Goal: Information Seeking & Learning: Learn about a topic

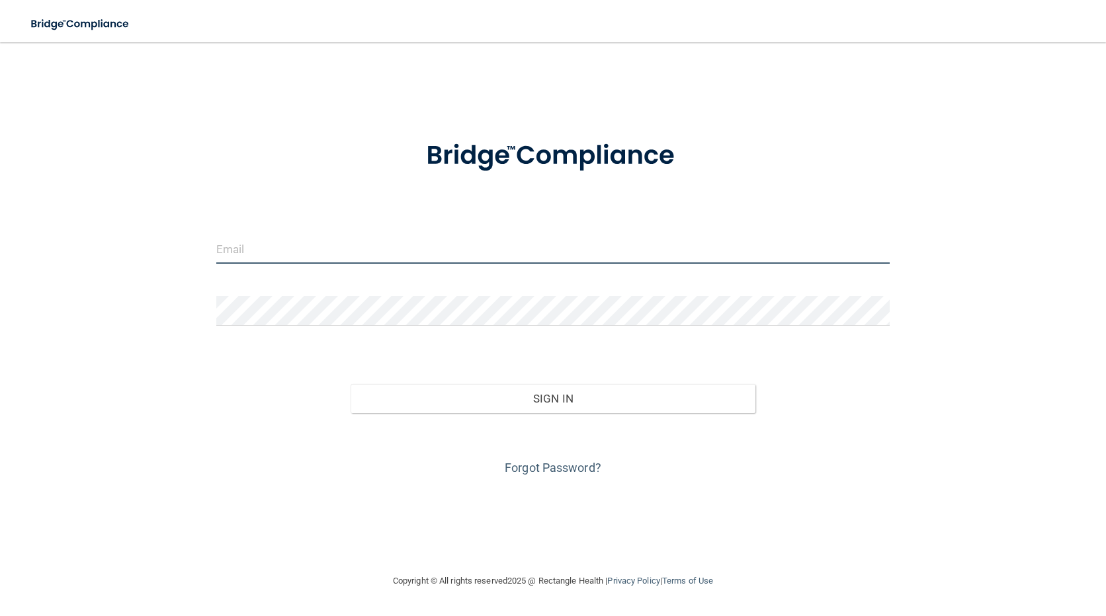
click at [286, 257] on input "email" at bounding box center [553, 249] width 674 height 30
type input "[EMAIL_ADDRESS][DOMAIN_NAME]"
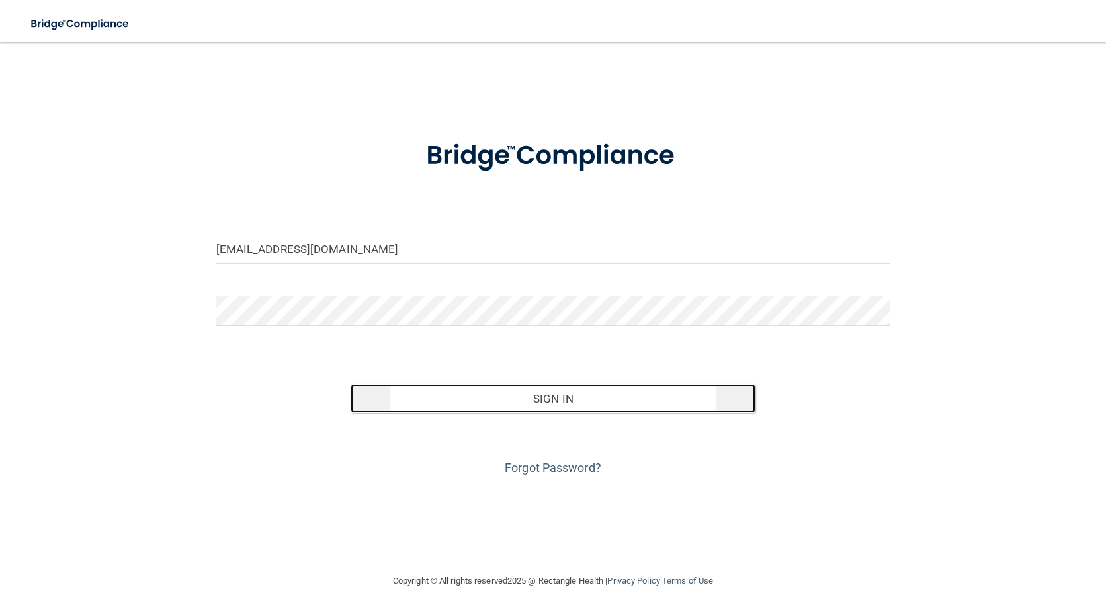
click at [566, 399] on button "Sign In" at bounding box center [552, 398] width 404 height 29
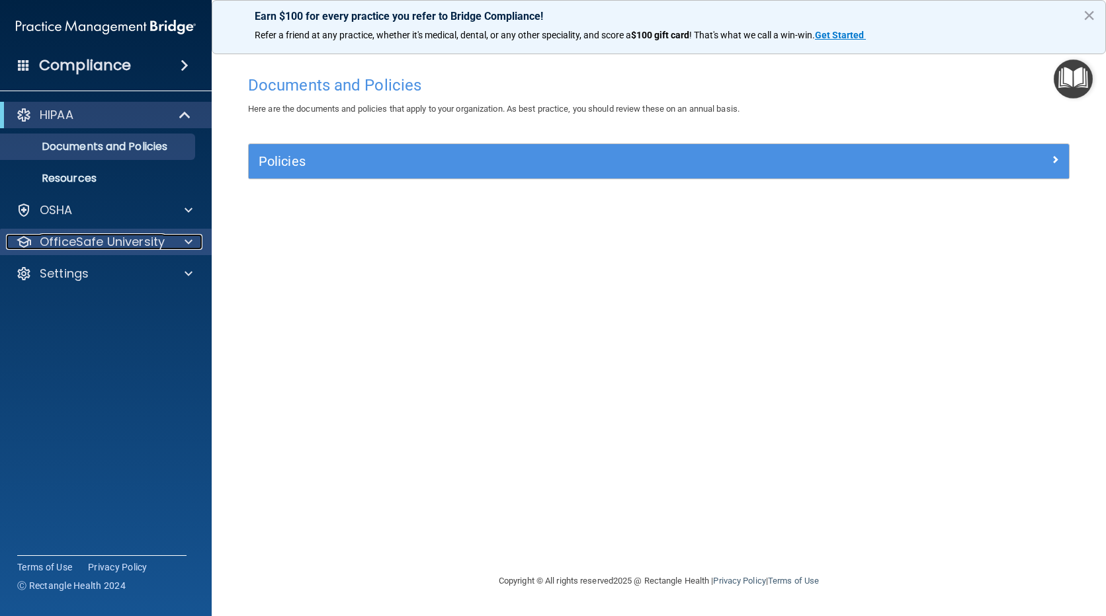
click at [161, 237] on p "OfficeSafe University" at bounding box center [102, 242] width 125 height 16
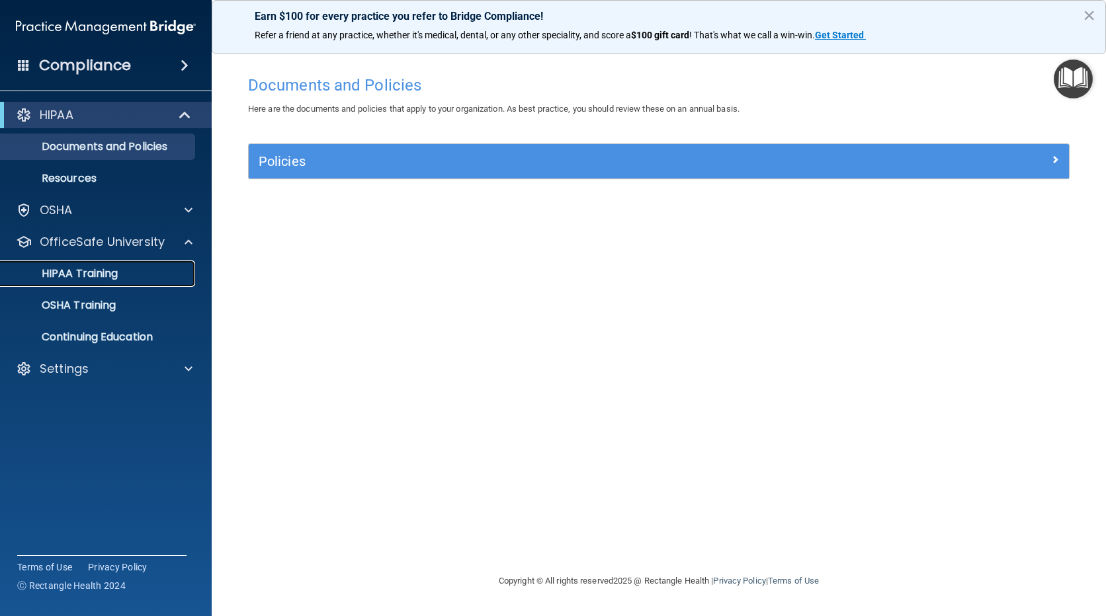
click at [99, 268] on p "HIPAA Training" at bounding box center [63, 273] width 109 height 13
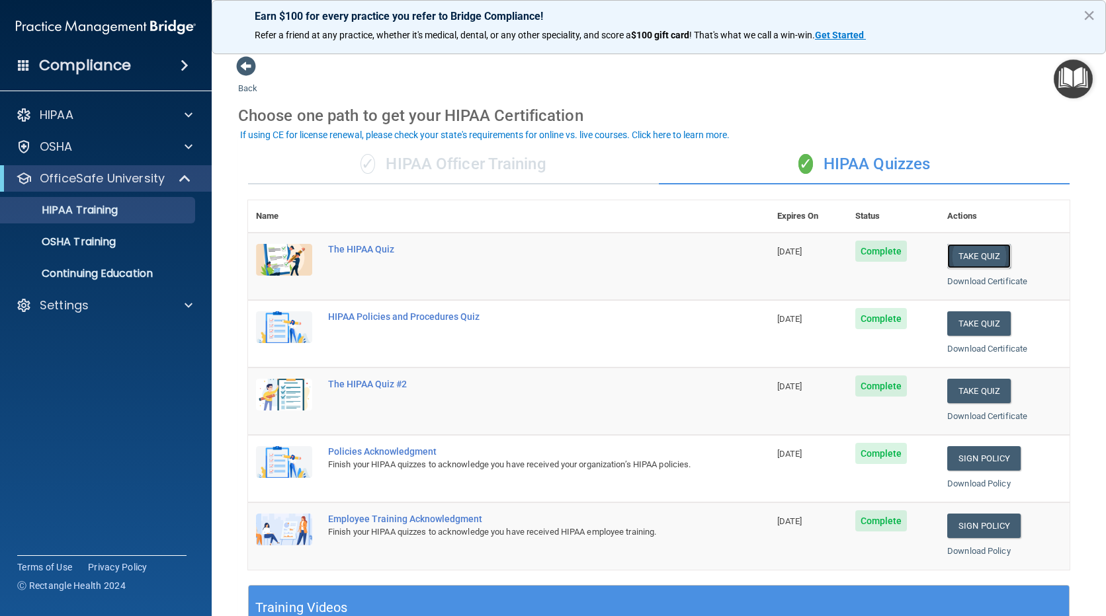
click at [980, 253] on button "Take Quiz" at bounding box center [978, 256] width 63 height 24
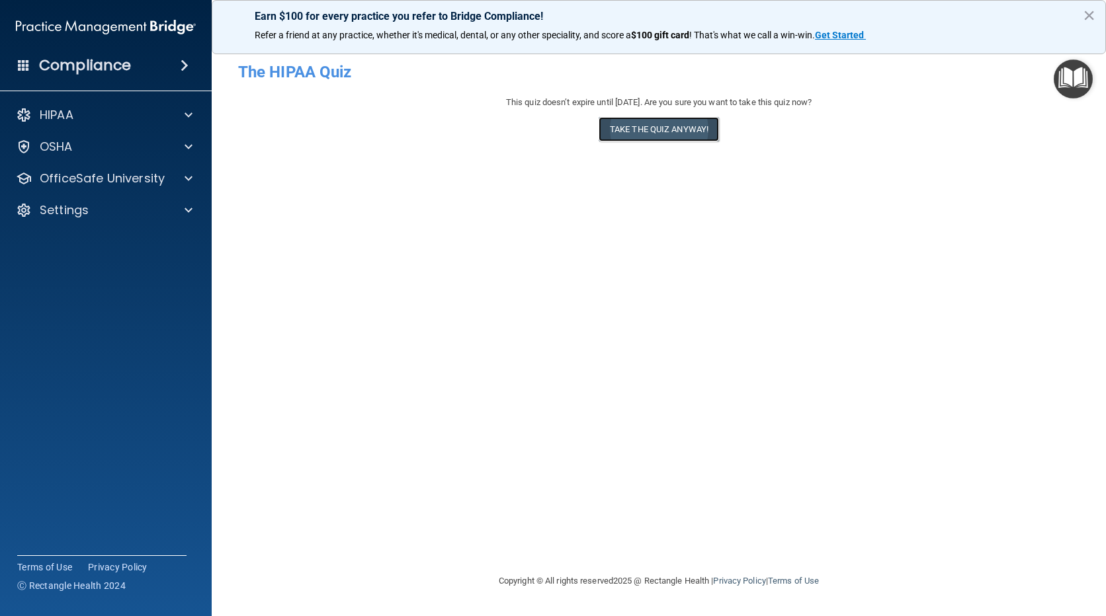
click at [686, 131] on button "Take the quiz anyway!" at bounding box center [658, 129] width 120 height 24
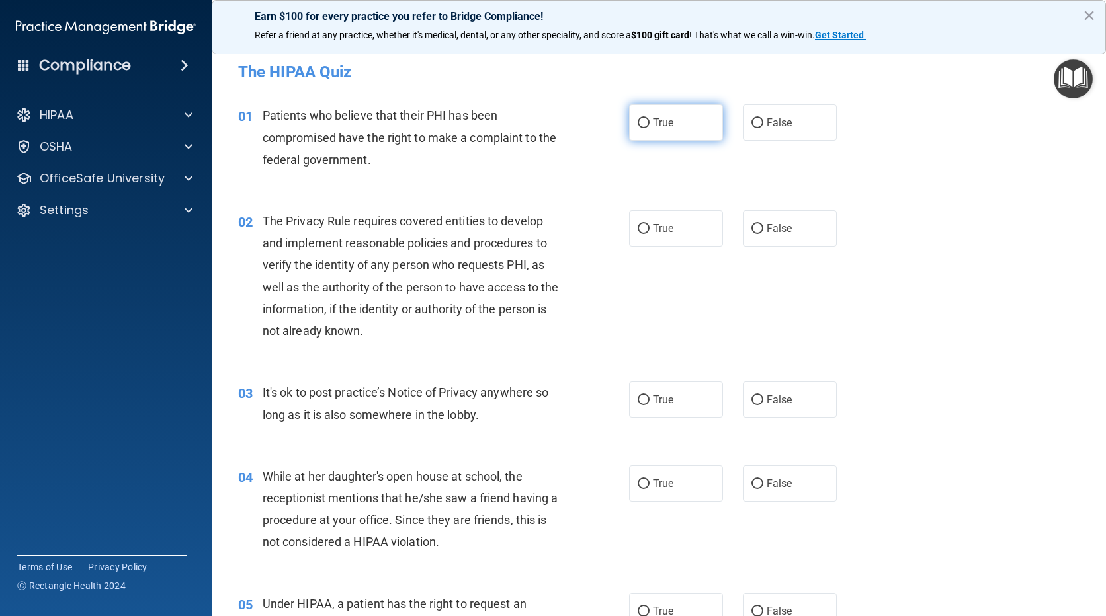
click at [649, 112] on label "True" at bounding box center [676, 122] width 94 height 36
click at [649, 118] on input "True" at bounding box center [643, 123] width 12 height 10
radio input "true"
click at [668, 234] on span "True" at bounding box center [663, 228] width 20 height 13
click at [649, 234] on input "True" at bounding box center [643, 229] width 12 height 10
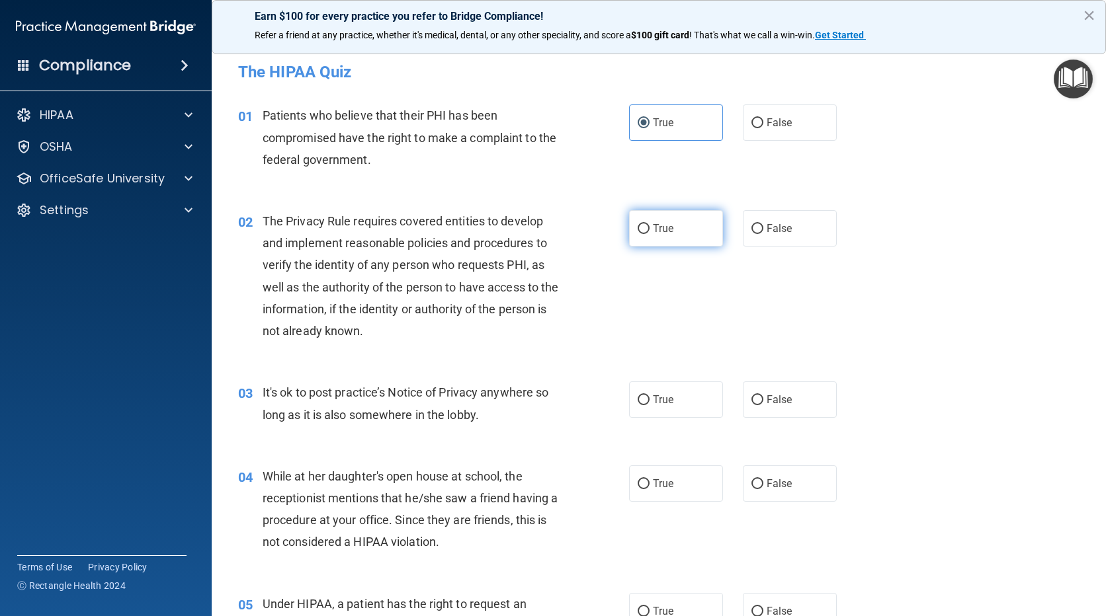
radio input "true"
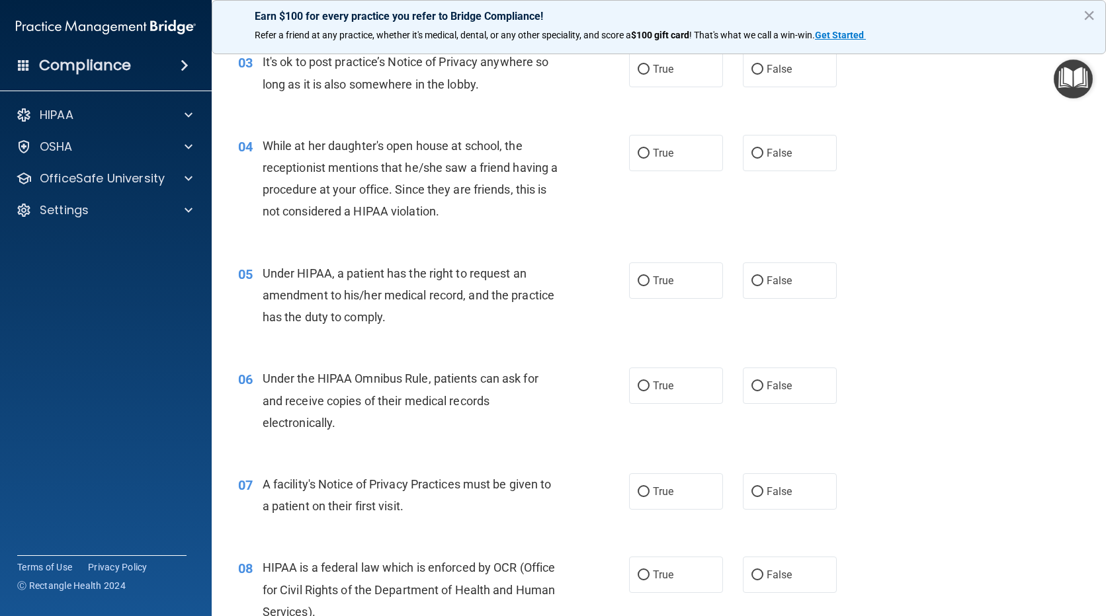
scroll to position [264, 0]
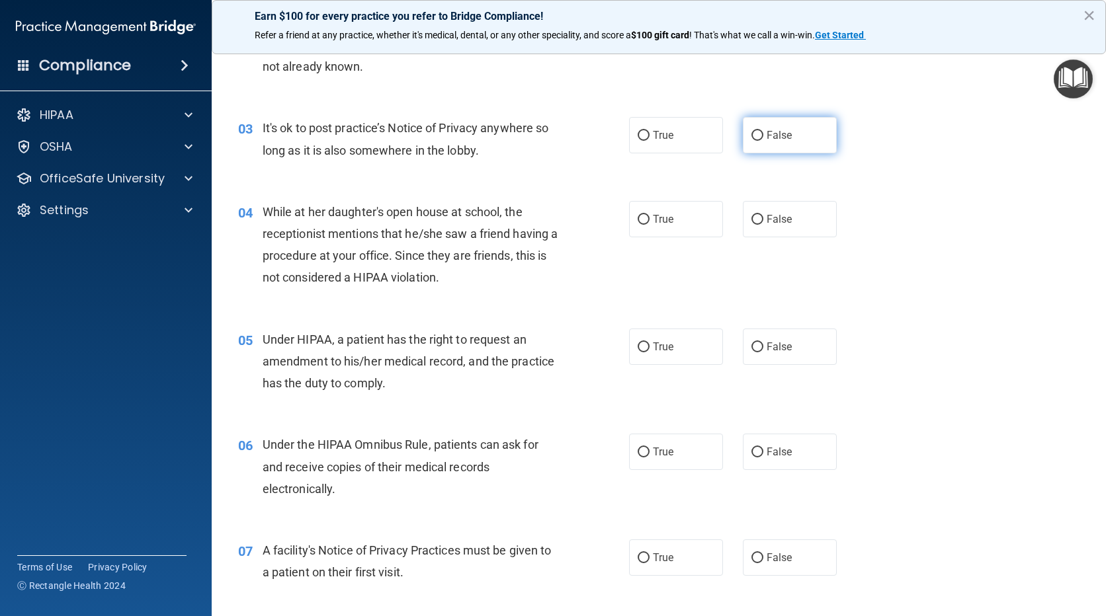
click at [768, 140] on span "False" at bounding box center [779, 135] width 26 height 13
click at [763, 140] on input "False" at bounding box center [757, 136] width 12 height 10
radio input "true"
click at [781, 223] on span "False" at bounding box center [779, 219] width 26 height 13
click at [763, 223] on input "False" at bounding box center [757, 220] width 12 height 10
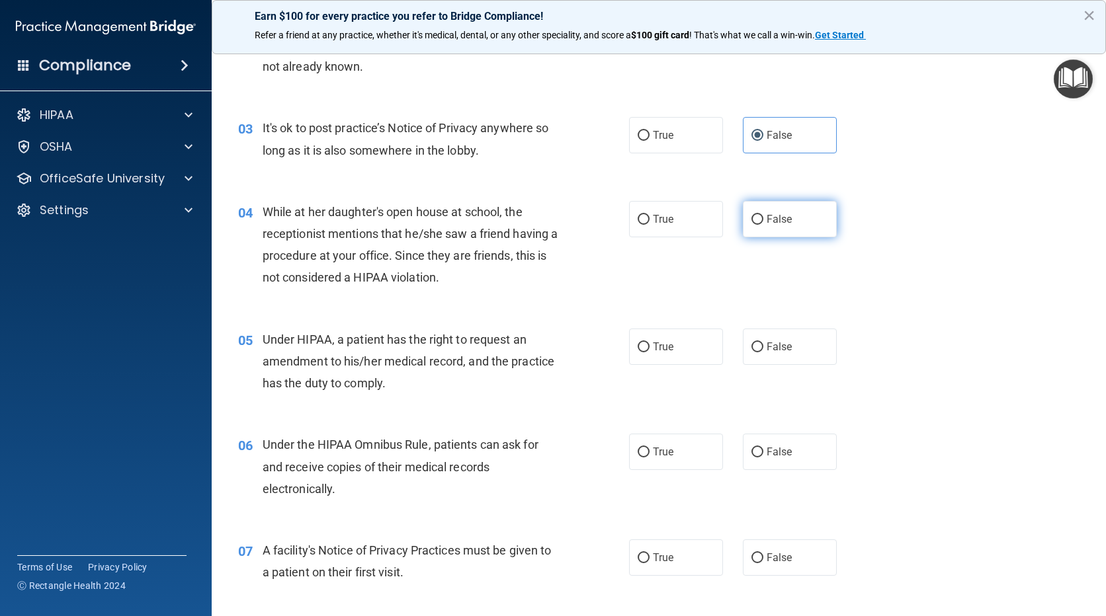
radio input "true"
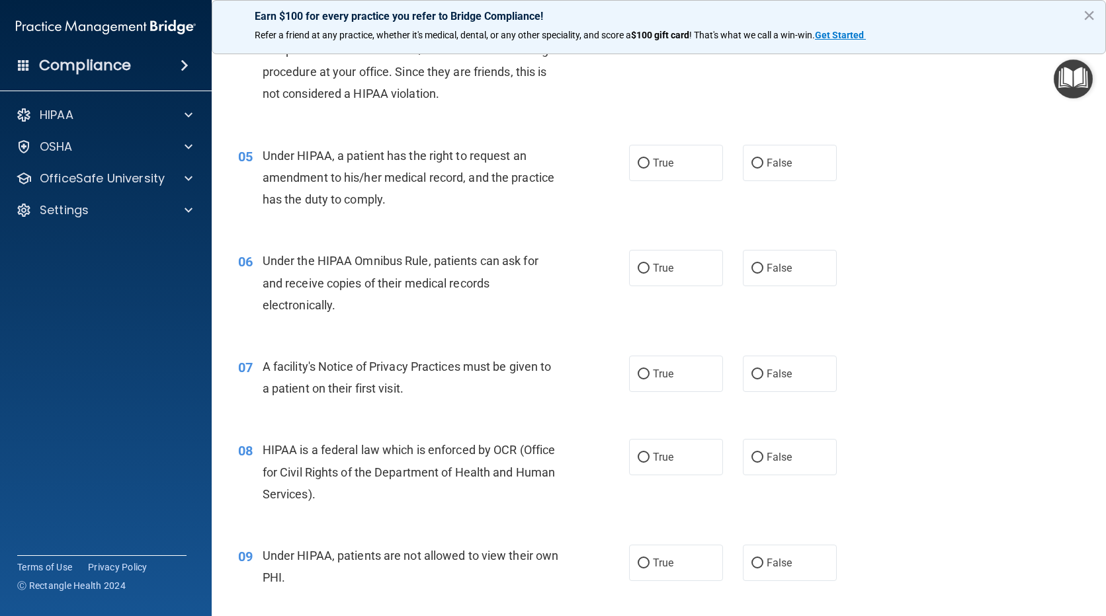
scroll to position [463, 0]
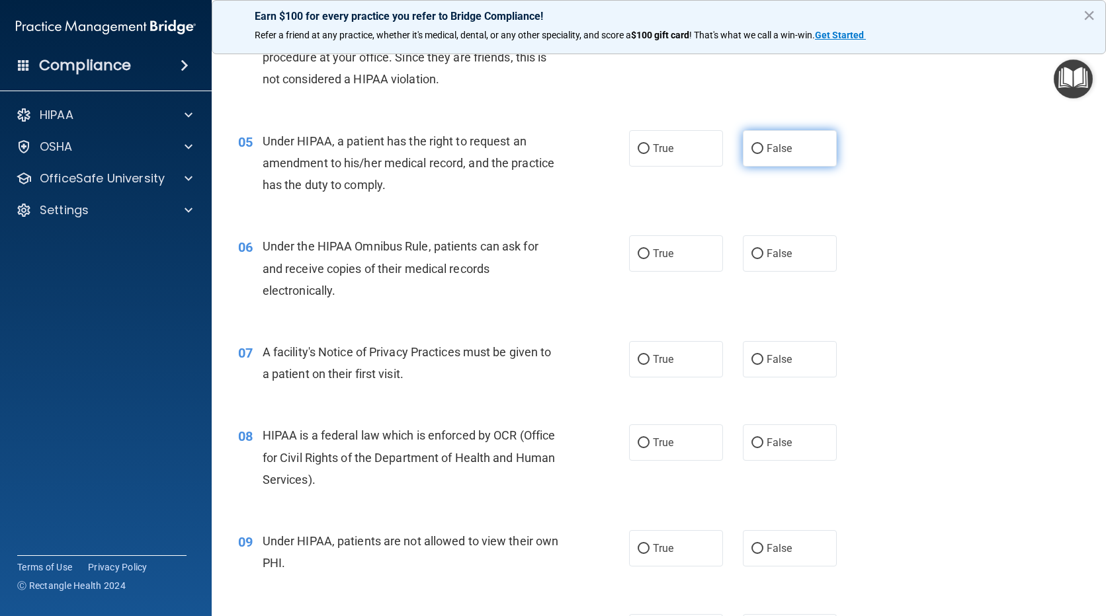
click at [756, 149] on input "False" at bounding box center [757, 149] width 12 height 10
radio input "true"
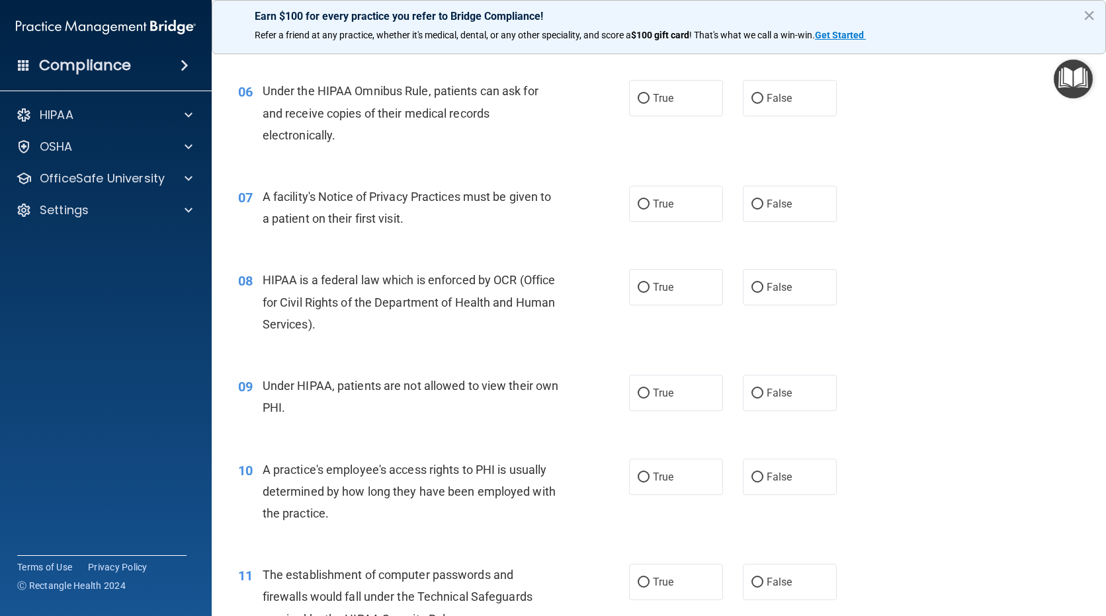
scroll to position [595, 0]
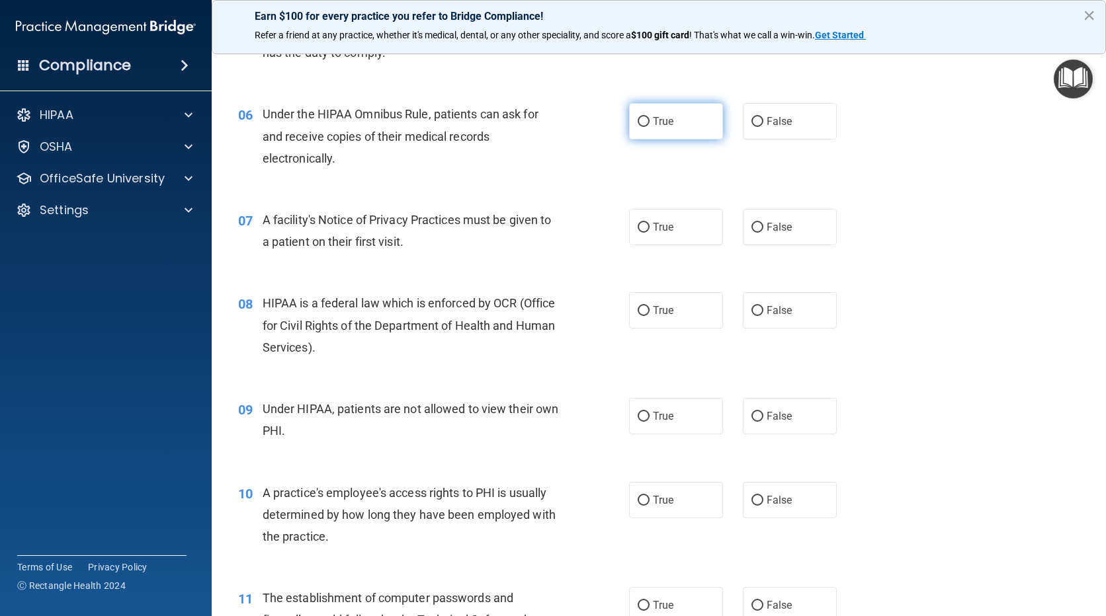
click at [658, 128] on label "True" at bounding box center [676, 121] width 94 height 36
click at [649, 127] on input "True" at bounding box center [643, 122] width 12 height 10
radio input "true"
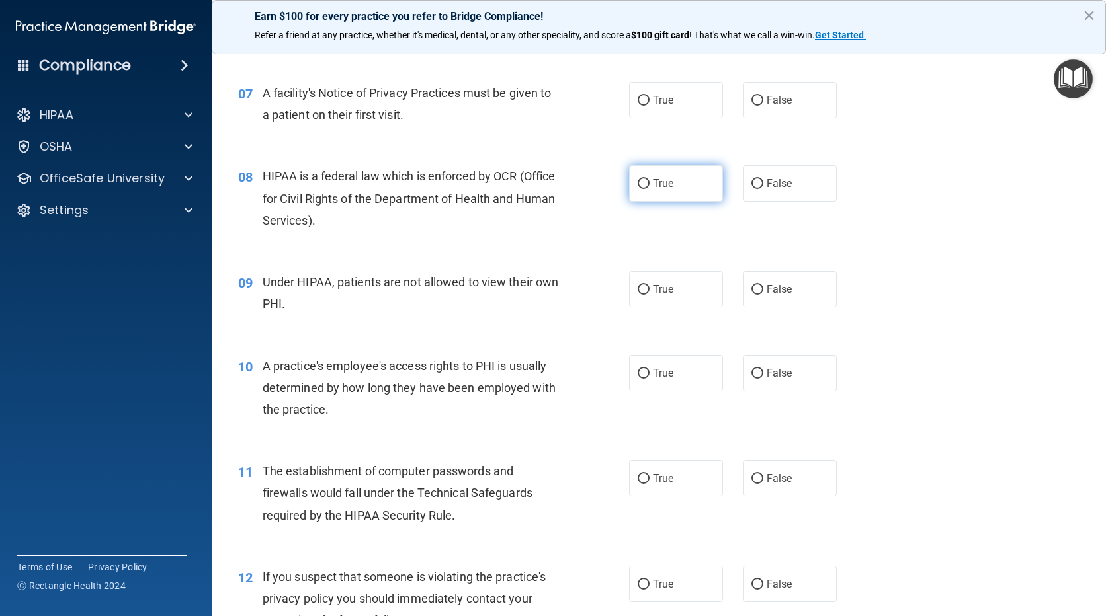
scroll to position [727, 0]
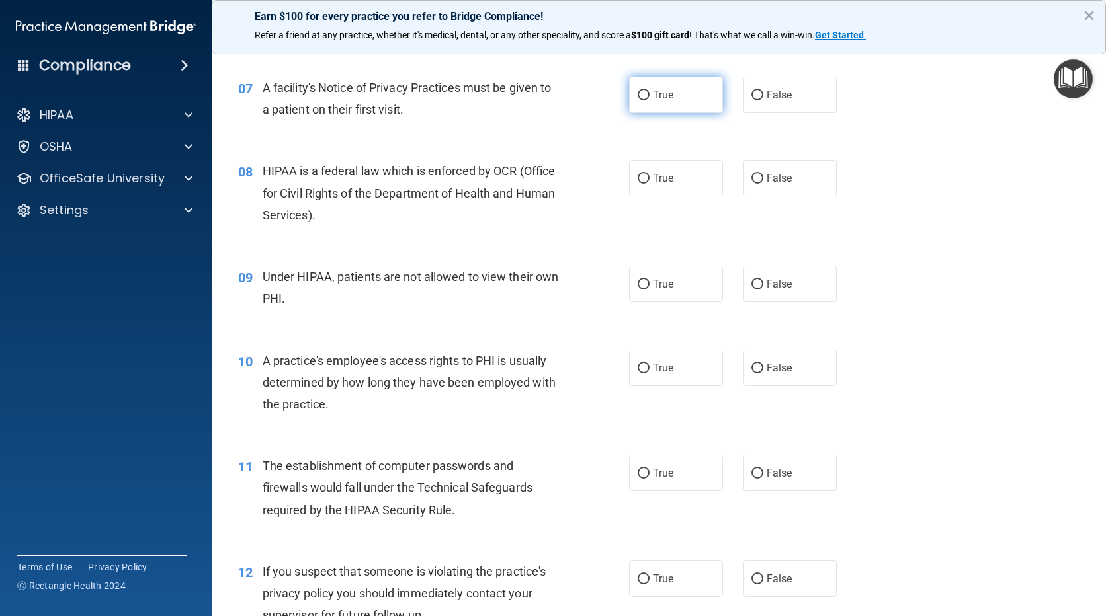
click at [655, 98] on span "True" at bounding box center [663, 95] width 20 height 13
click at [649, 98] on input "True" at bounding box center [643, 96] width 12 height 10
radio input "true"
click at [676, 176] on label "True" at bounding box center [676, 178] width 94 height 36
click at [649, 176] on input "True" at bounding box center [643, 179] width 12 height 10
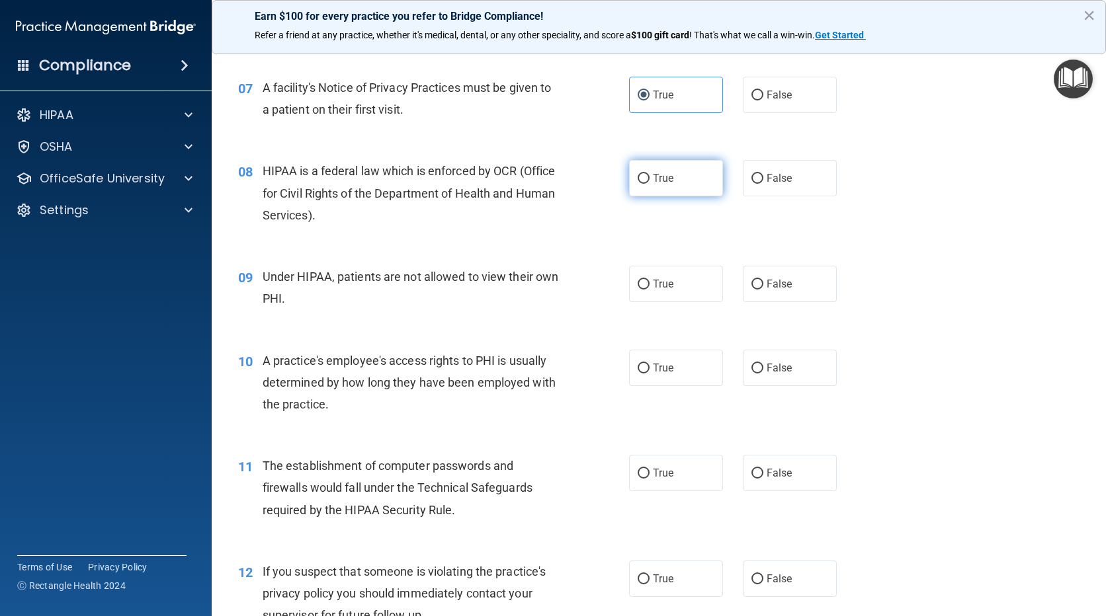
radio input "true"
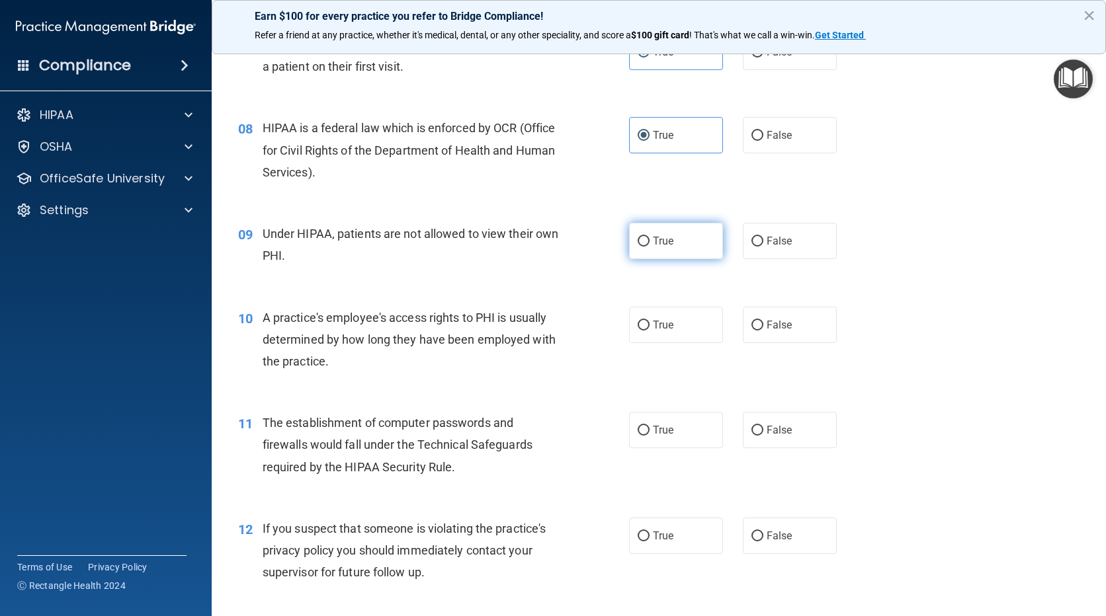
scroll to position [793, 0]
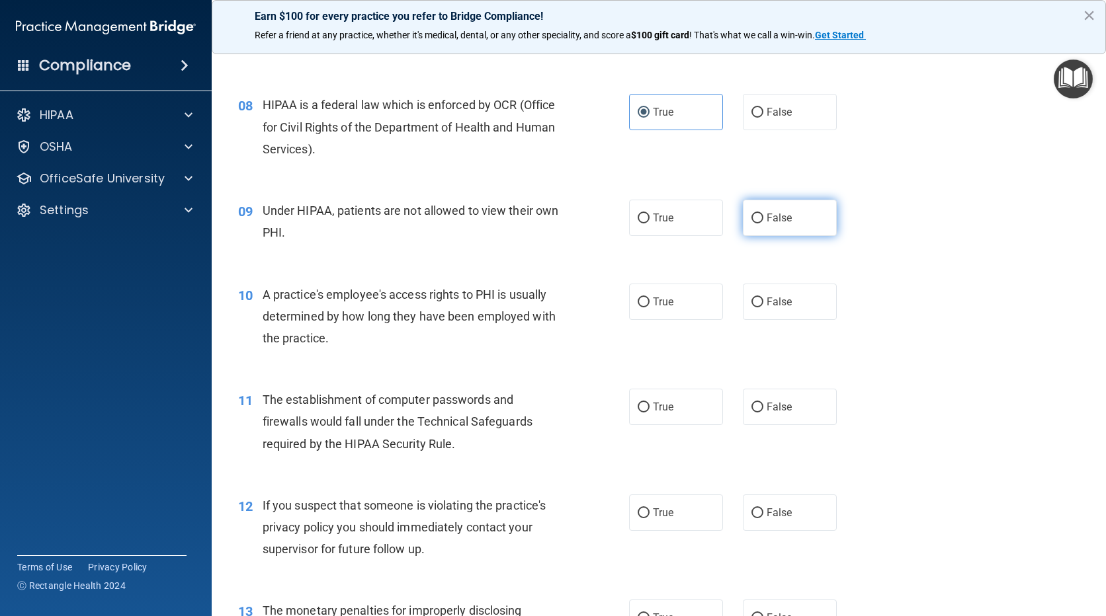
click at [777, 225] on label "False" at bounding box center [790, 218] width 94 height 36
click at [763, 223] on input "False" at bounding box center [757, 219] width 12 height 10
radio input "true"
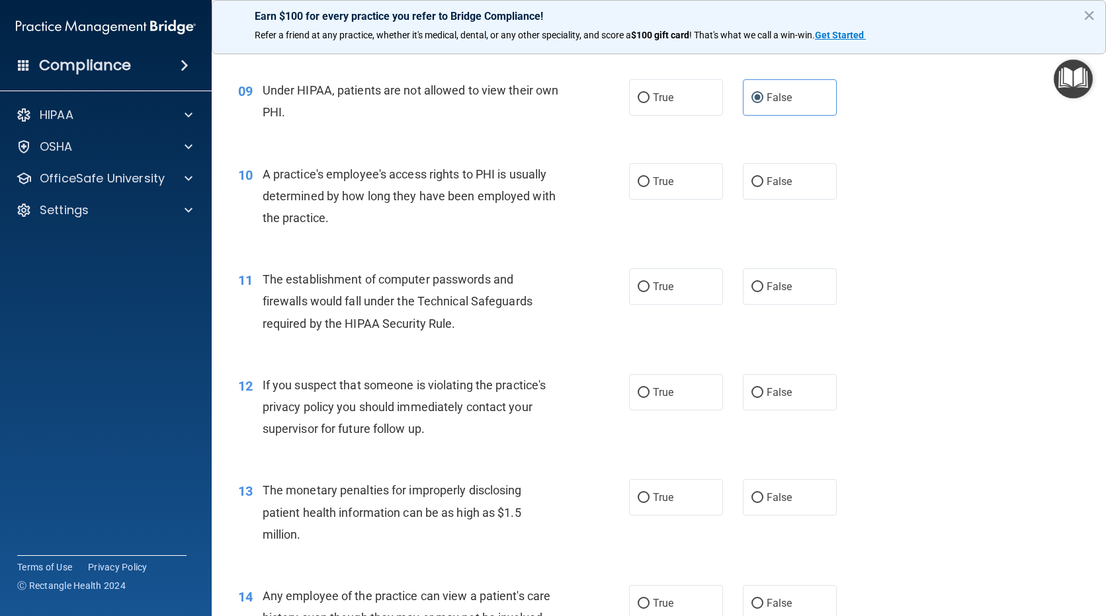
scroll to position [926, 0]
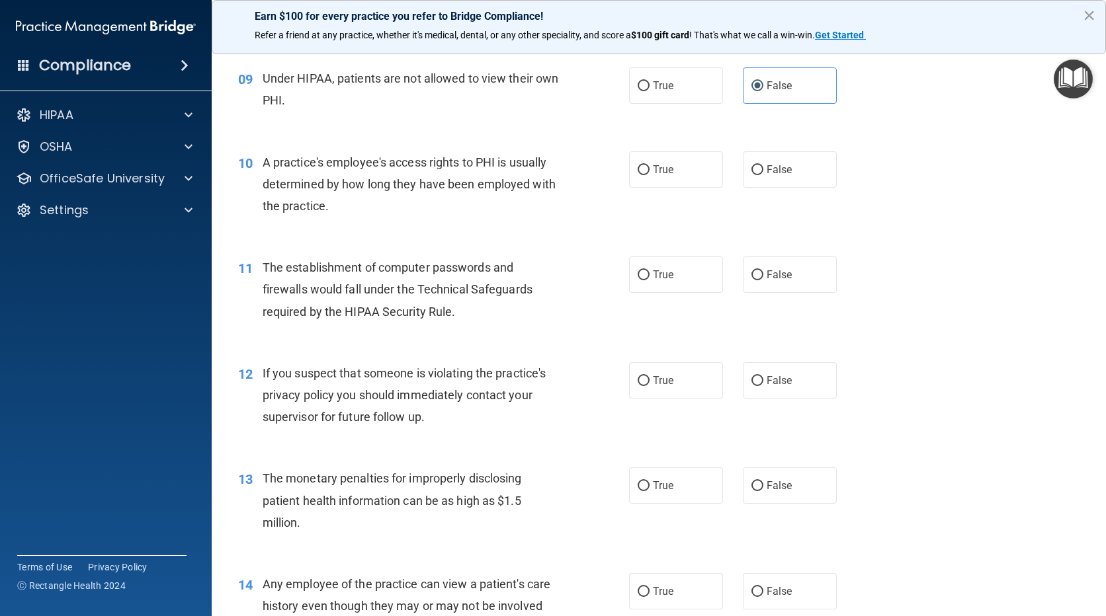
click at [795, 196] on div "10 A practice's employee's access rights to PHI is usually determined by how lo…" at bounding box center [658, 188] width 861 height 106
click at [790, 177] on label "False" at bounding box center [790, 169] width 94 height 36
click at [763, 175] on input "False" at bounding box center [757, 170] width 12 height 10
radio input "true"
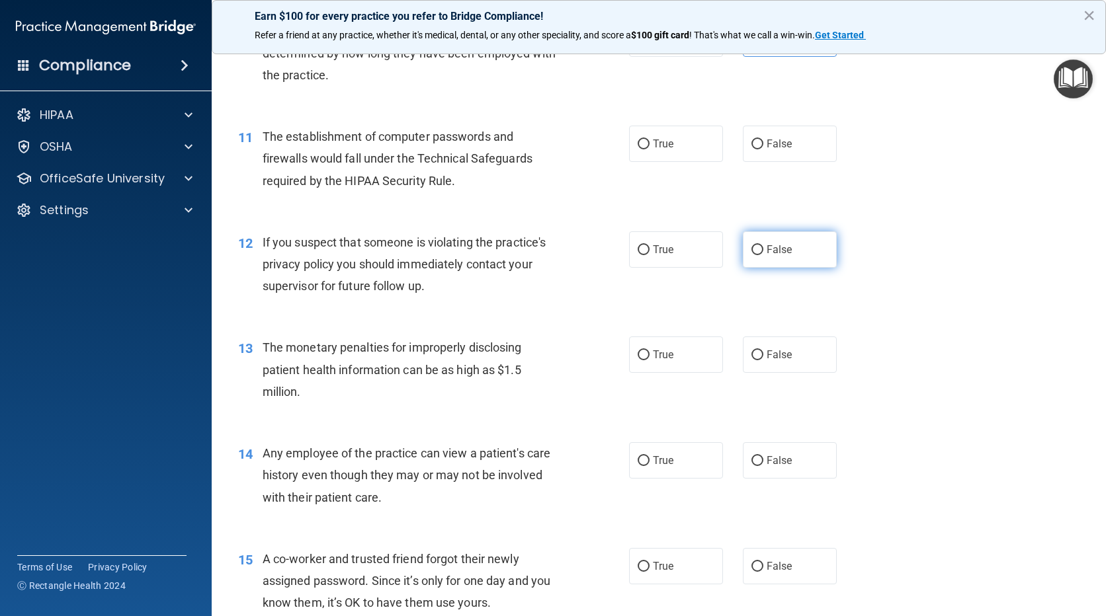
scroll to position [1058, 0]
click at [687, 149] on label "True" at bounding box center [676, 142] width 94 height 36
click at [649, 148] on input "True" at bounding box center [643, 143] width 12 height 10
radio input "true"
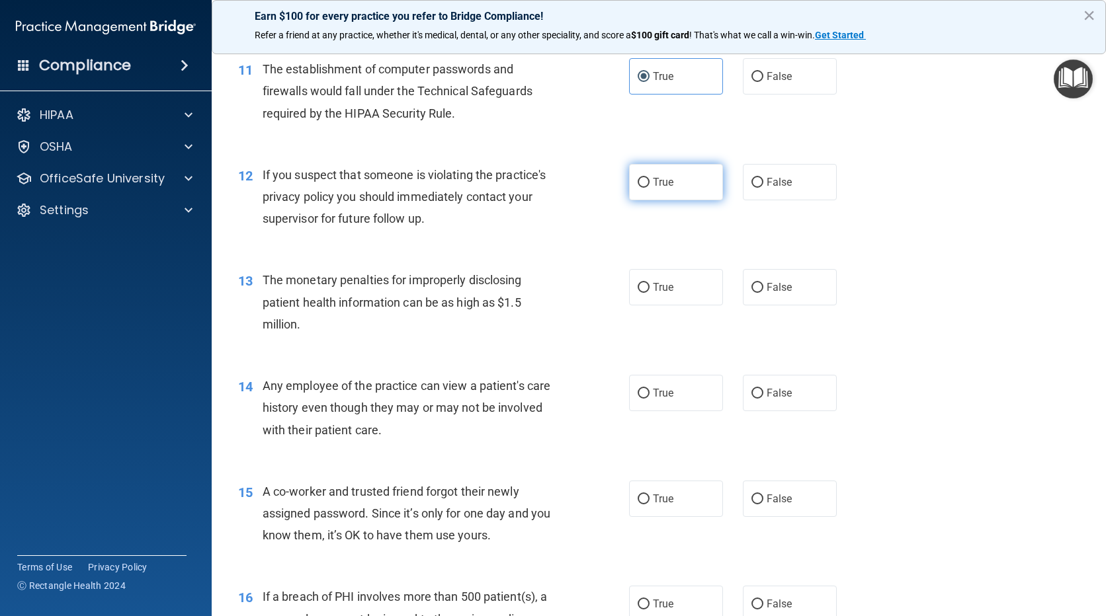
click at [675, 186] on label "True" at bounding box center [676, 182] width 94 height 36
click at [649, 186] on input "True" at bounding box center [643, 183] width 12 height 10
radio input "true"
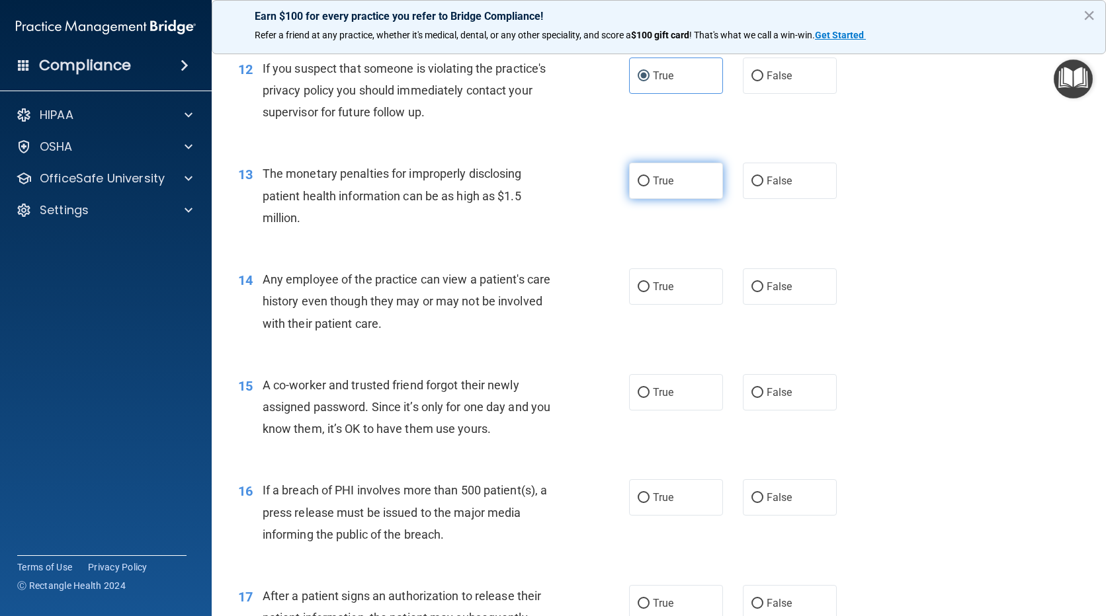
scroll to position [1256, 0]
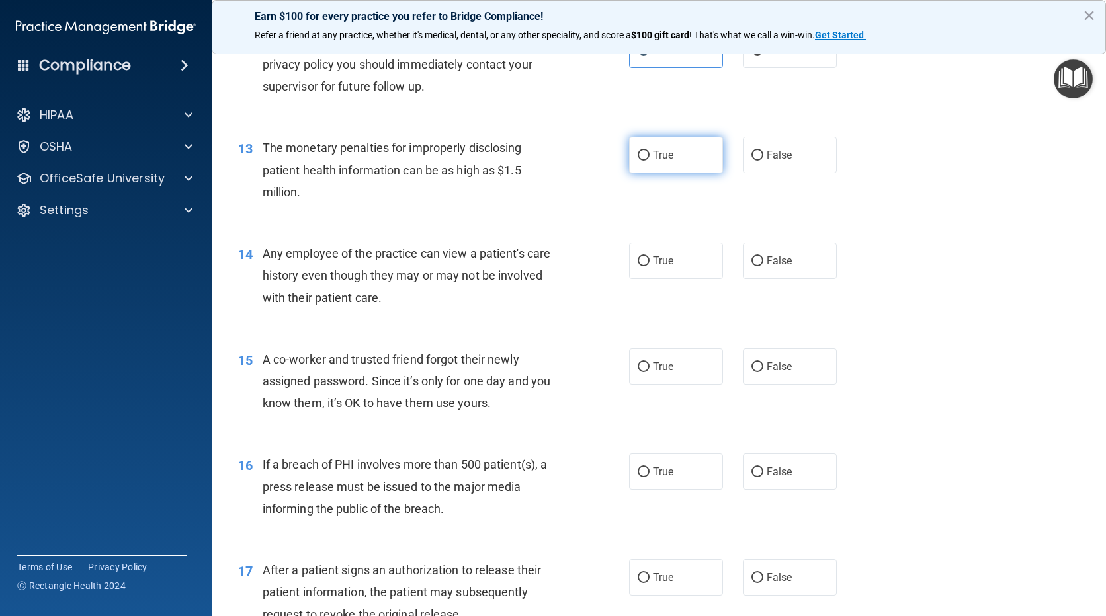
click at [665, 143] on label "True" at bounding box center [676, 155] width 94 height 36
click at [649, 151] on input "True" at bounding box center [643, 156] width 12 height 10
radio input "true"
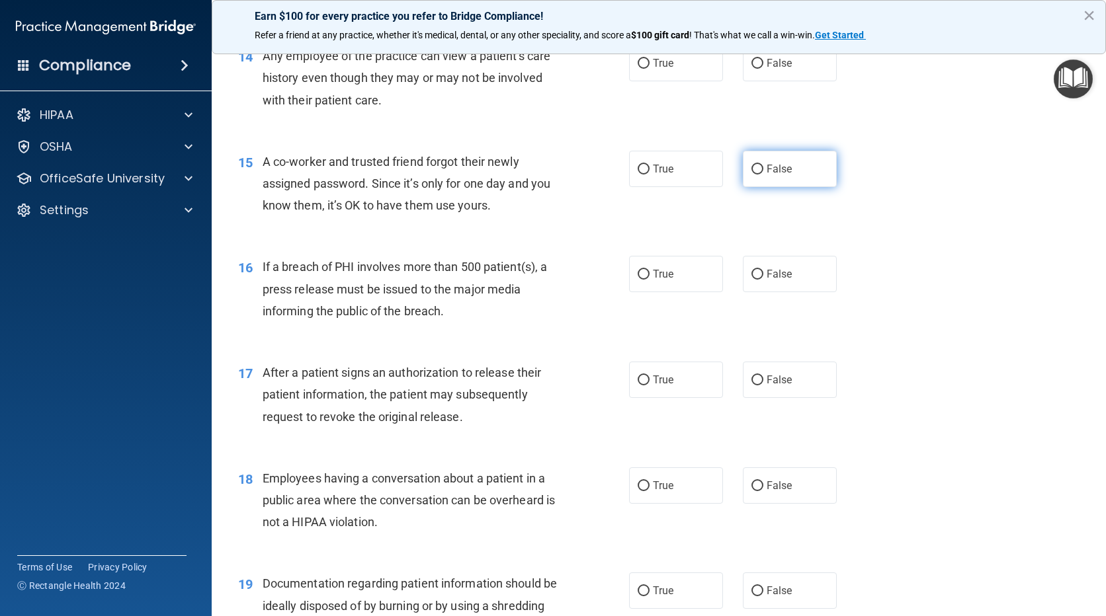
scroll to position [1455, 0]
click at [768, 74] on label "False" at bounding box center [790, 62] width 94 height 36
click at [763, 68] on input "False" at bounding box center [757, 63] width 12 height 10
radio input "true"
click at [786, 157] on label "False" at bounding box center [790, 168] width 94 height 36
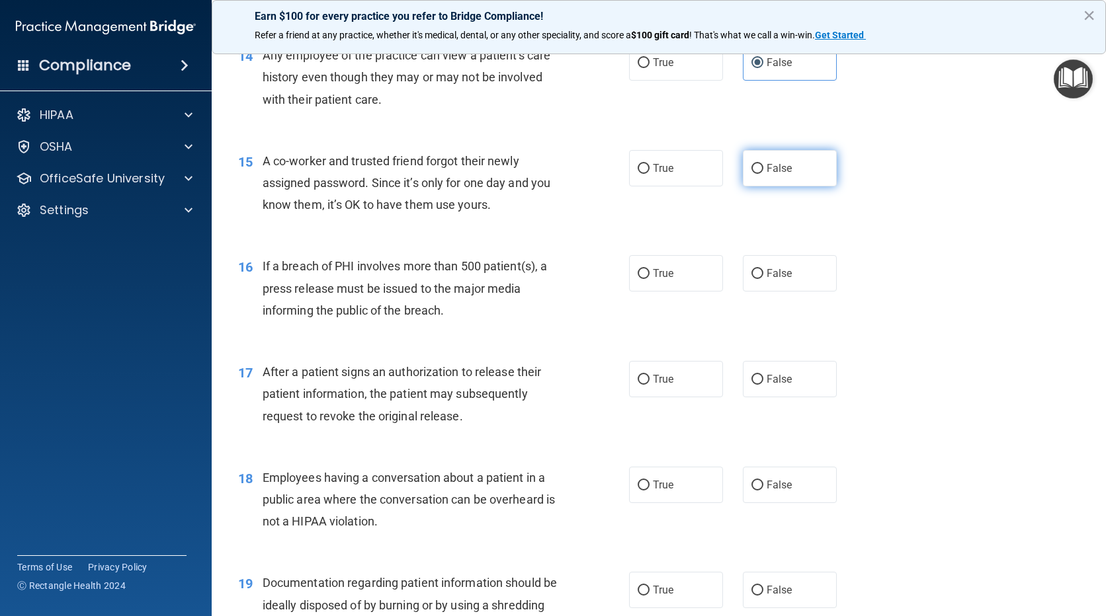
click at [763, 164] on input "False" at bounding box center [757, 169] width 12 height 10
radio input "true"
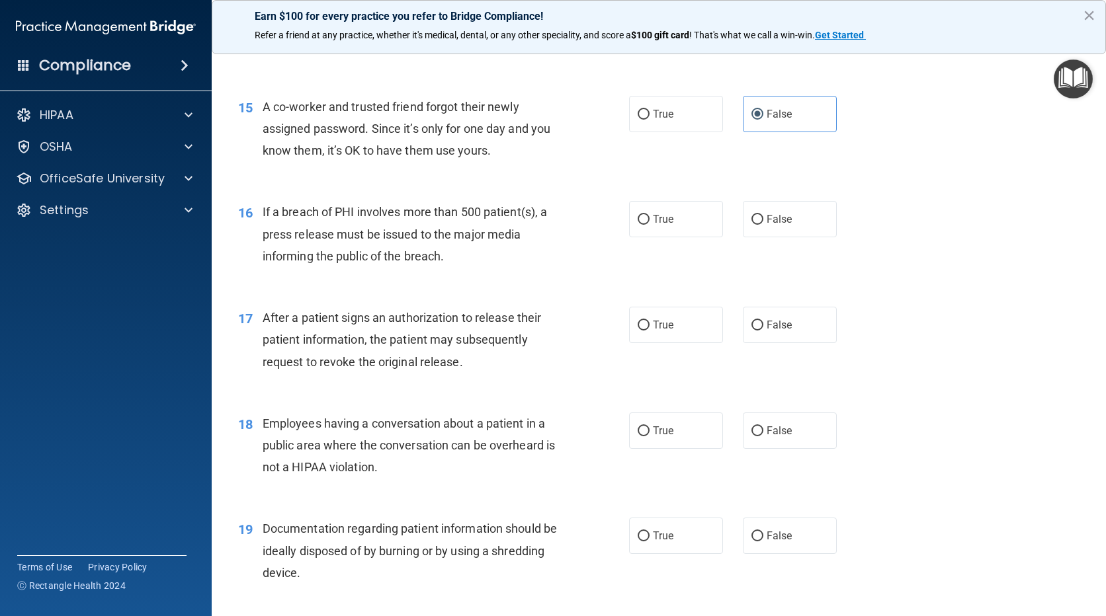
scroll to position [1587, 0]
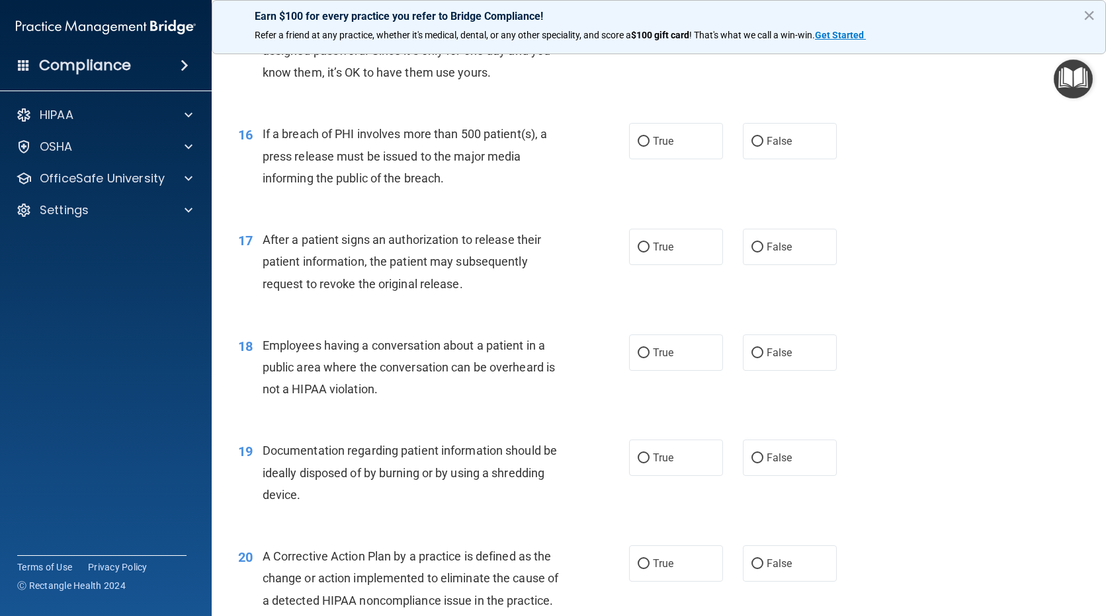
click at [718, 138] on div "True False" at bounding box center [741, 141] width 225 height 36
click at [702, 145] on label "True" at bounding box center [676, 141] width 94 height 36
click at [649, 145] on input "True" at bounding box center [643, 142] width 12 height 10
radio input "true"
click at [688, 249] on label "True" at bounding box center [676, 247] width 94 height 36
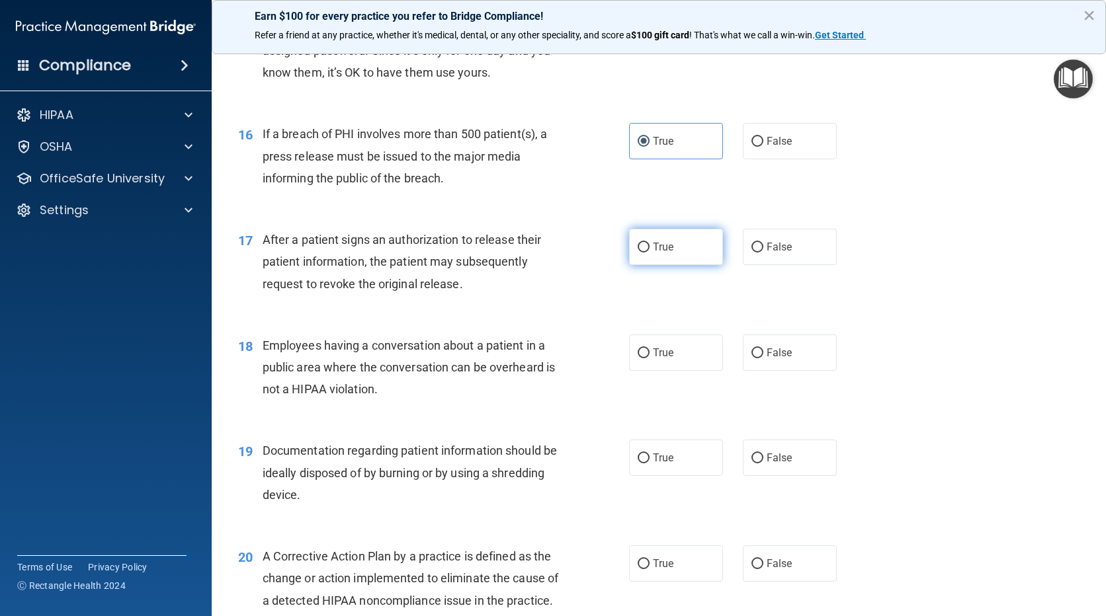
click at [649, 249] on input "True" at bounding box center [643, 248] width 12 height 10
radio input "true"
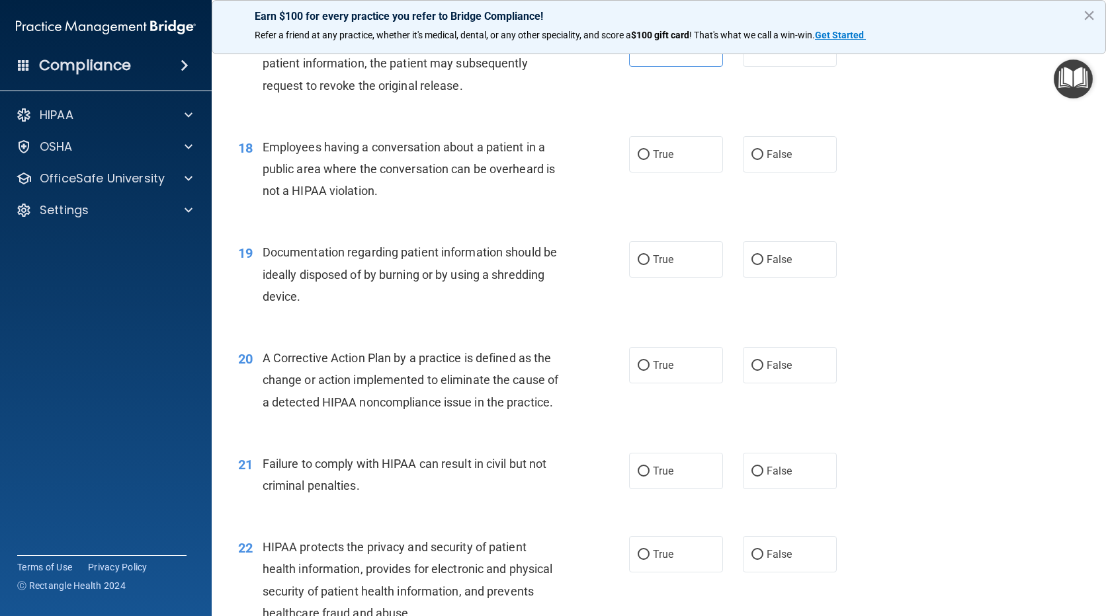
scroll to position [1851, 0]
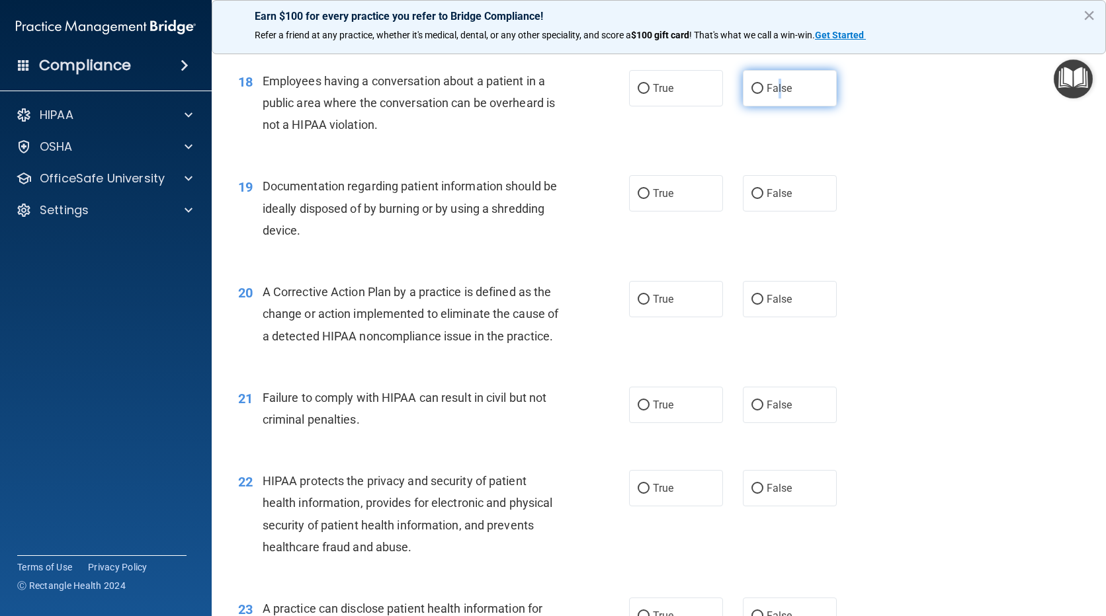
click at [774, 83] on span "False" at bounding box center [779, 88] width 26 height 13
click at [781, 79] on label "False" at bounding box center [790, 88] width 94 height 36
click at [763, 84] on input "False" at bounding box center [757, 89] width 12 height 10
radio input "true"
click at [692, 200] on label "True" at bounding box center [676, 193] width 94 height 36
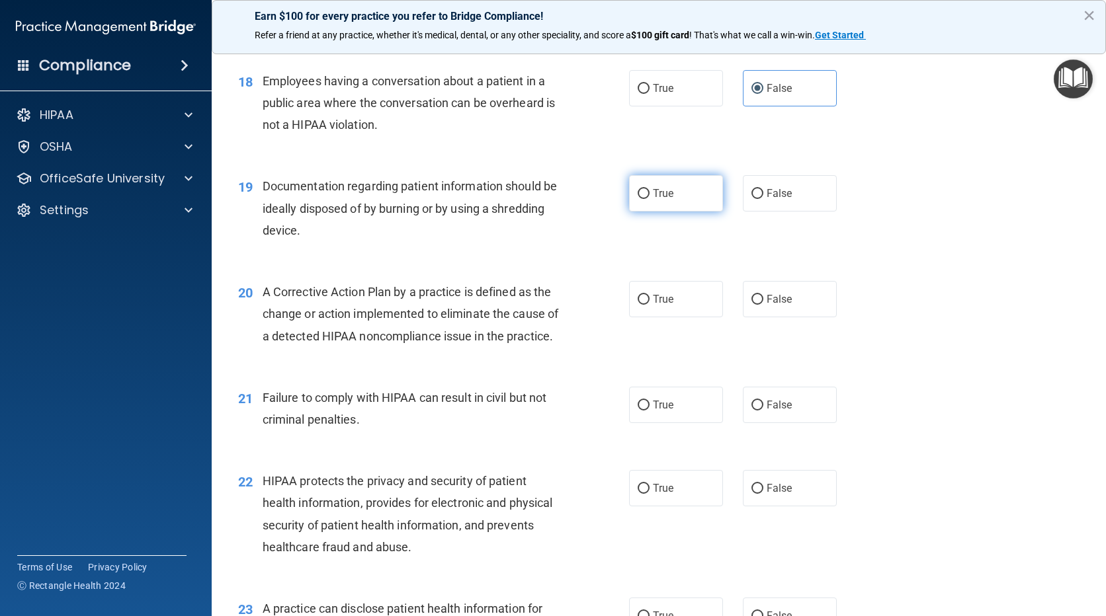
click at [649, 199] on input "True" at bounding box center [643, 194] width 12 height 10
radio input "true"
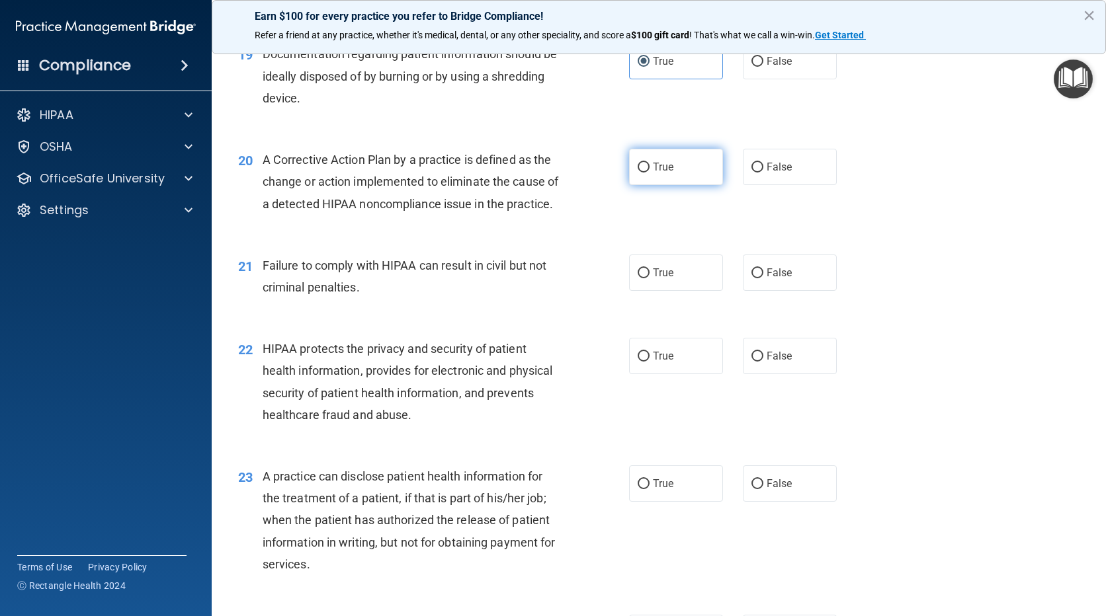
click at [680, 175] on label "True" at bounding box center [676, 167] width 94 height 36
click at [649, 173] on input "True" at bounding box center [643, 168] width 12 height 10
radio input "true"
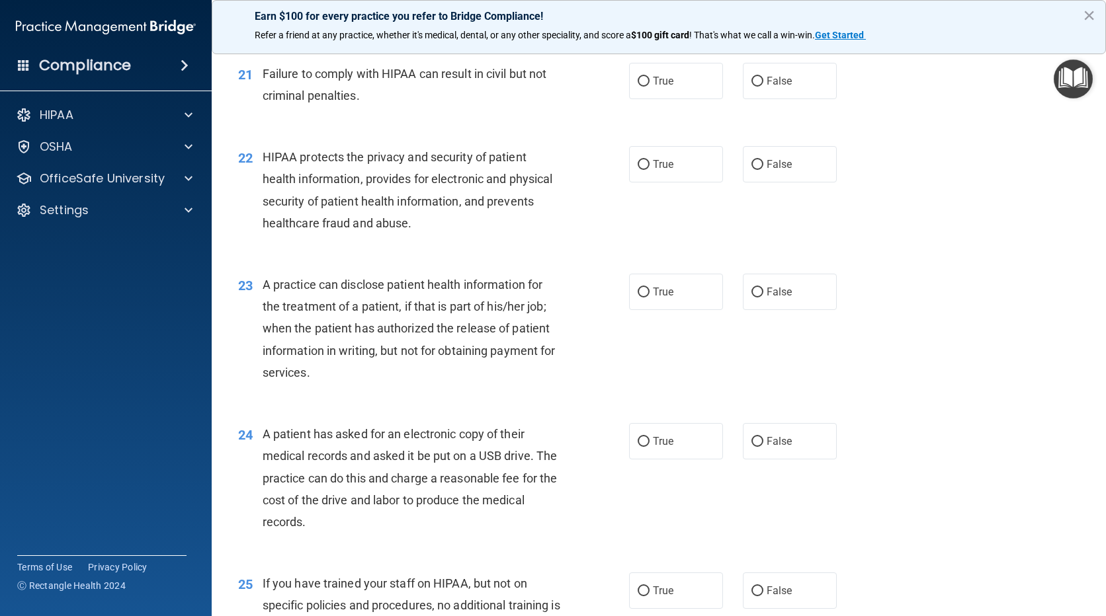
scroll to position [2182, 0]
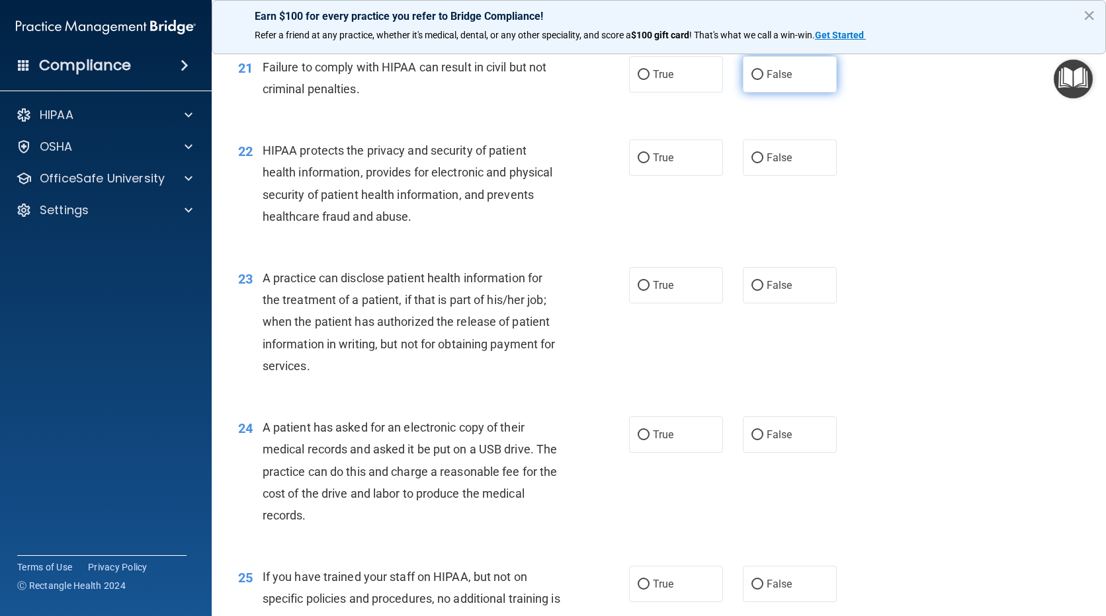
click at [767, 81] on span "False" at bounding box center [779, 74] width 26 height 13
click at [763, 80] on input "False" at bounding box center [757, 75] width 12 height 10
radio input "true"
click at [647, 176] on label "True" at bounding box center [676, 158] width 94 height 36
click at [647, 163] on input "True" at bounding box center [643, 158] width 12 height 10
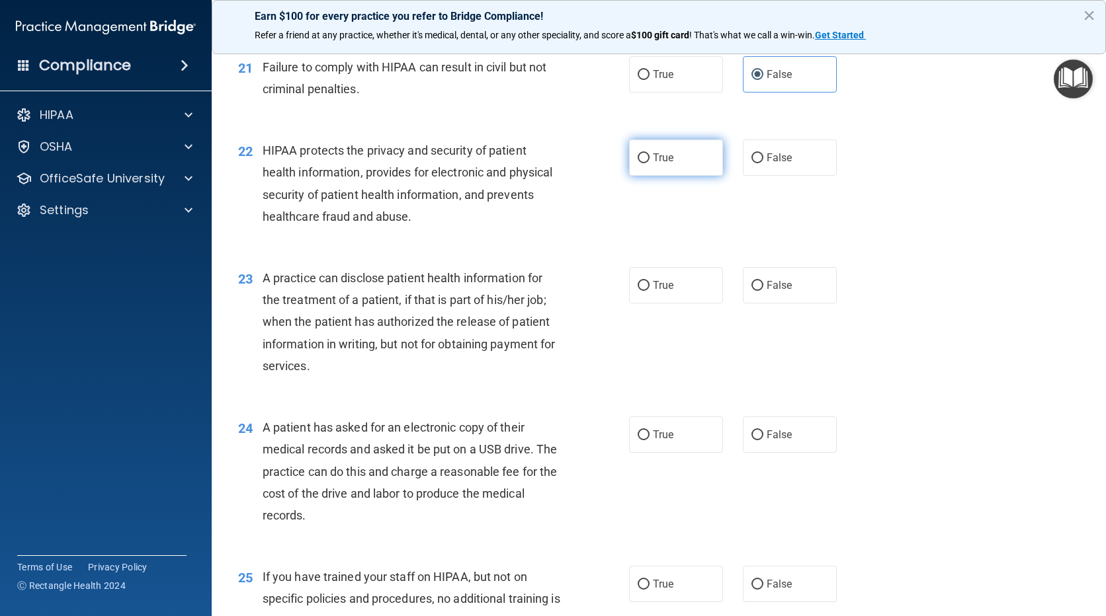
radio input "true"
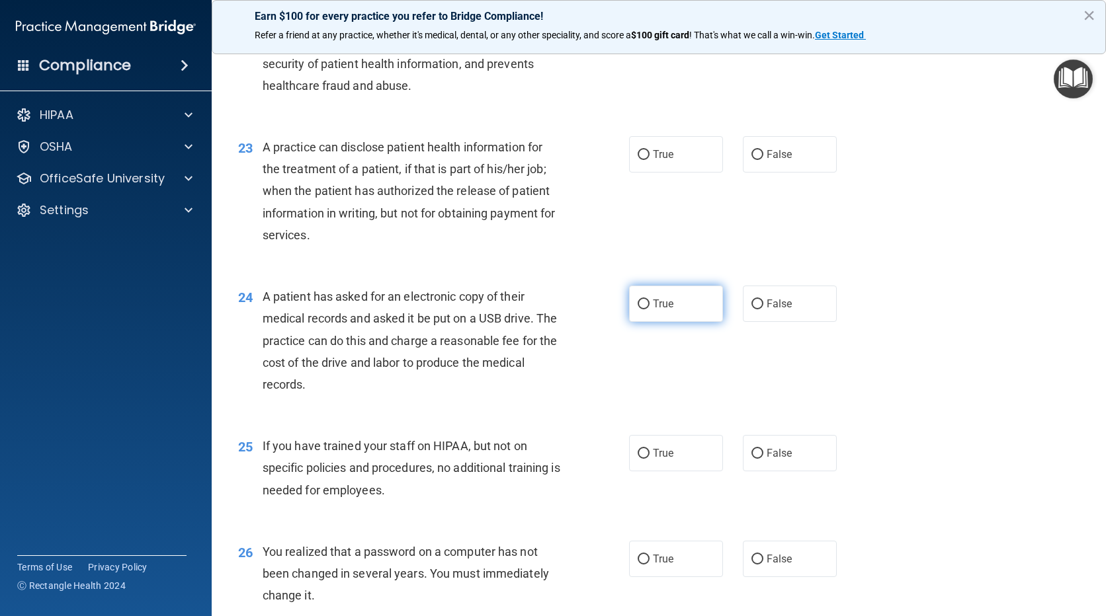
scroll to position [2314, 0]
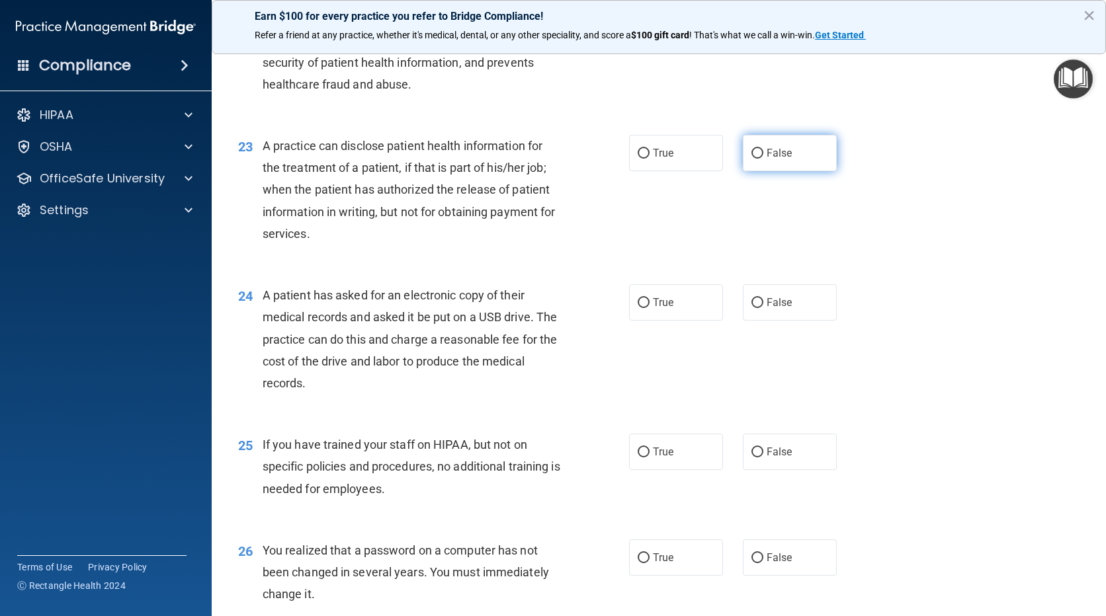
click at [781, 159] on span "False" at bounding box center [779, 153] width 26 height 13
click at [763, 159] on input "False" at bounding box center [757, 154] width 12 height 10
radio input "true"
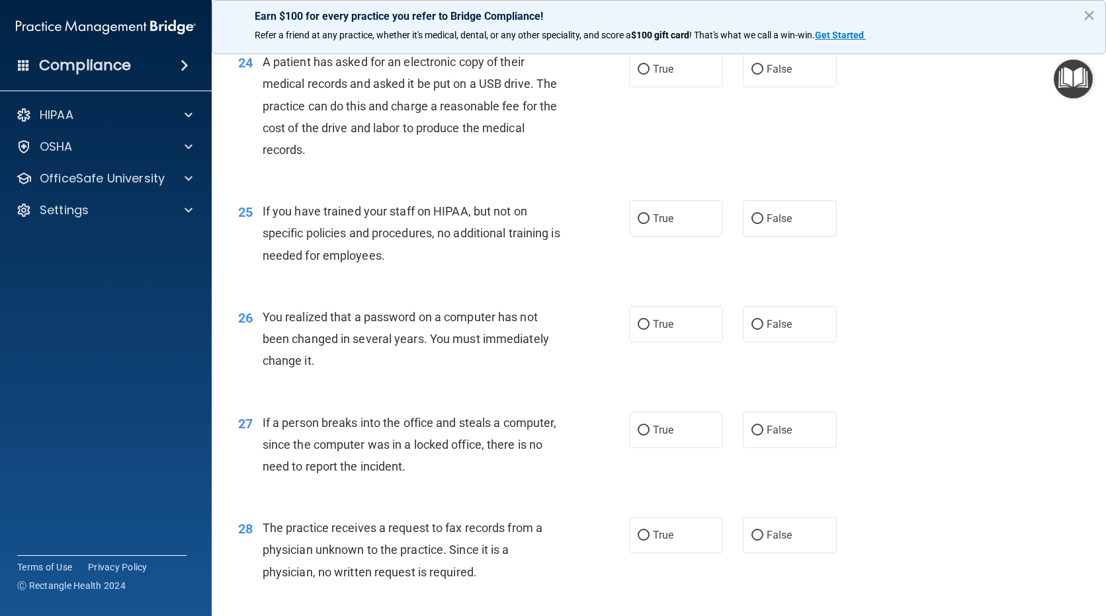
scroll to position [2579, 0]
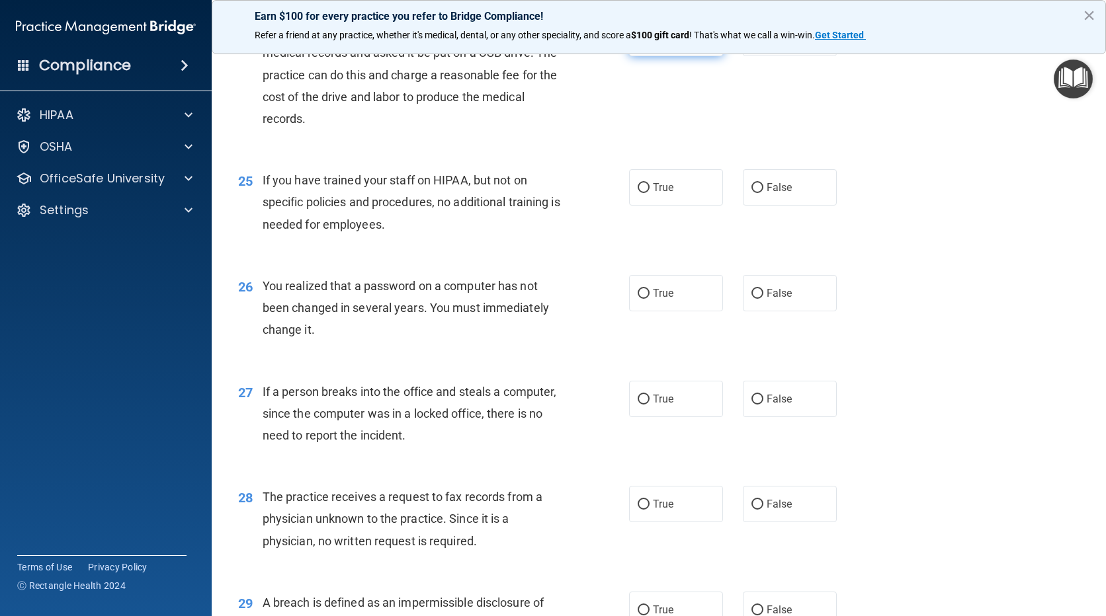
click at [685, 56] on label "True" at bounding box center [676, 38] width 94 height 36
click at [649, 44] on input "True" at bounding box center [643, 39] width 12 height 10
radio input "true"
click at [775, 206] on label "False" at bounding box center [790, 187] width 94 height 36
click at [763, 193] on input "False" at bounding box center [757, 188] width 12 height 10
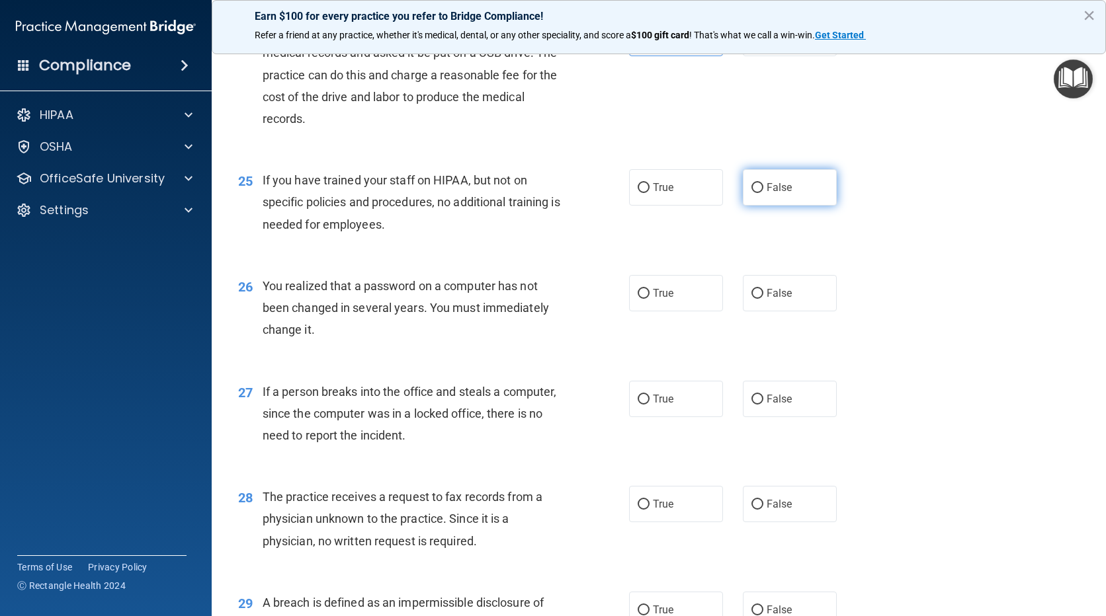
radio input "true"
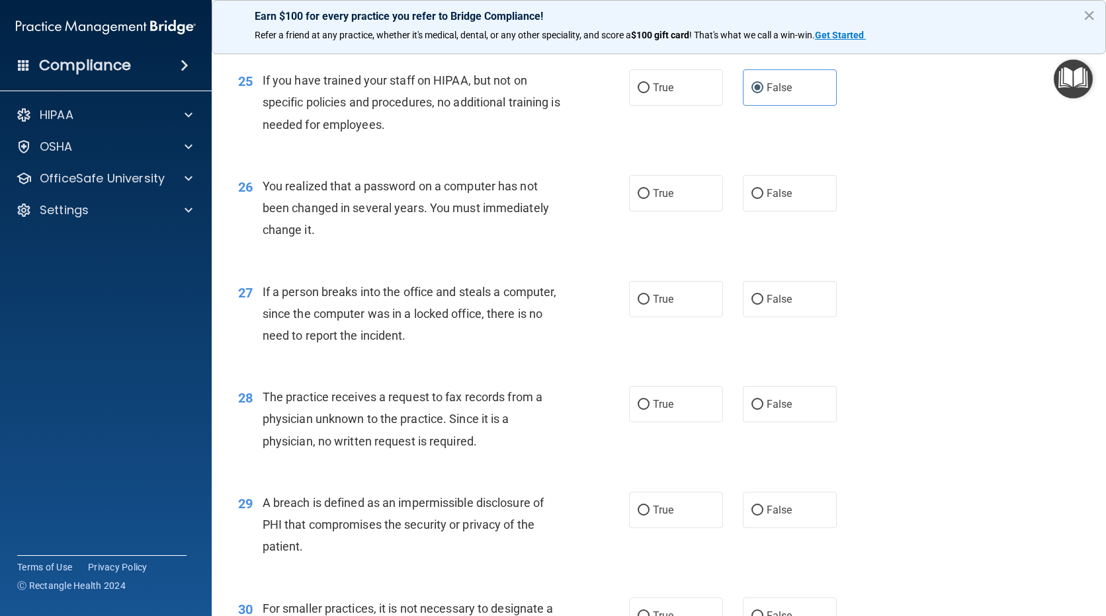
scroll to position [2711, 0]
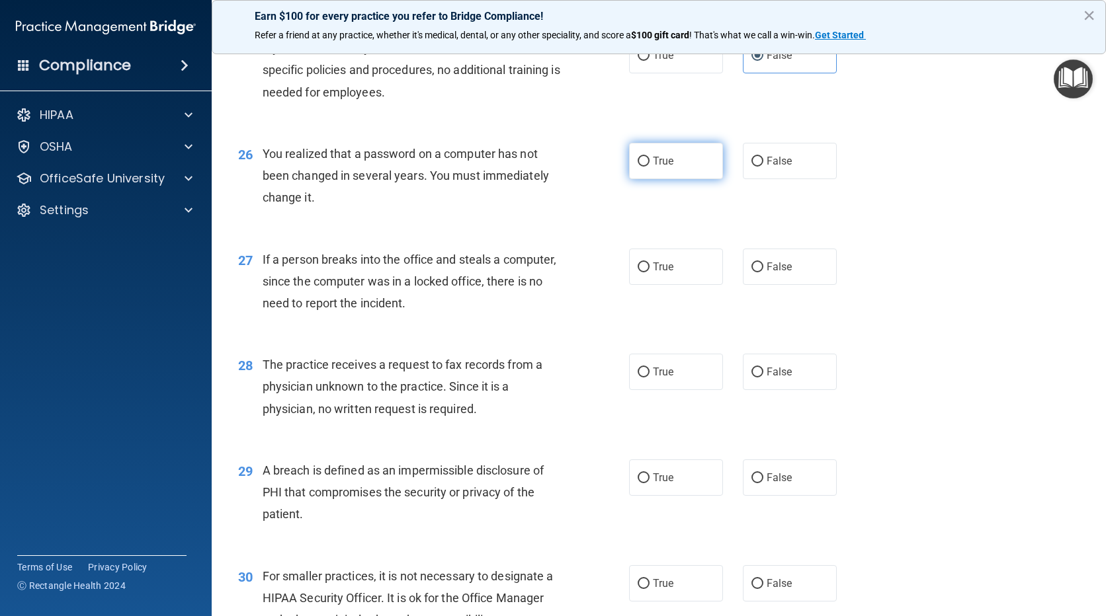
click at [702, 179] on label "True" at bounding box center [676, 161] width 94 height 36
click at [649, 167] on input "True" at bounding box center [643, 162] width 12 height 10
radio input "true"
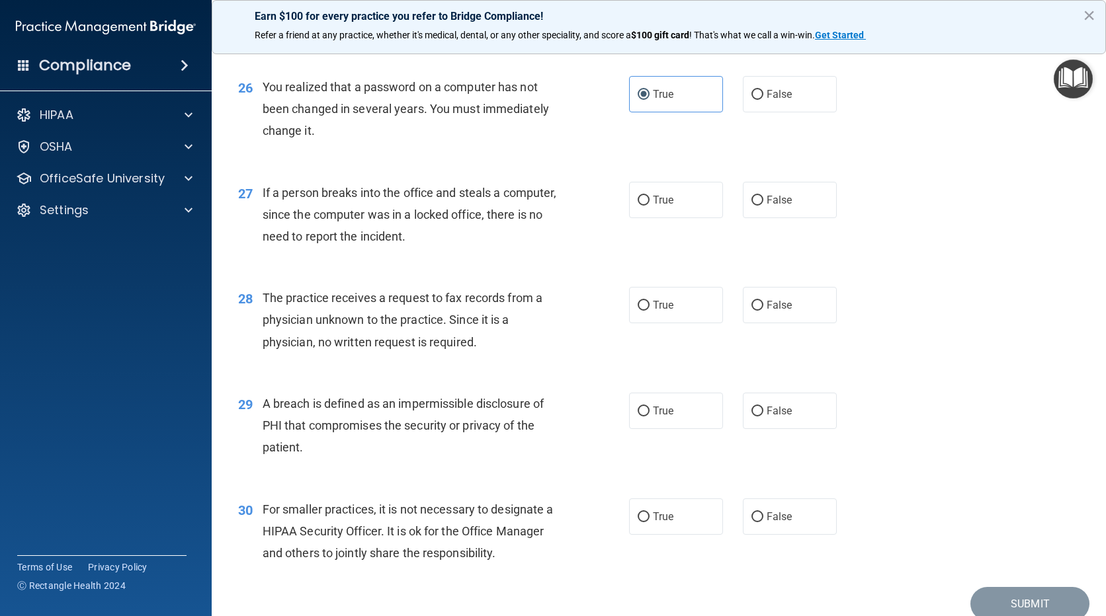
scroll to position [2843, 0]
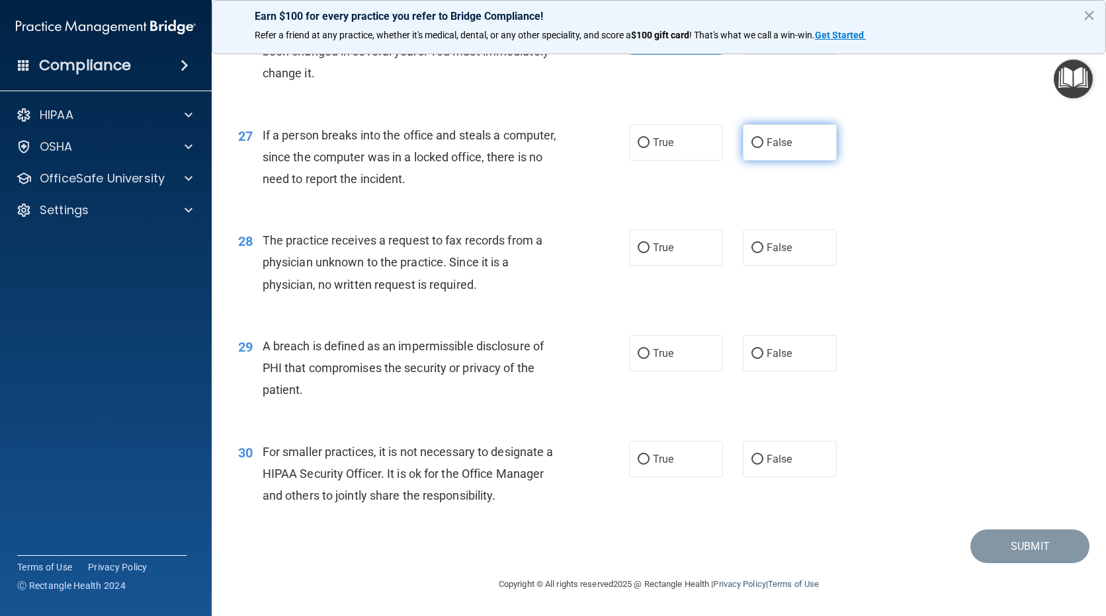
click at [809, 161] on label "False" at bounding box center [790, 142] width 94 height 36
click at [763, 148] on input "False" at bounding box center [757, 143] width 12 height 10
radio input "true"
click at [789, 264] on label "False" at bounding box center [790, 247] width 94 height 36
click at [763, 253] on input "False" at bounding box center [757, 248] width 12 height 10
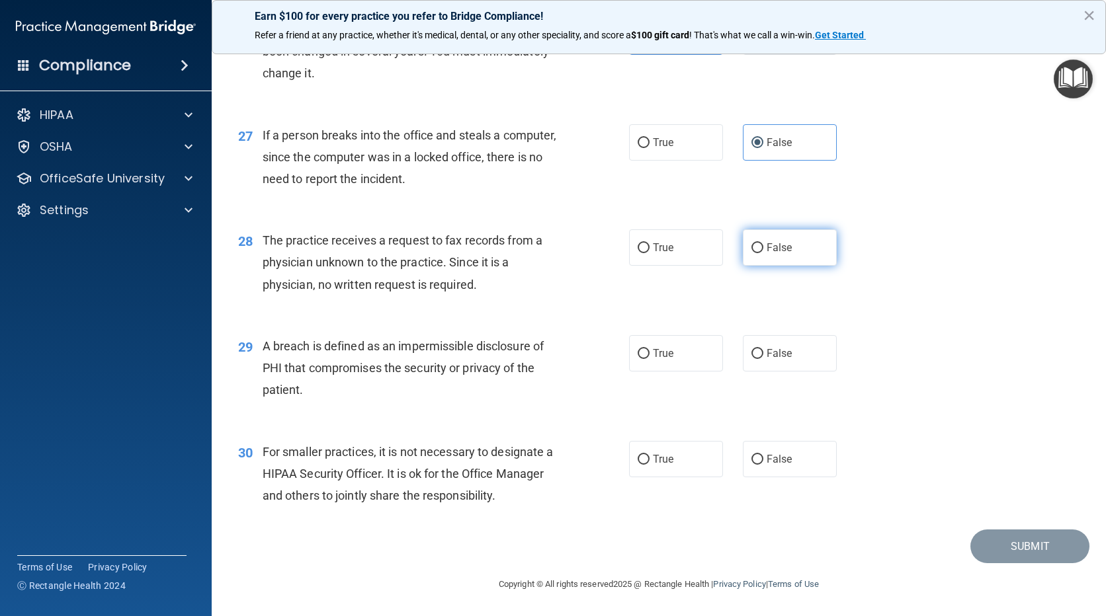
radio input "true"
click at [692, 352] on label "True" at bounding box center [676, 353] width 94 height 36
click at [649, 352] on input "True" at bounding box center [643, 354] width 12 height 10
radio input "true"
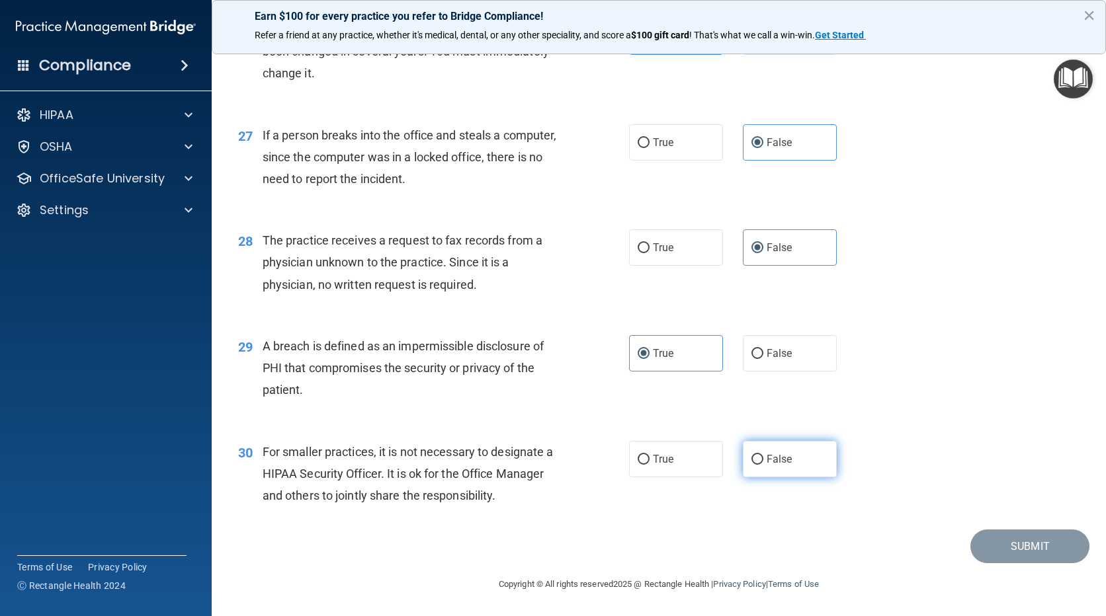
click at [761, 448] on label "False" at bounding box center [790, 459] width 94 height 36
click at [761, 455] on input "False" at bounding box center [757, 460] width 12 height 10
radio input "true"
click at [1047, 543] on button "Submit" at bounding box center [1029, 547] width 119 height 34
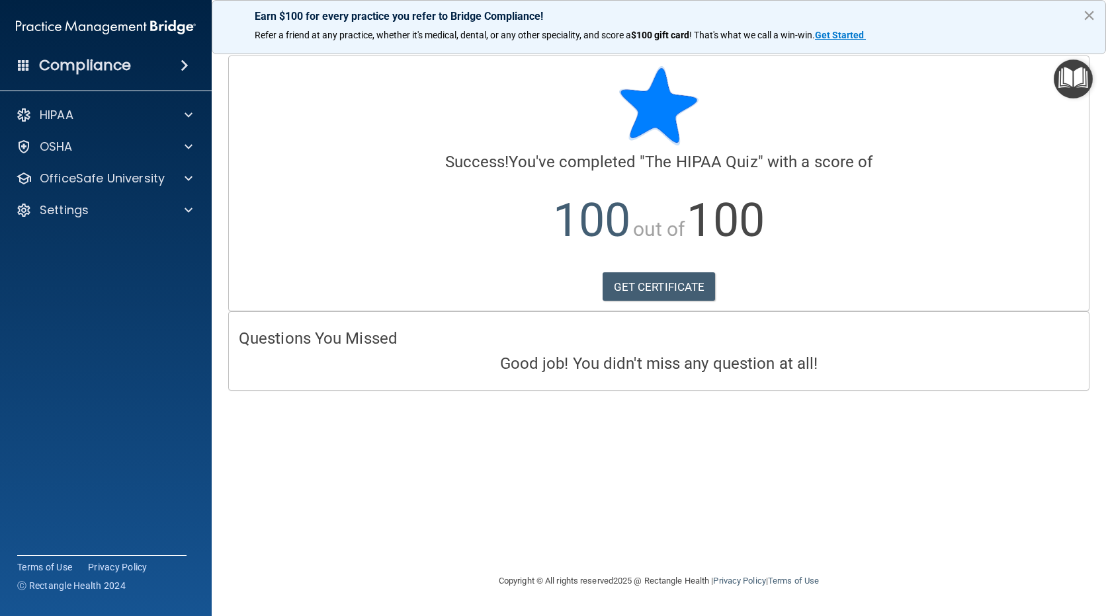
click at [1088, 7] on button "×" at bounding box center [1088, 15] width 13 height 21
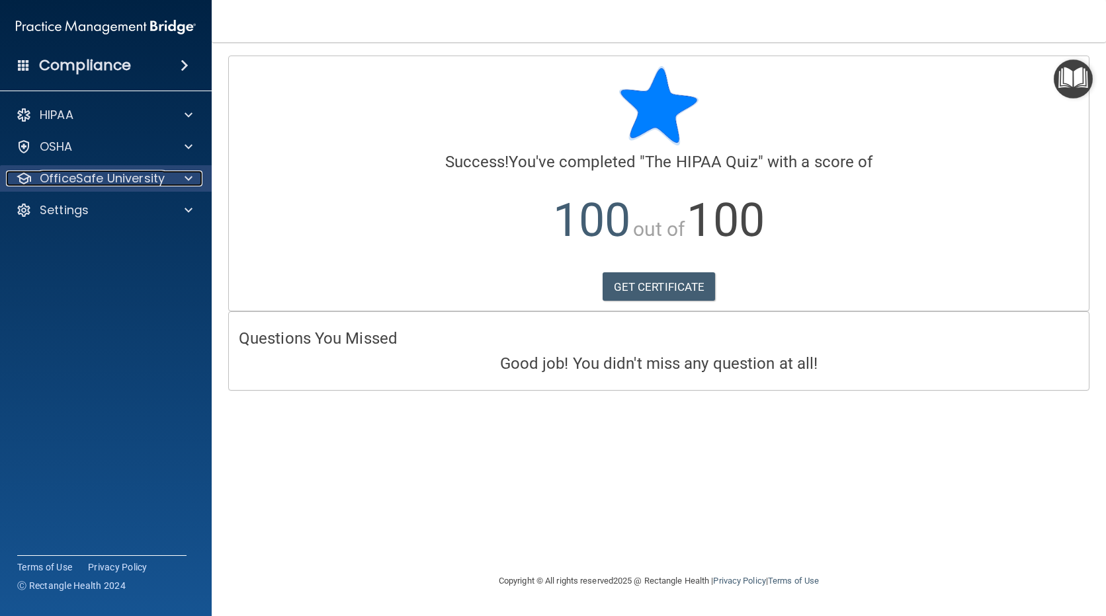
click at [196, 183] on div at bounding box center [186, 179] width 33 height 16
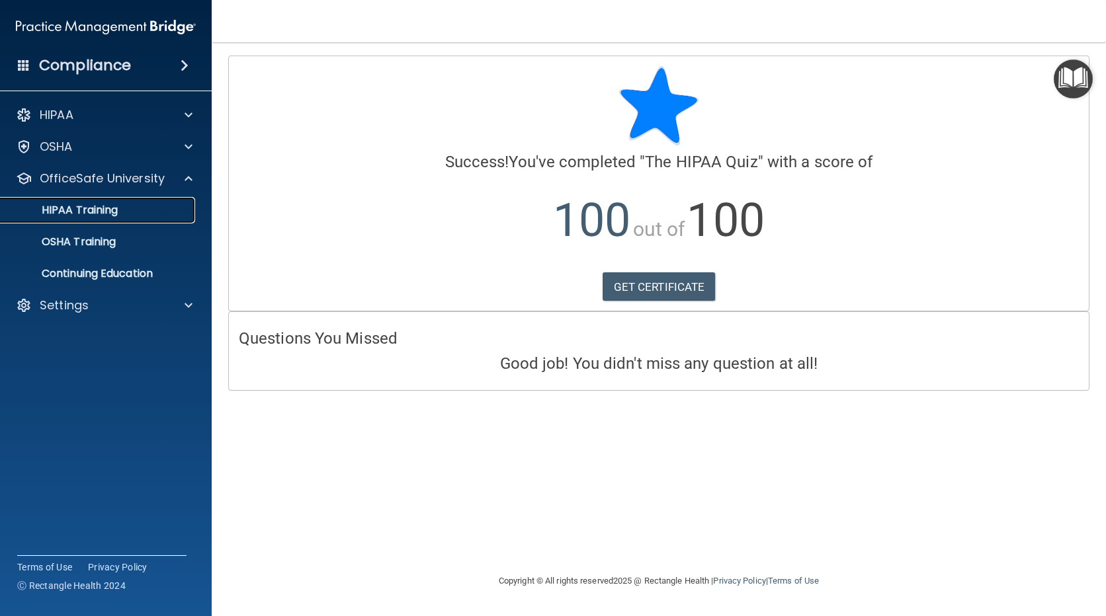
click at [114, 211] on p "HIPAA Training" at bounding box center [63, 210] width 109 height 13
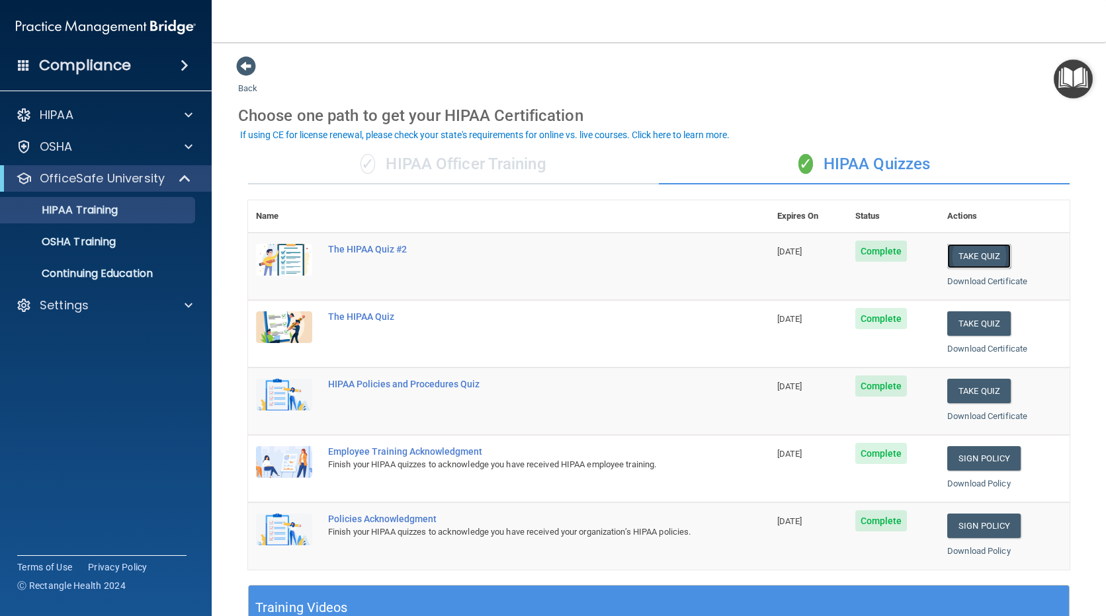
click at [971, 262] on button "Take Quiz" at bounding box center [978, 256] width 63 height 24
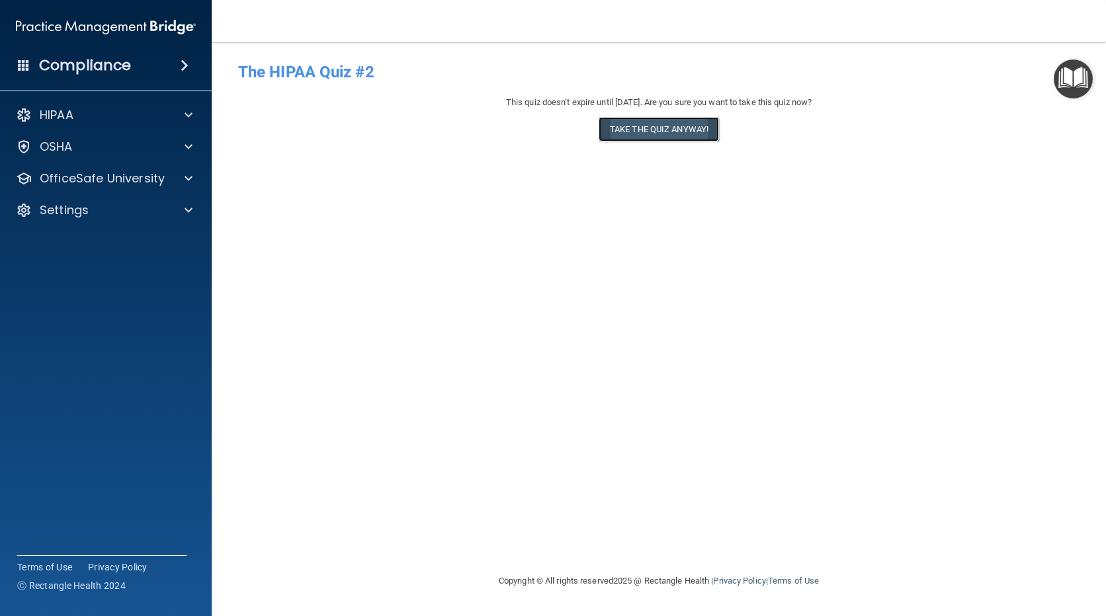
click at [680, 126] on button "Take the quiz anyway!" at bounding box center [658, 129] width 120 height 24
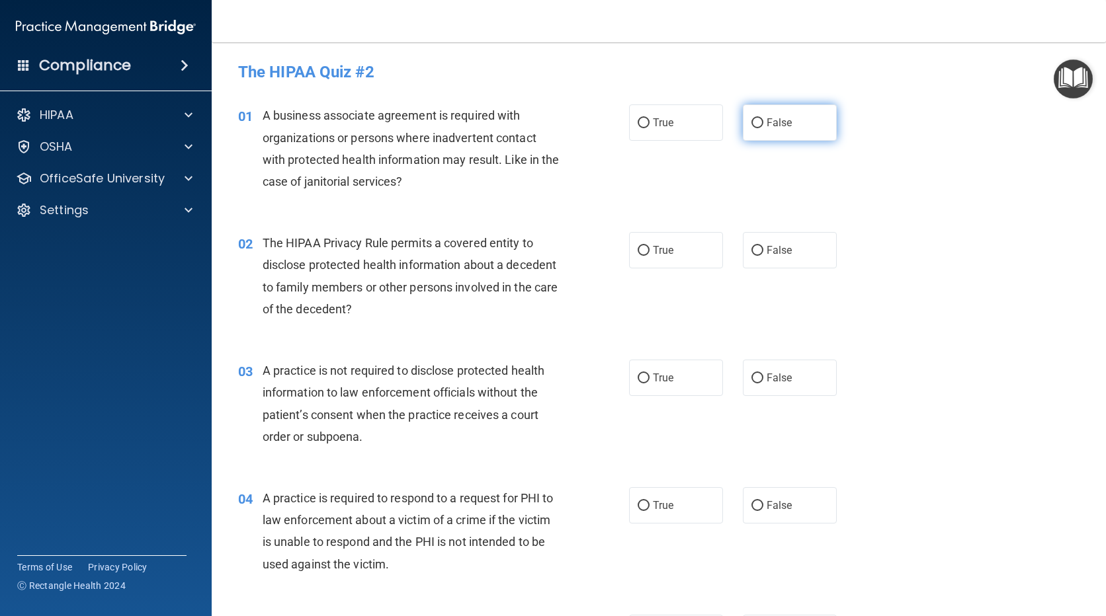
click at [789, 125] on label "False" at bounding box center [790, 122] width 94 height 36
click at [763, 125] on input "False" at bounding box center [757, 123] width 12 height 10
radio input "true"
click at [700, 255] on label "True" at bounding box center [676, 250] width 94 height 36
click at [649, 255] on input "True" at bounding box center [643, 251] width 12 height 10
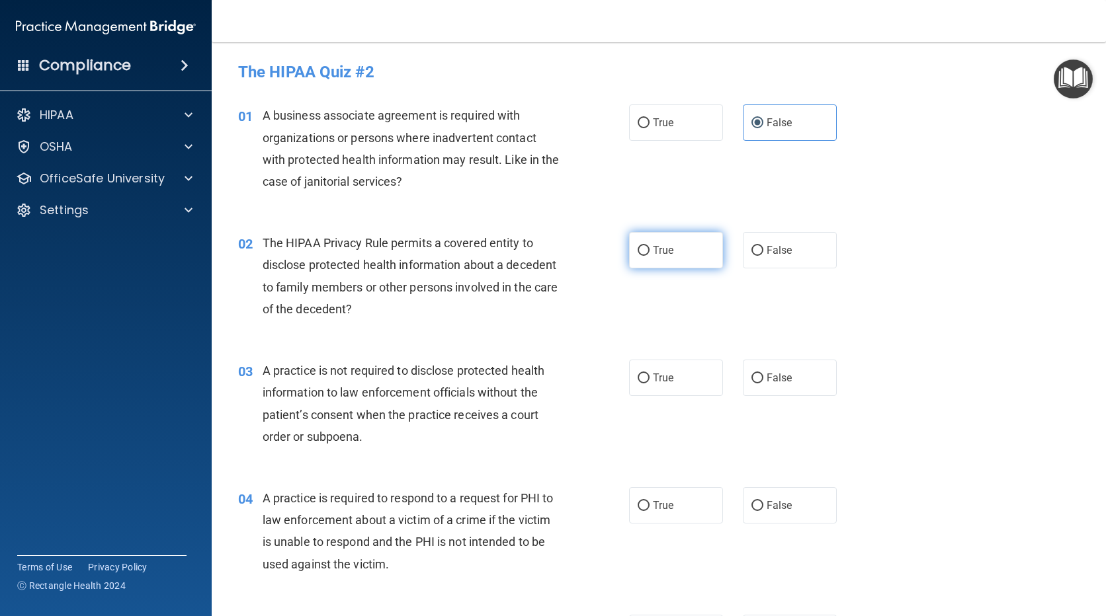
radio input "true"
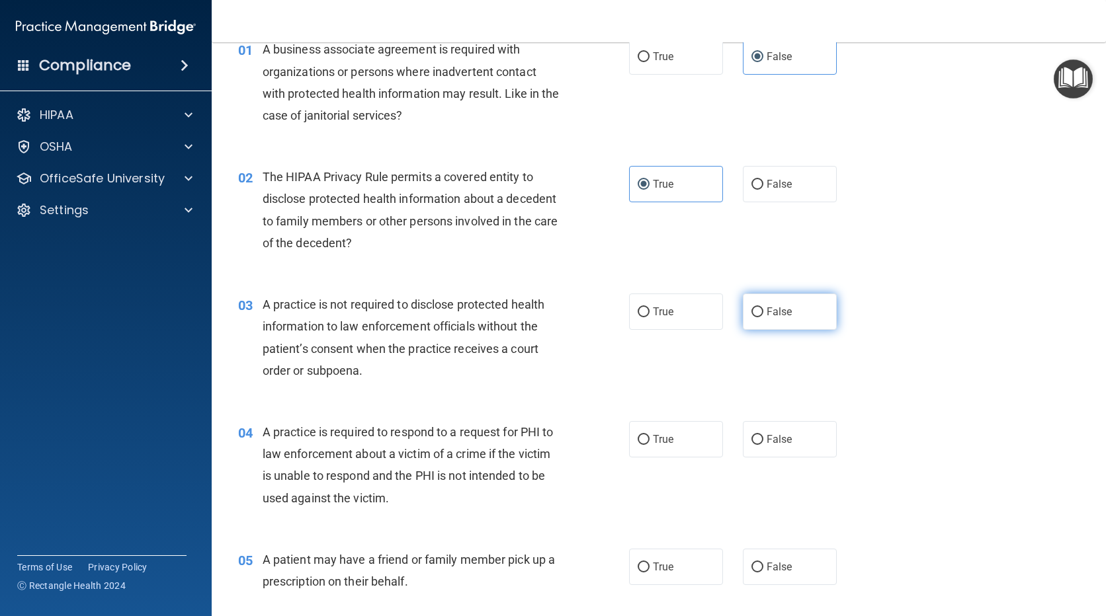
click at [751, 311] on input "False" at bounding box center [757, 312] width 12 height 10
radio input "true"
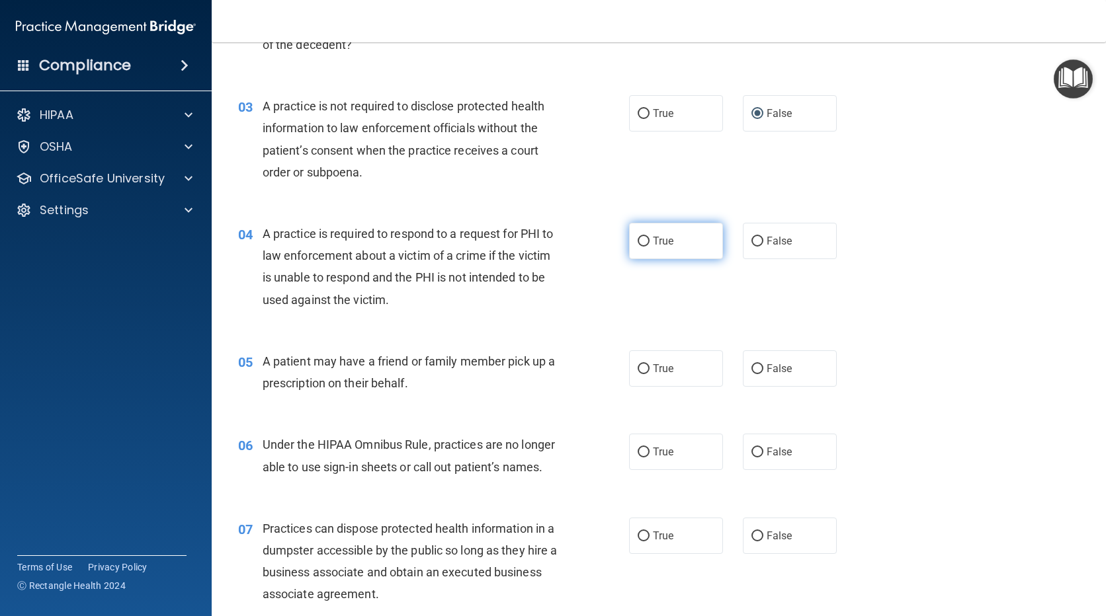
click at [680, 258] on label "True" at bounding box center [676, 241] width 94 height 36
click at [649, 247] on input "True" at bounding box center [643, 242] width 12 height 10
radio input "true"
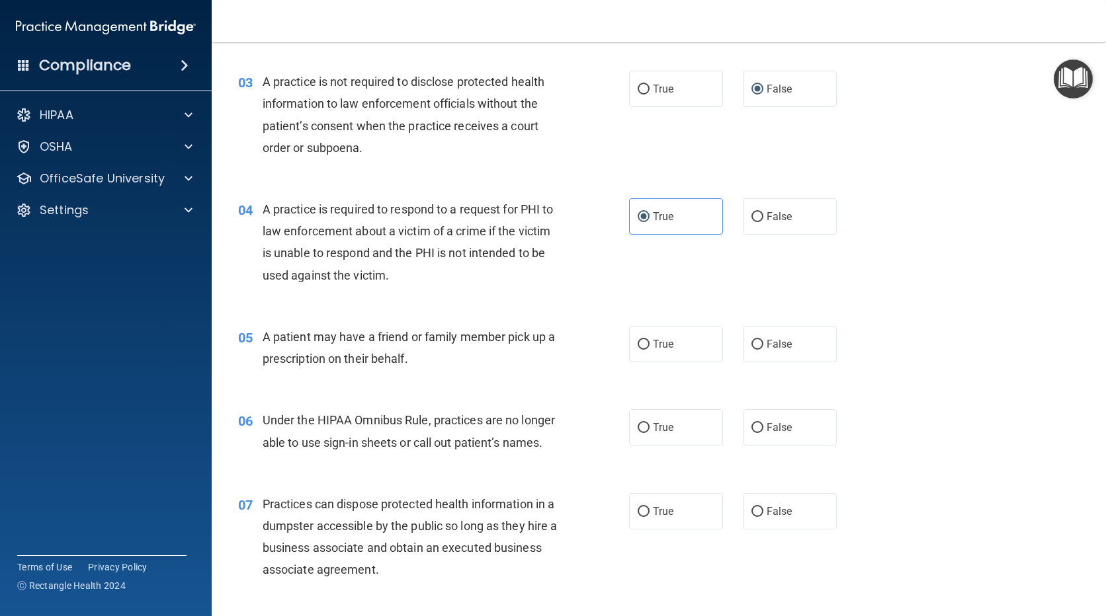
scroll to position [331, 0]
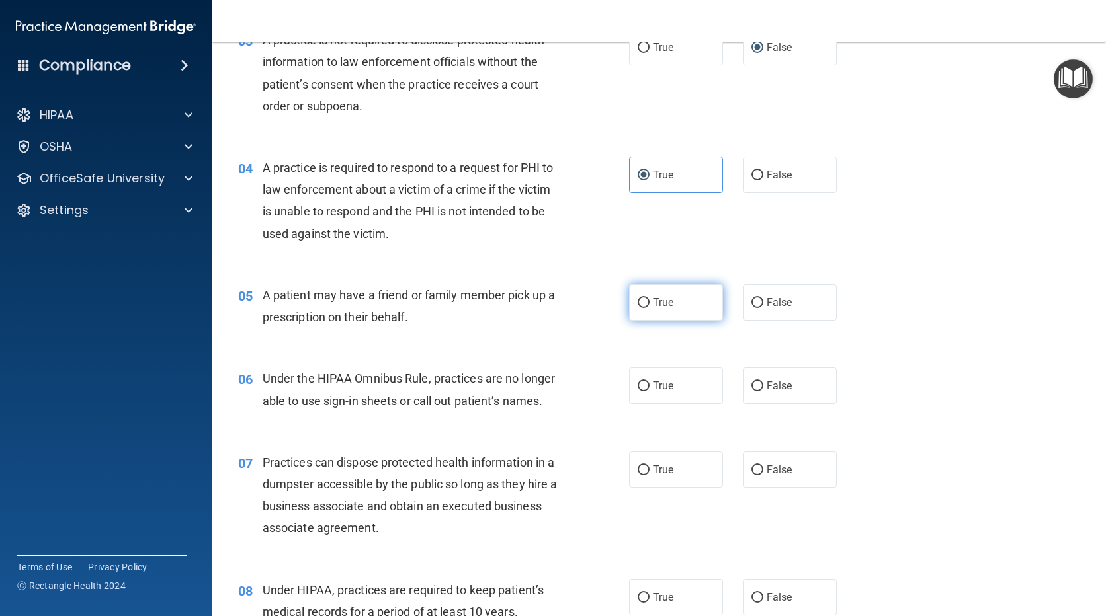
click at [671, 307] on label "True" at bounding box center [676, 302] width 94 height 36
click at [649, 307] on input "True" at bounding box center [643, 303] width 12 height 10
radio input "true"
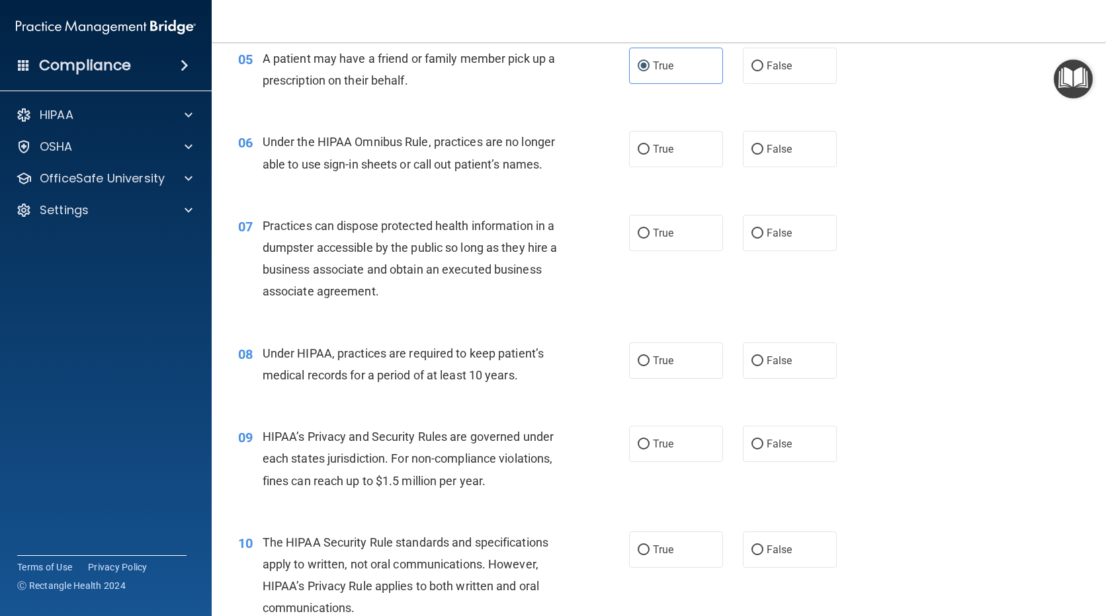
scroll to position [595, 0]
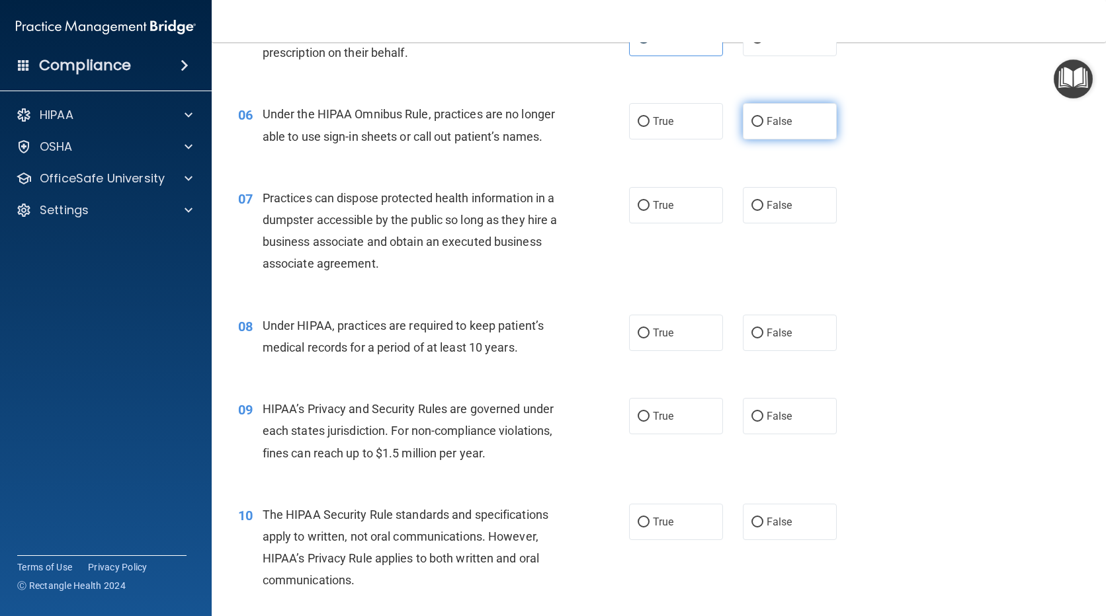
click at [776, 121] on span "False" at bounding box center [779, 121] width 26 height 13
click at [763, 121] on input "False" at bounding box center [757, 122] width 12 height 10
radio input "true"
click at [815, 211] on label "False" at bounding box center [790, 205] width 94 height 36
click at [763, 211] on input "False" at bounding box center [757, 206] width 12 height 10
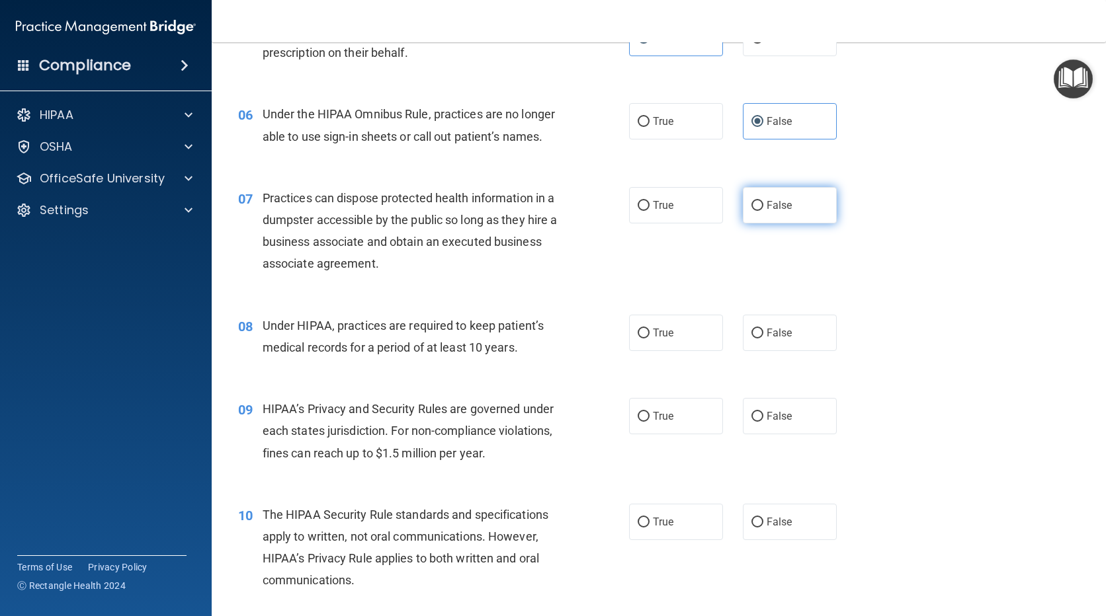
radio input "true"
click at [796, 340] on label "False" at bounding box center [790, 333] width 94 height 36
click at [763, 339] on input "False" at bounding box center [757, 334] width 12 height 10
radio input "true"
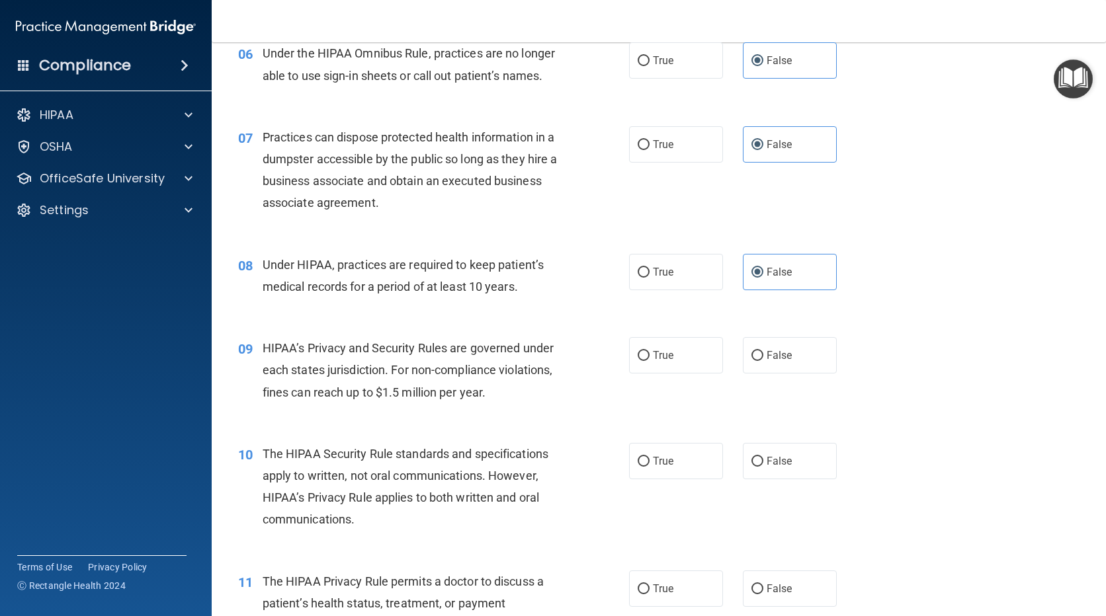
scroll to position [793, 0]
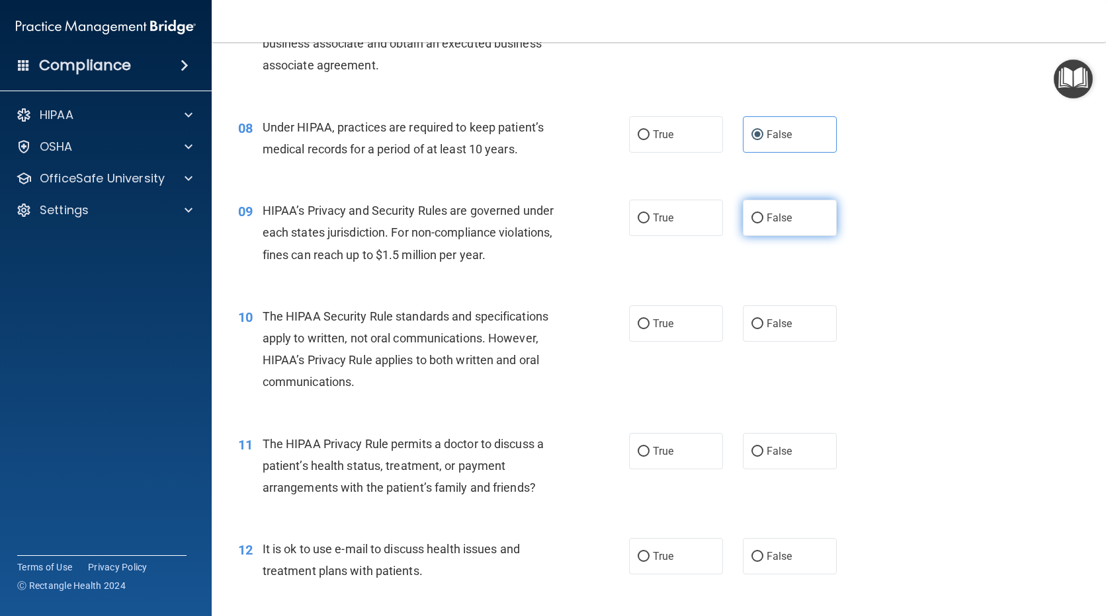
click at [774, 212] on span "False" at bounding box center [779, 218] width 26 height 13
click at [763, 214] on input "False" at bounding box center [757, 219] width 12 height 10
radio input "true"
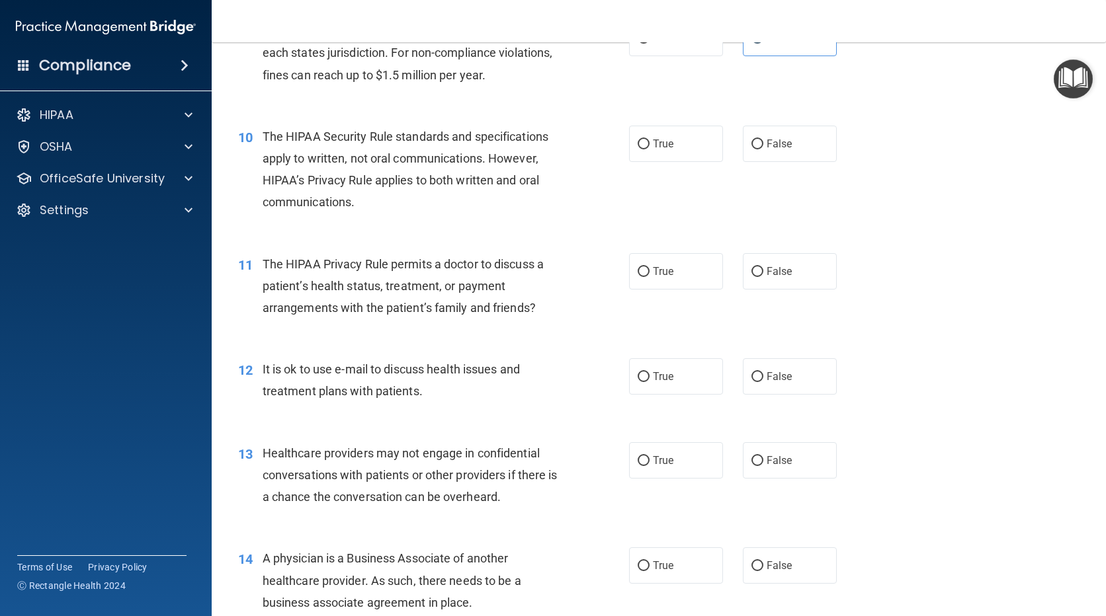
scroll to position [992, 0]
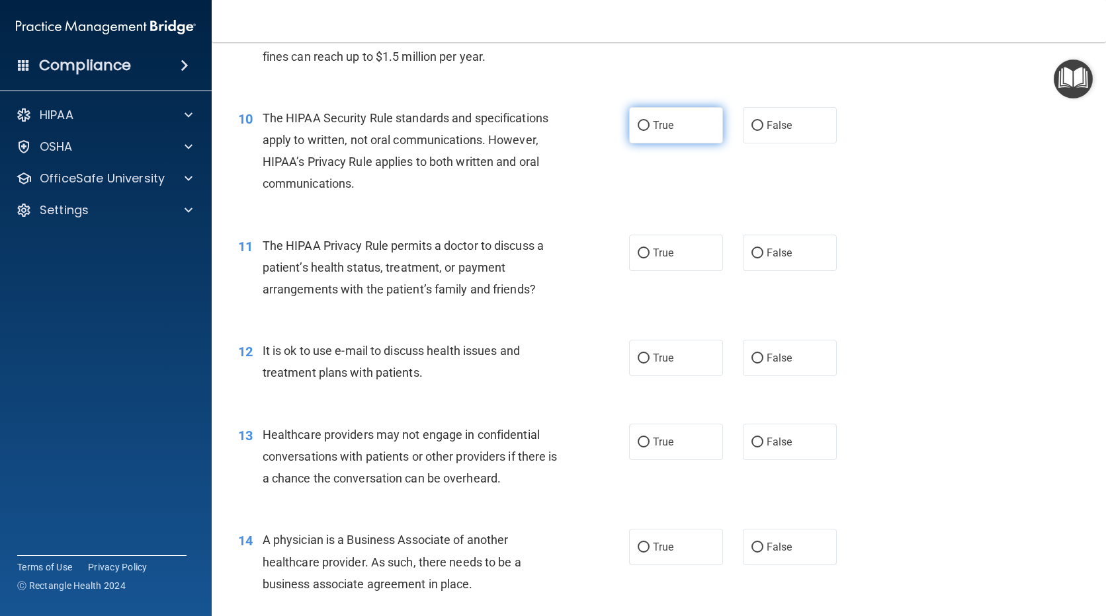
click at [670, 124] on label "True" at bounding box center [676, 125] width 94 height 36
click at [649, 124] on input "True" at bounding box center [643, 126] width 12 height 10
radio input "true"
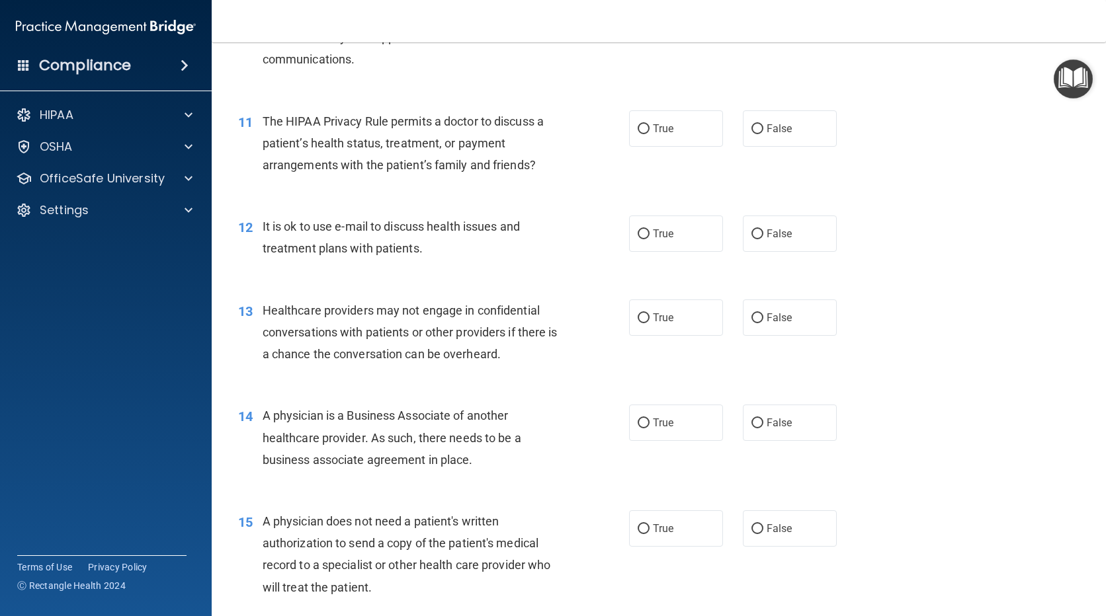
scroll to position [1124, 0]
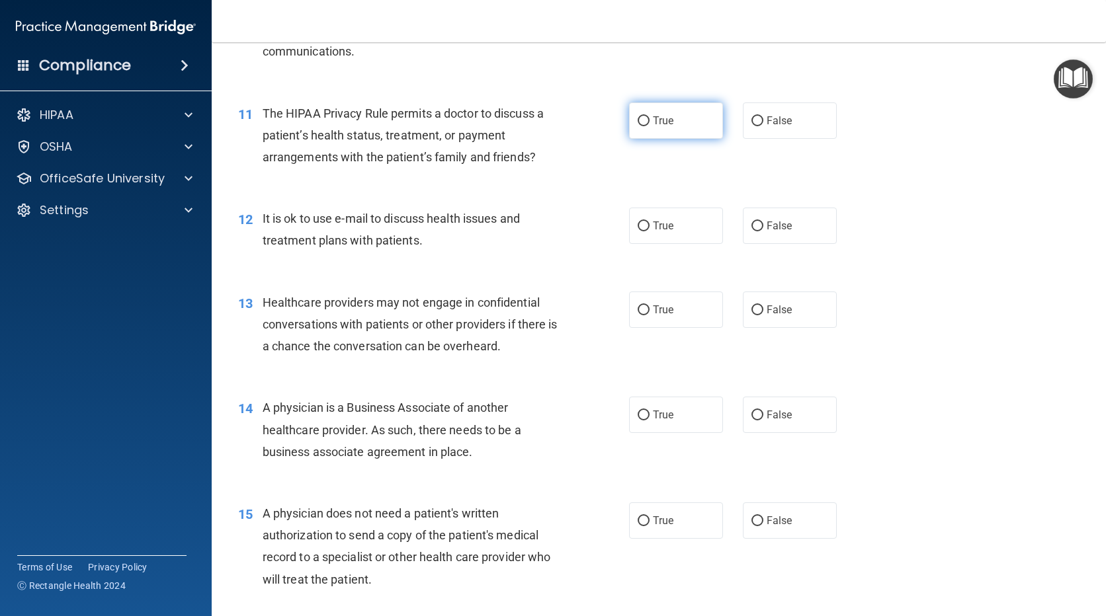
click at [667, 130] on label "True" at bounding box center [676, 120] width 94 height 36
click at [649, 126] on input "True" at bounding box center [643, 121] width 12 height 10
radio input "true"
click at [672, 212] on label "True" at bounding box center [676, 226] width 94 height 36
click at [649, 222] on input "True" at bounding box center [643, 227] width 12 height 10
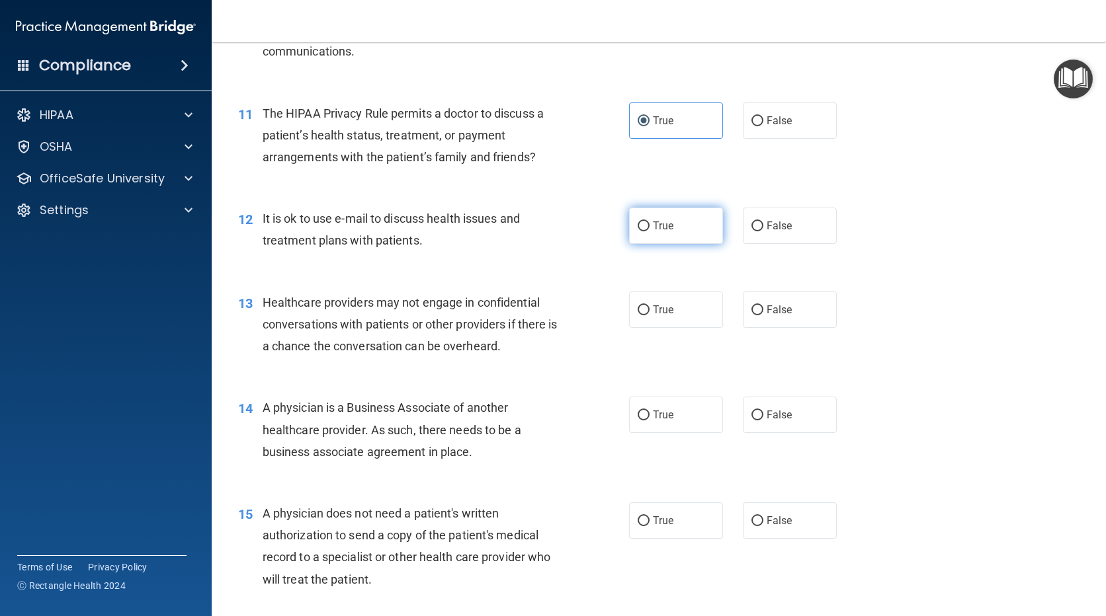
radio input "true"
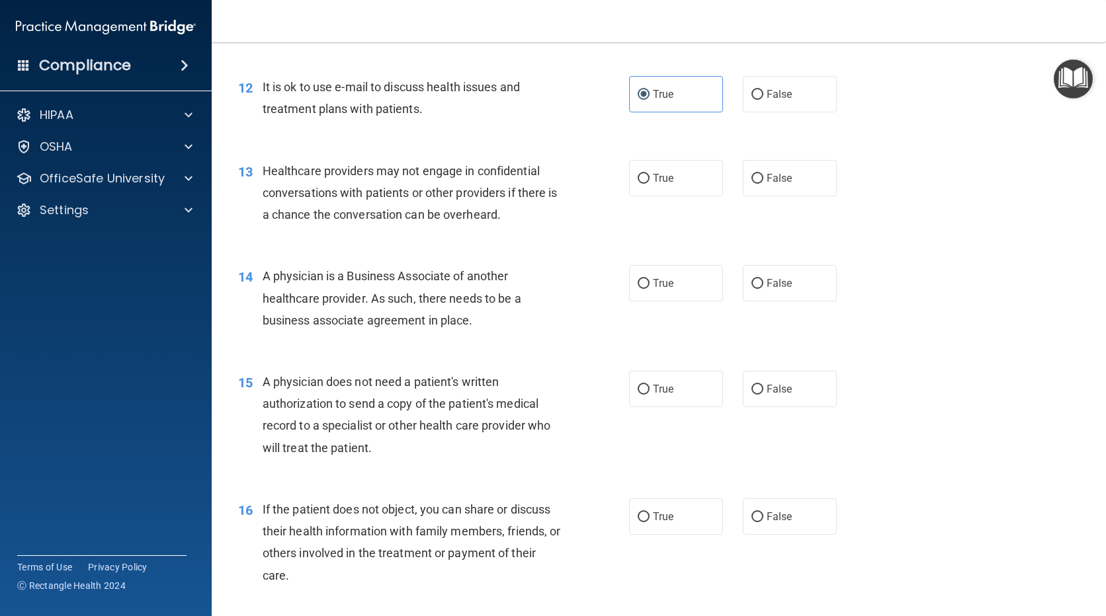
scroll to position [1256, 0]
click at [788, 184] on label "False" at bounding box center [790, 177] width 94 height 36
click at [763, 183] on input "False" at bounding box center [757, 178] width 12 height 10
radio input "true"
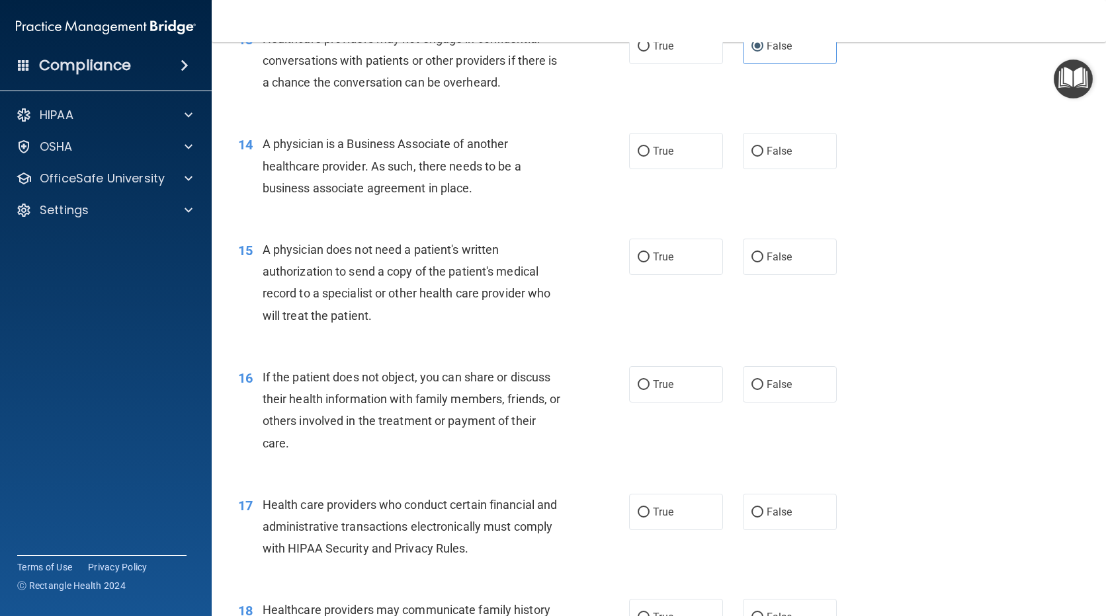
scroll to position [1389, 0]
click at [799, 151] on label "False" at bounding box center [790, 150] width 94 height 36
click at [763, 151] on input "False" at bounding box center [757, 151] width 12 height 10
radio input "true"
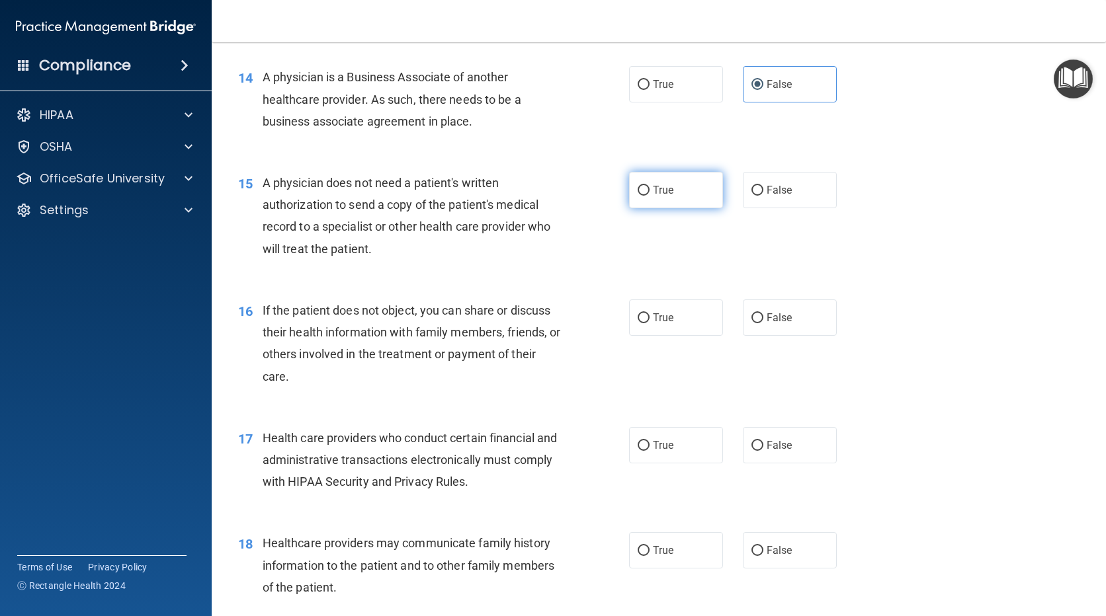
click at [684, 198] on label "True" at bounding box center [676, 190] width 94 height 36
click at [649, 196] on input "True" at bounding box center [643, 191] width 12 height 10
radio input "true"
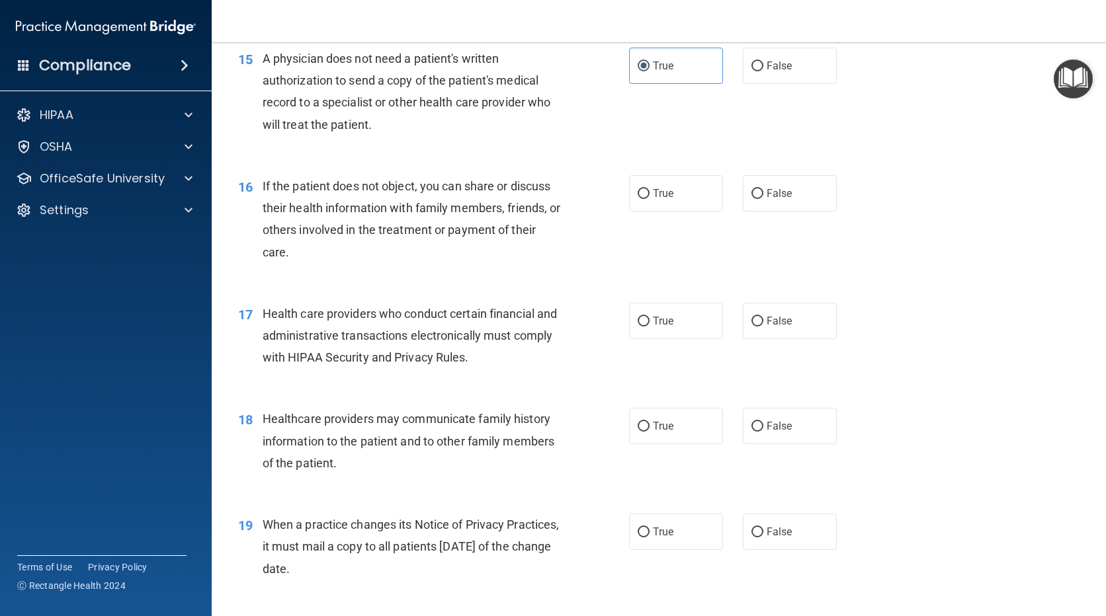
scroll to position [1587, 0]
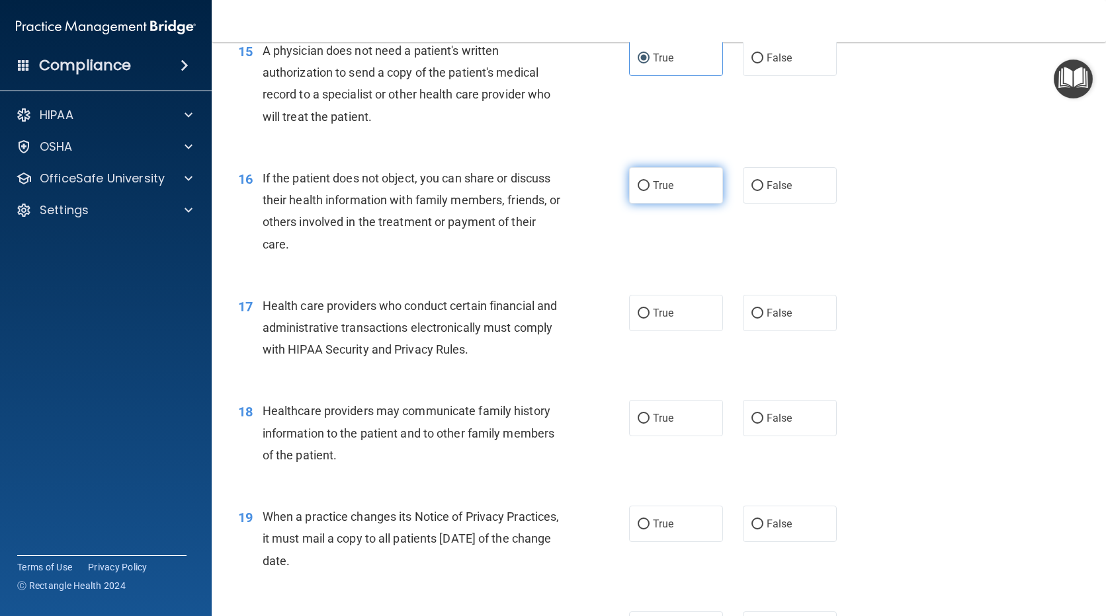
click at [676, 173] on label "True" at bounding box center [676, 185] width 94 height 36
click at [649, 181] on input "True" at bounding box center [643, 186] width 12 height 10
radio input "true"
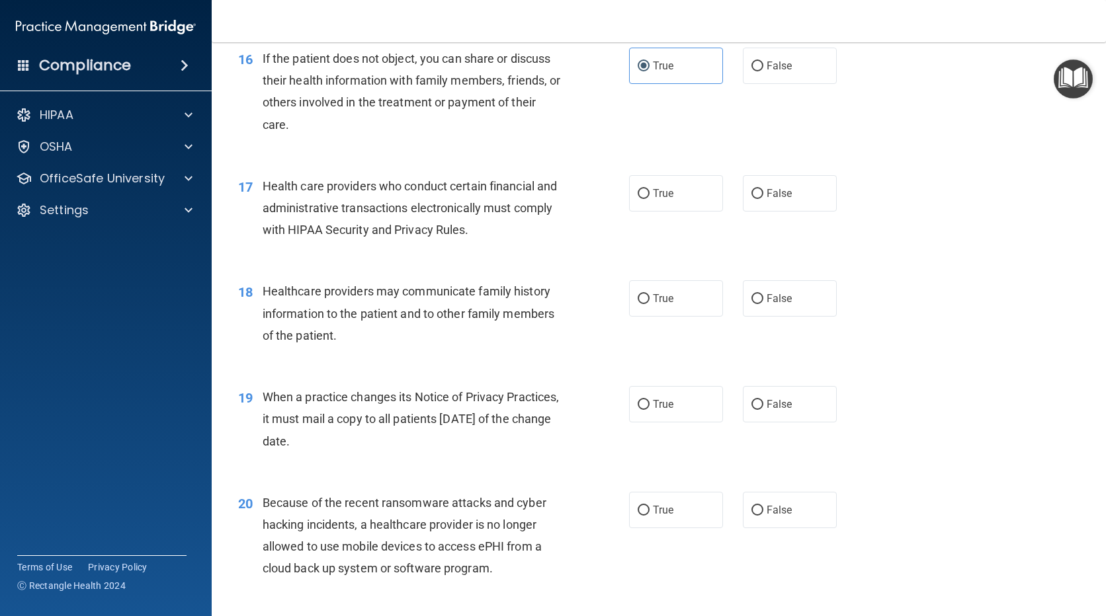
scroll to position [1719, 0]
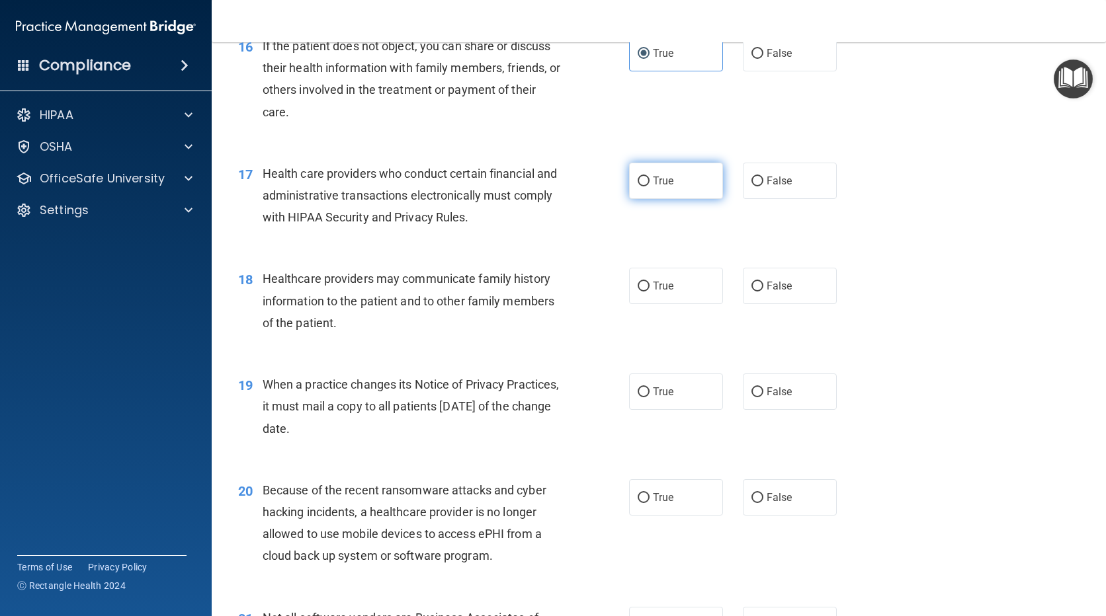
click at [681, 178] on label "True" at bounding box center [676, 181] width 94 height 36
click at [649, 178] on input "True" at bounding box center [643, 182] width 12 height 10
radio input "true"
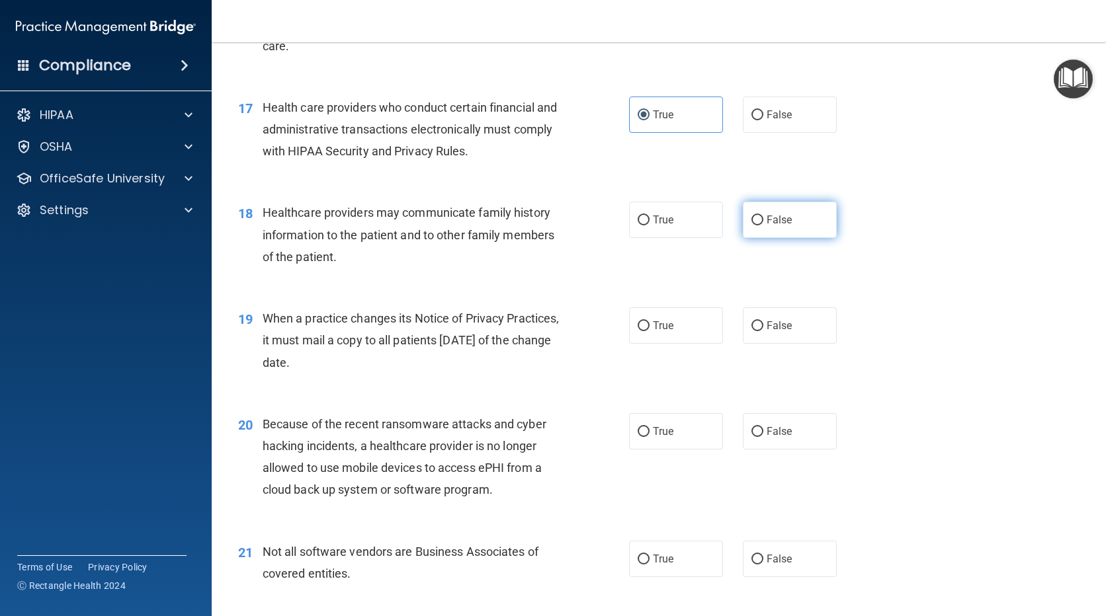
click at [789, 223] on label "False" at bounding box center [790, 220] width 94 height 36
click at [763, 223] on input "False" at bounding box center [757, 221] width 12 height 10
radio input "true"
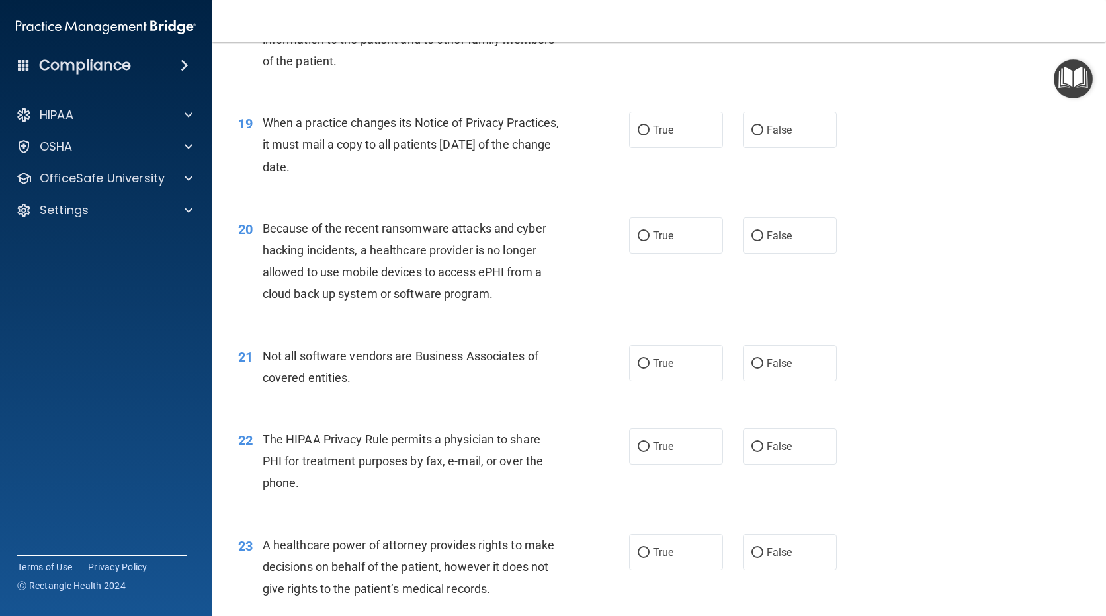
scroll to position [1984, 0]
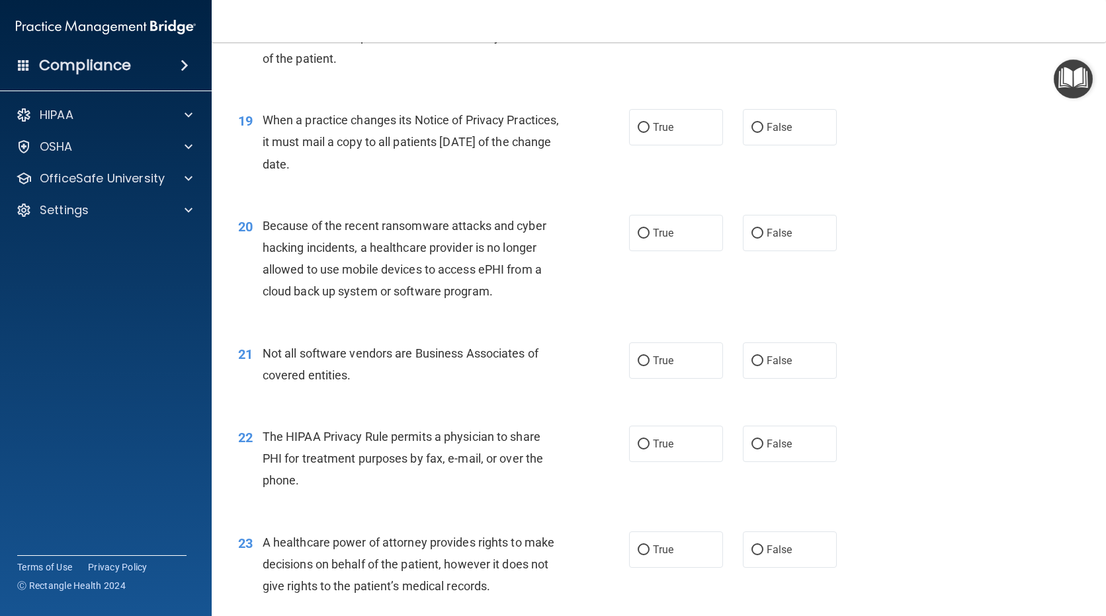
click at [811, 150] on div "19 When a practice changes its Notice of Privacy Practices, it must mail a copy…" at bounding box center [658, 146] width 861 height 106
click at [811, 138] on label "False" at bounding box center [790, 127] width 94 height 36
click at [763, 133] on input "False" at bounding box center [757, 128] width 12 height 10
radio input "true"
click at [808, 234] on label "False" at bounding box center [790, 233] width 94 height 36
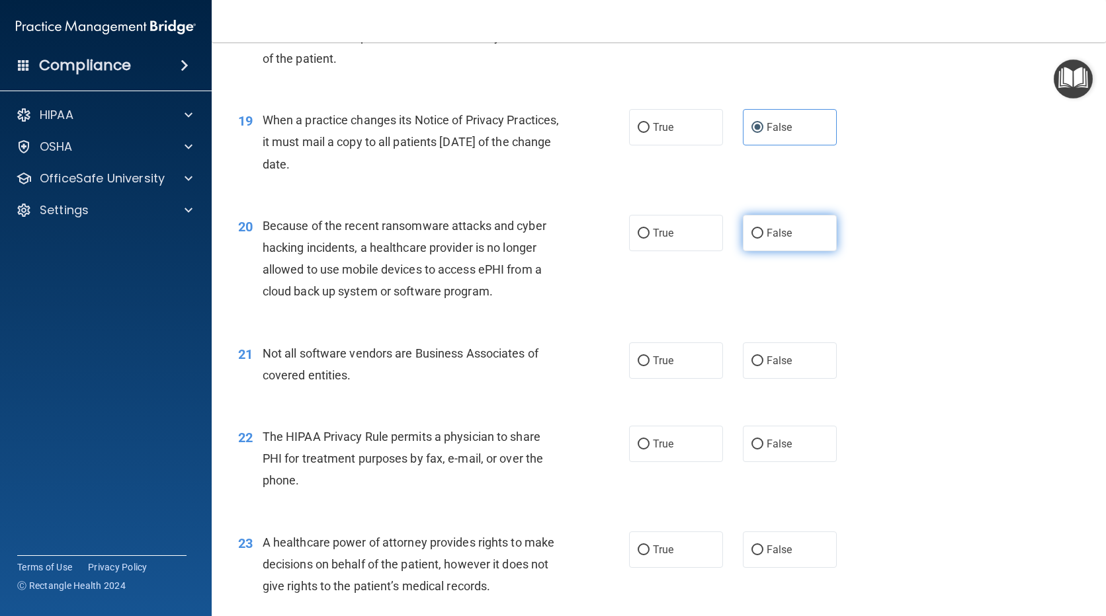
click at [763, 234] on input "False" at bounding box center [757, 234] width 12 height 10
radio input "true"
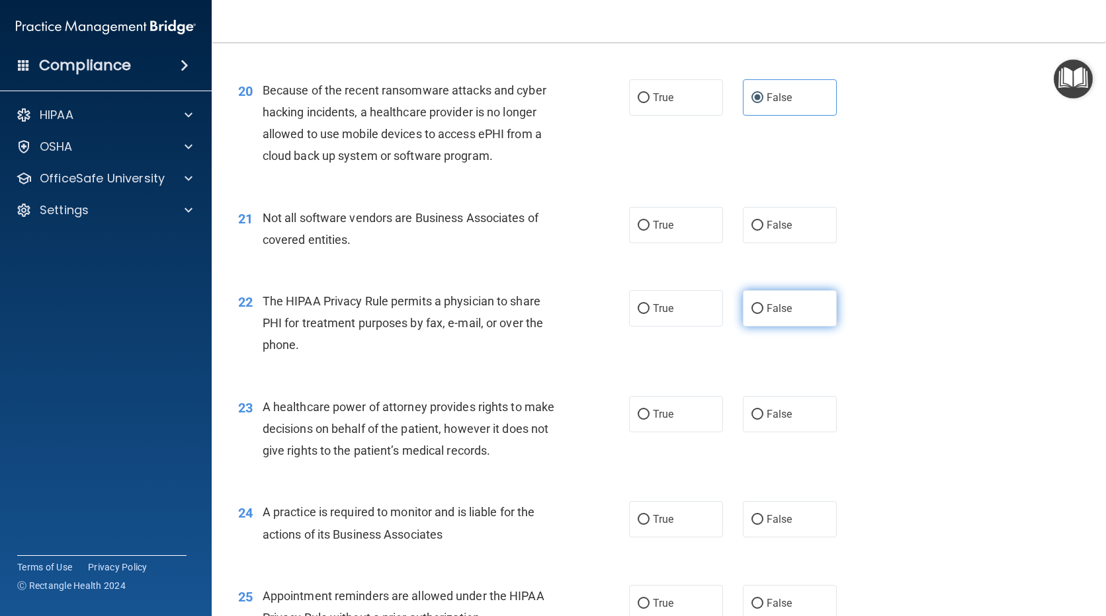
scroll to position [2182, 0]
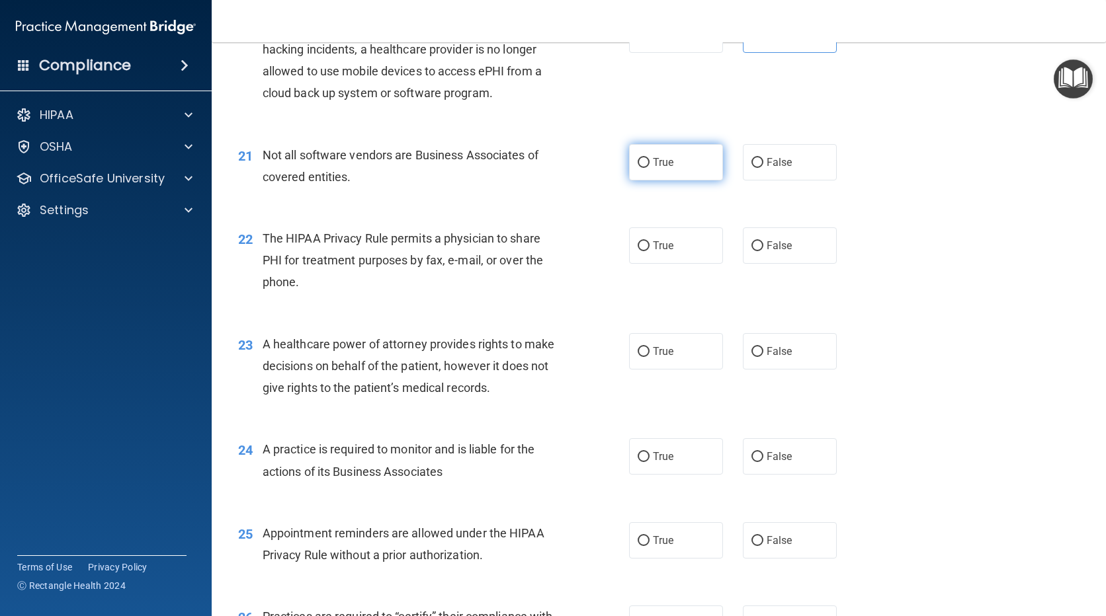
click at [667, 161] on span "True" at bounding box center [663, 162] width 20 height 13
click at [649, 161] on input "True" at bounding box center [643, 163] width 12 height 10
radio input "true"
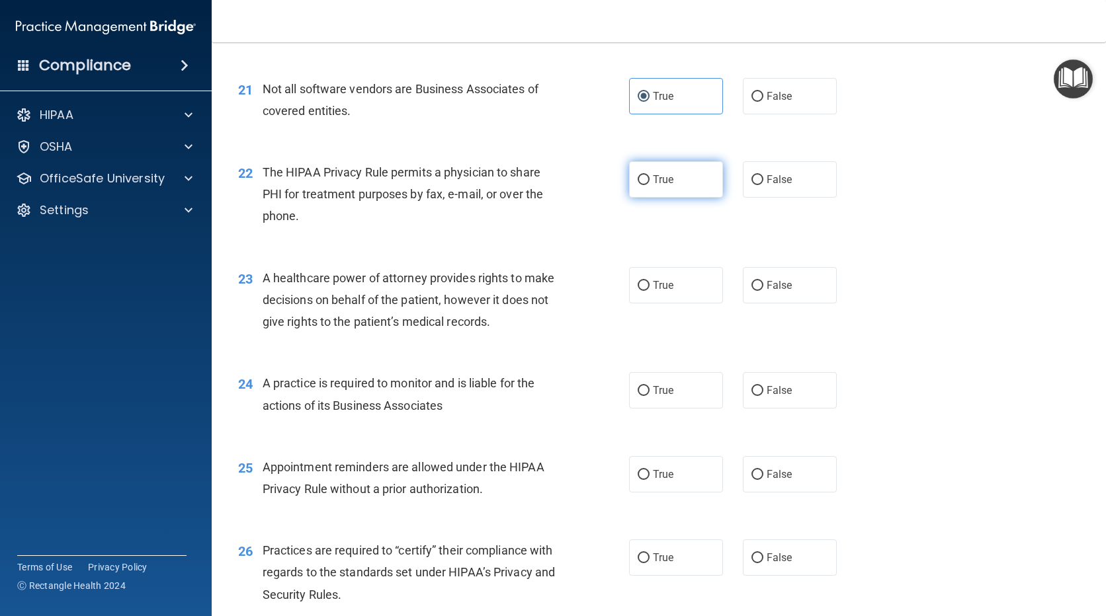
click at [692, 182] on div "22 The HIPAA Privacy Rule permits a physician to share PHI for treatment purpos…" at bounding box center [658, 198] width 861 height 106
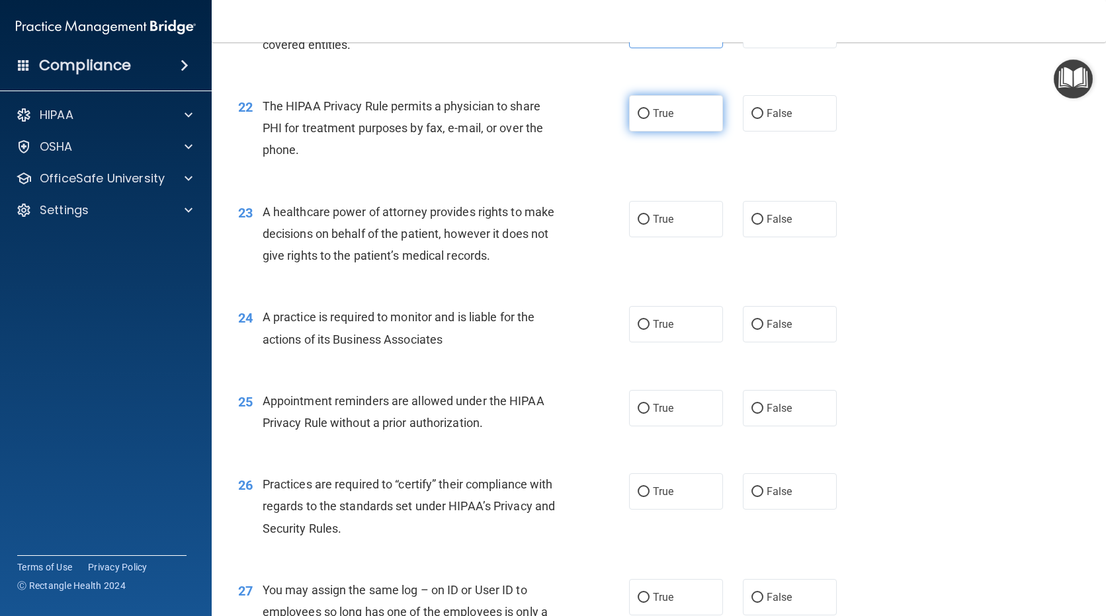
click at [692, 128] on label "True" at bounding box center [676, 113] width 94 height 36
click at [649, 119] on input "True" at bounding box center [643, 114] width 12 height 10
radio input "true"
click at [794, 212] on label "False" at bounding box center [790, 219] width 94 height 36
click at [763, 215] on input "False" at bounding box center [757, 220] width 12 height 10
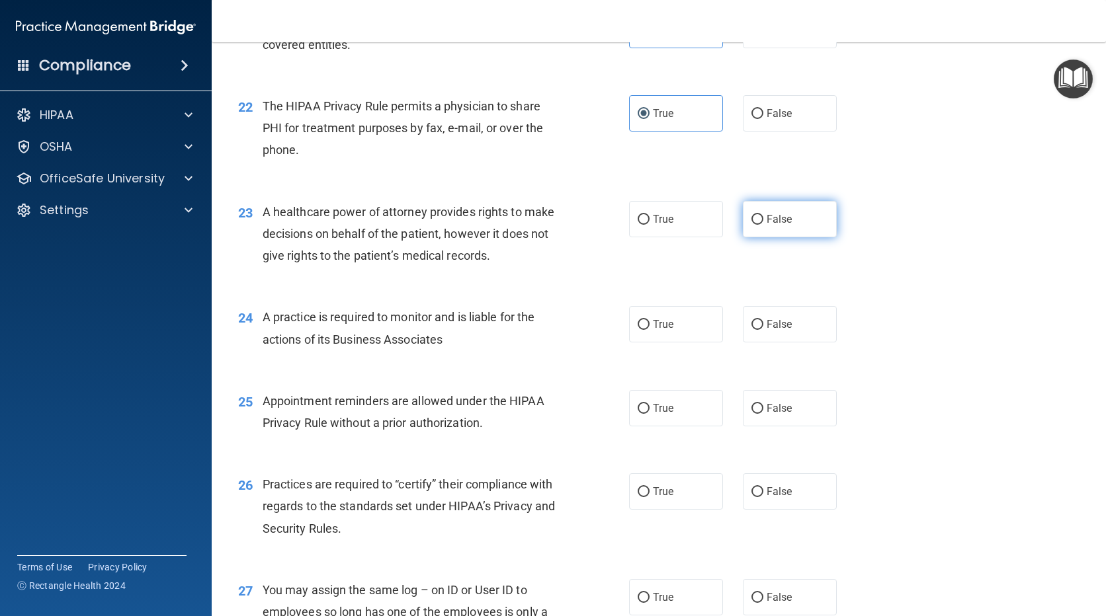
radio input "true"
click at [789, 313] on label "False" at bounding box center [790, 324] width 94 height 36
click at [763, 320] on input "False" at bounding box center [757, 325] width 12 height 10
radio input "true"
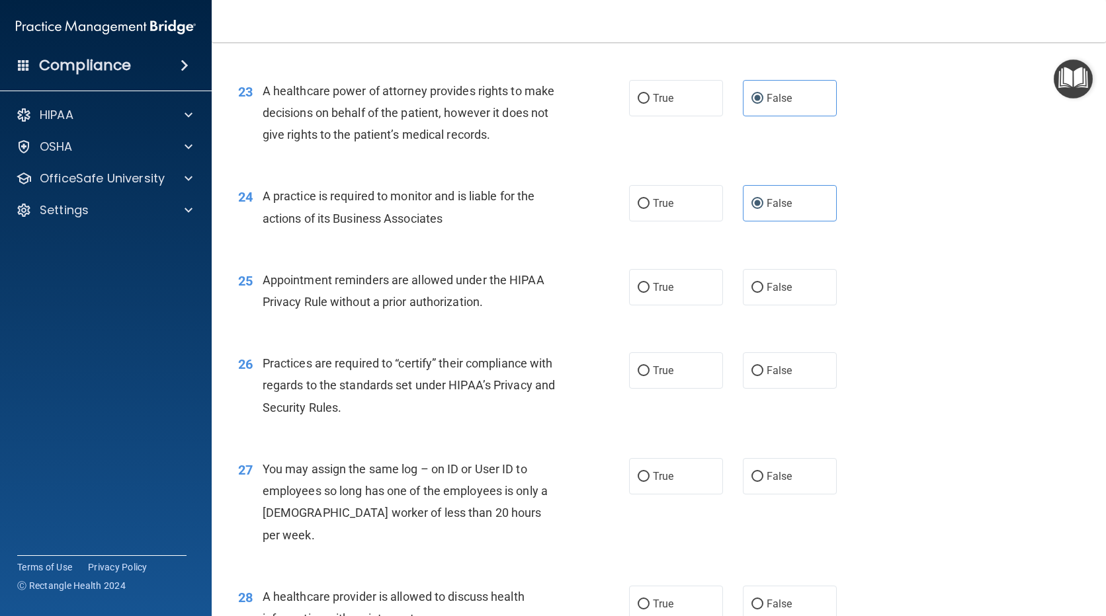
scroll to position [2513, 0]
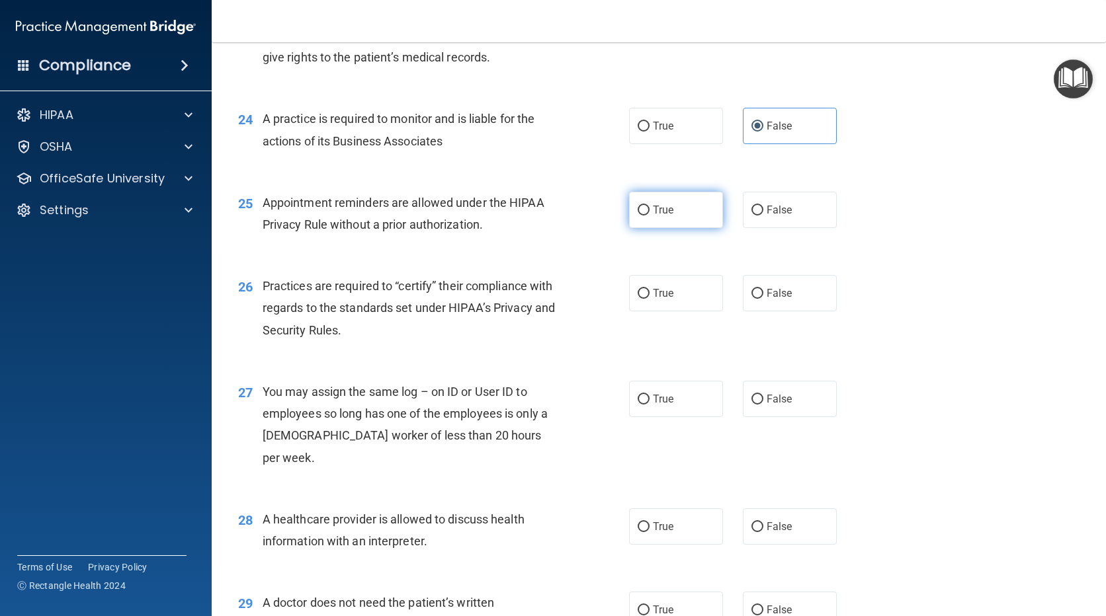
click at [687, 214] on label "True" at bounding box center [676, 210] width 94 height 36
click at [649, 214] on input "True" at bounding box center [643, 211] width 12 height 10
radio input "true"
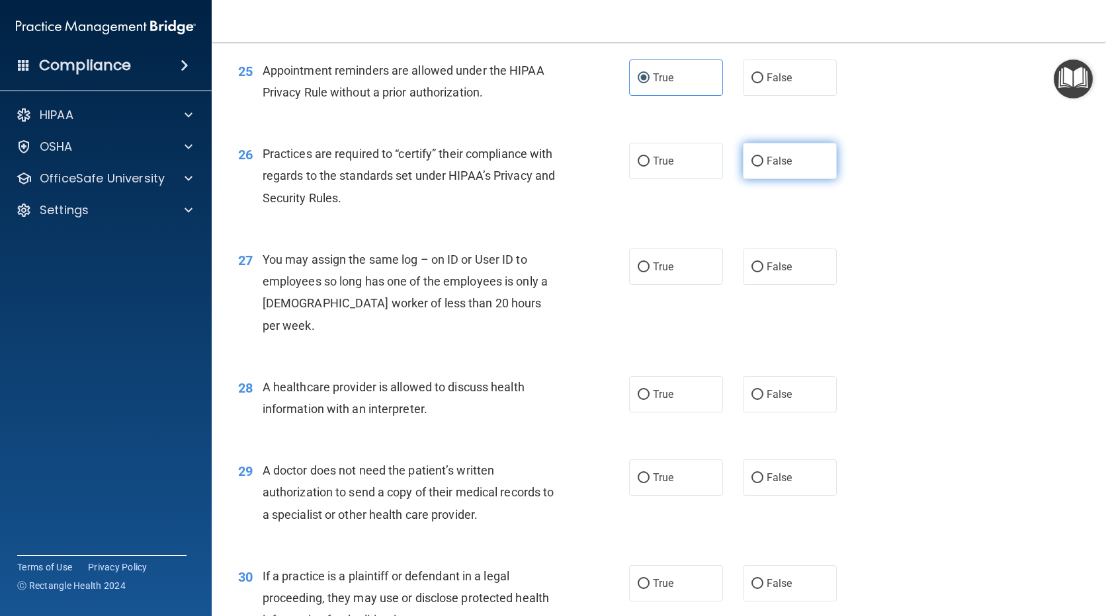
click at [797, 166] on label "False" at bounding box center [790, 161] width 94 height 36
click at [763, 166] on input "False" at bounding box center [757, 162] width 12 height 10
radio input "true"
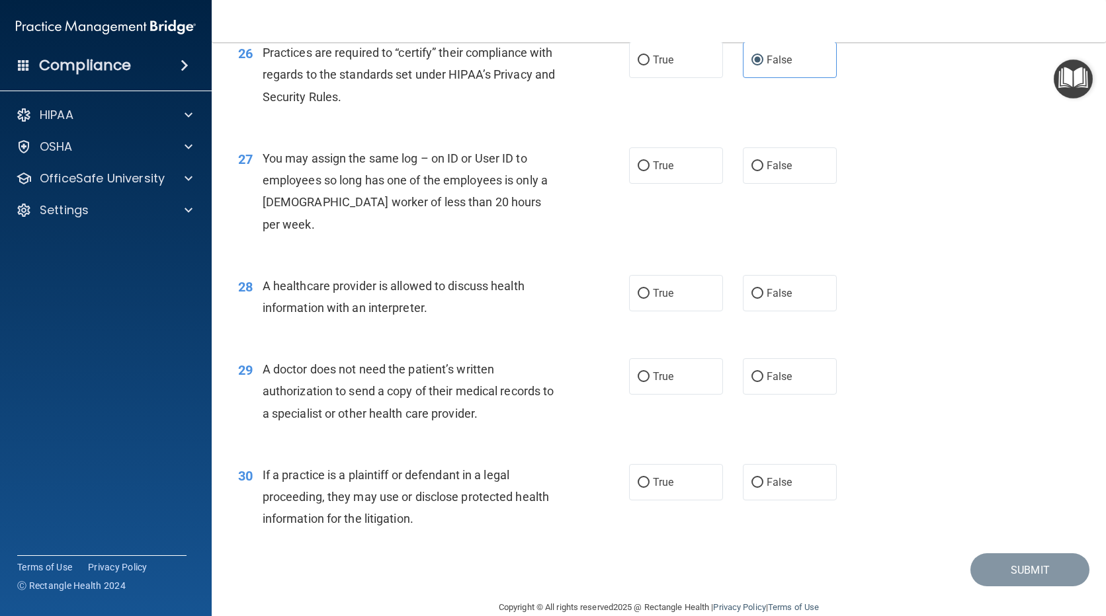
scroll to position [2747, 0]
click at [803, 165] on label "False" at bounding box center [790, 164] width 94 height 36
click at [763, 165] on input "False" at bounding box center [757, 165] width 12 height 10
radio input "true"
click at [669, 274] on label "True" at bounding box center [676, 292] width 94 height 36
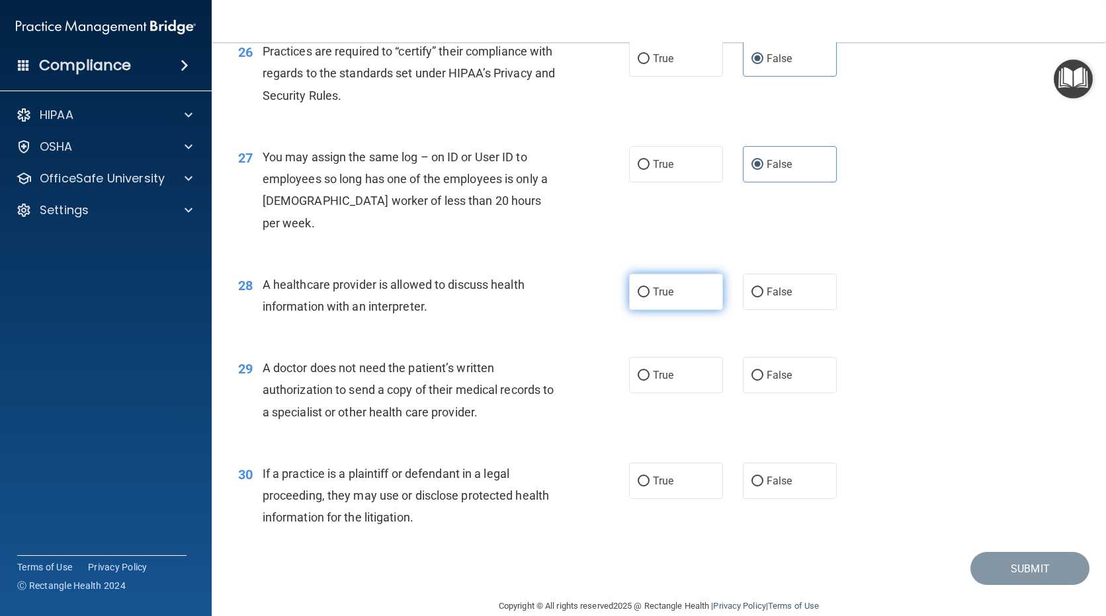
click at [649, 288] on input "True" at bounding box center [643, 293] width 12 height 10
radio input "true"
click at [670, 357] on label "True" at bounding box center [676, 375] width 94 height 36
click at [649, 371] on input "True" at bounding box center [643, 376] width 12 height 10
radio input "true"
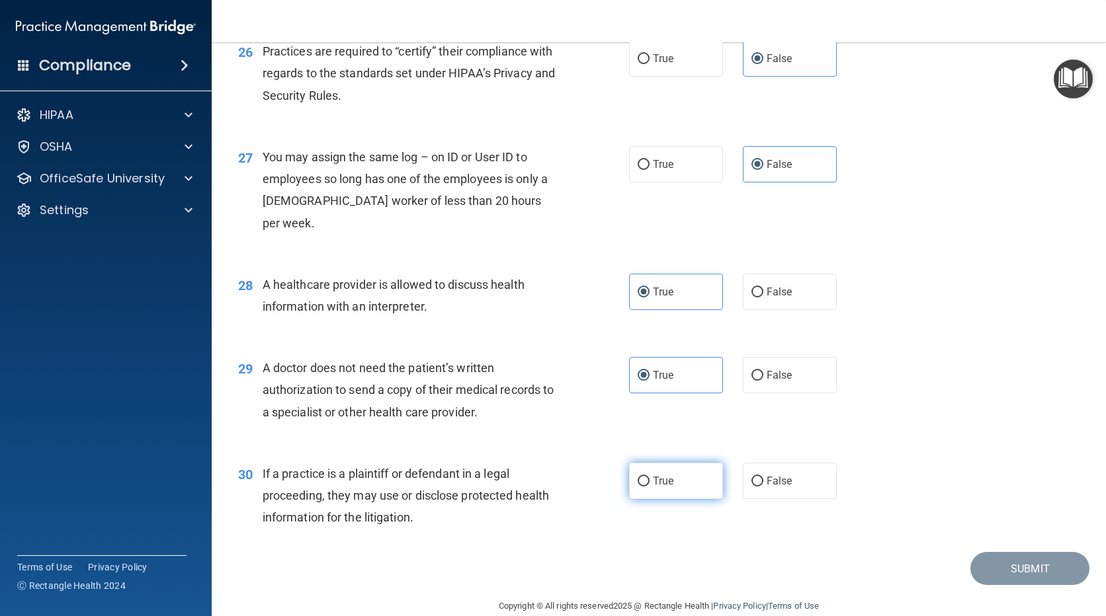
click at [688, 463] on label "True" at bounding box center [676, 481] width 94 height 36
click at [649, 477] on input "True" at bounding box center [643, 482] width 12 height 10
radio input "true"
click at [1031, 552] on button "Submit" at bounding box center [1029, 569] width 119 height 34
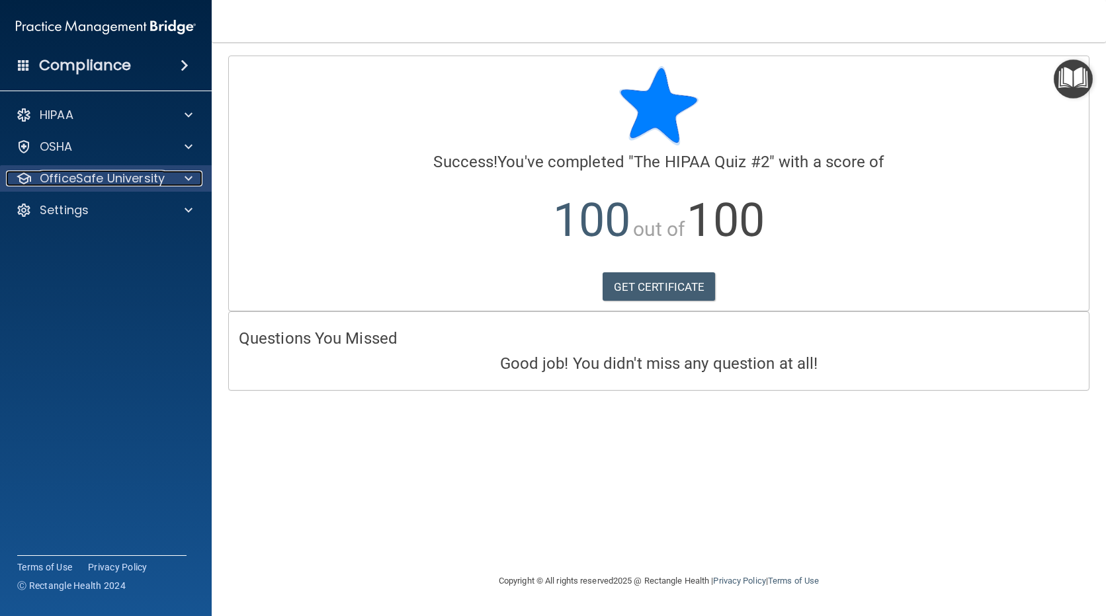
click at [161, 177] on p "OfficeSafe University" at bounding box center [102, 179] width 125 height 16
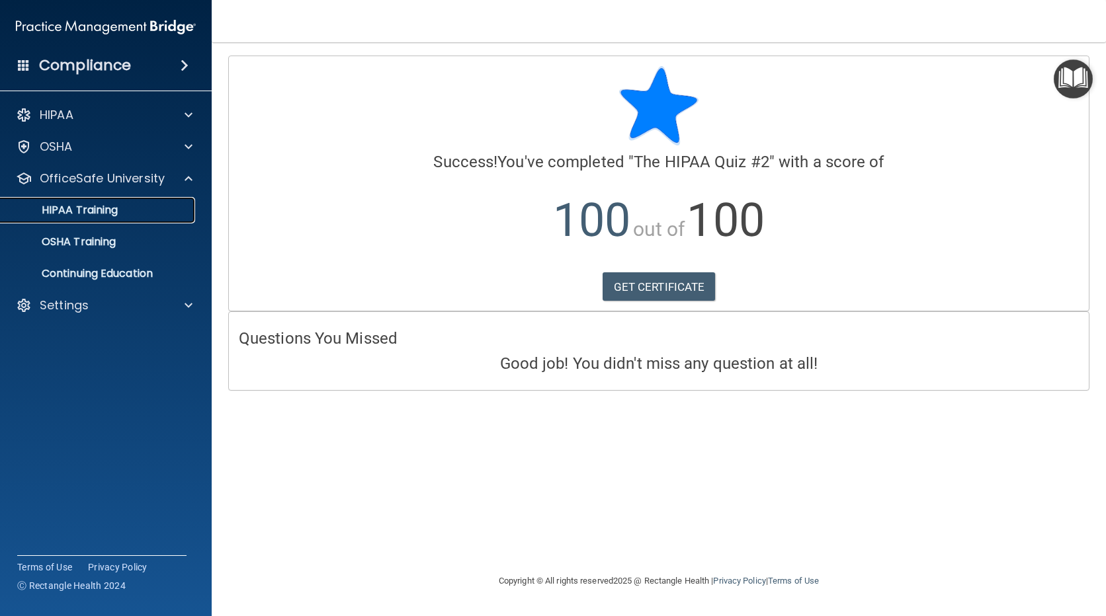
click at [95, 204] on p "HIPAA Training" at bounding box center [63, 210] width 109 height 13
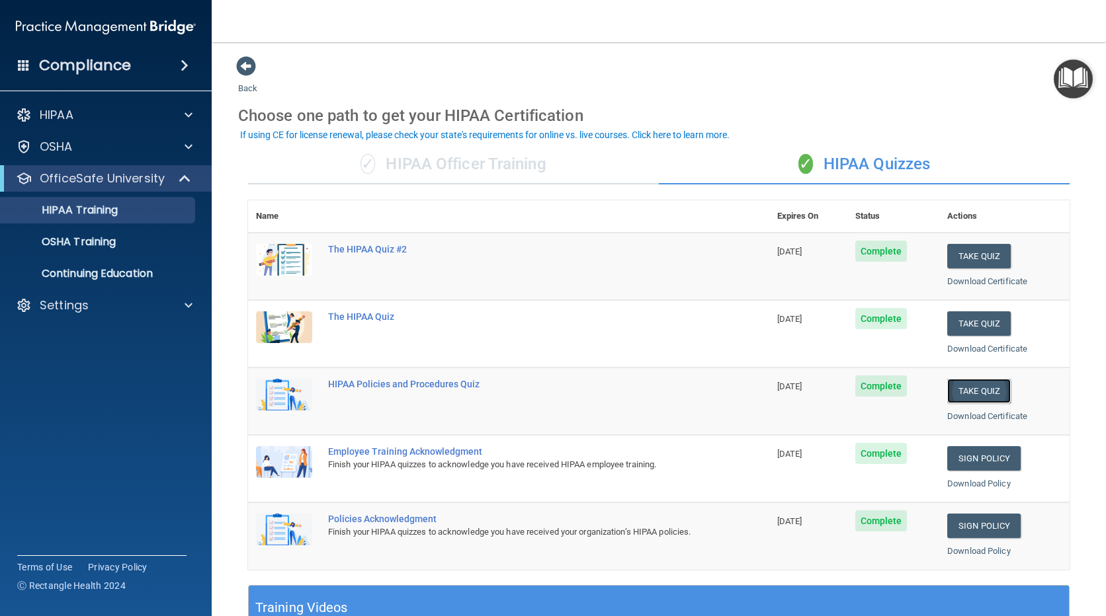
click at [981, 387] on button "Take Quiz" at bounding box center [978, 391] width 63 height 24
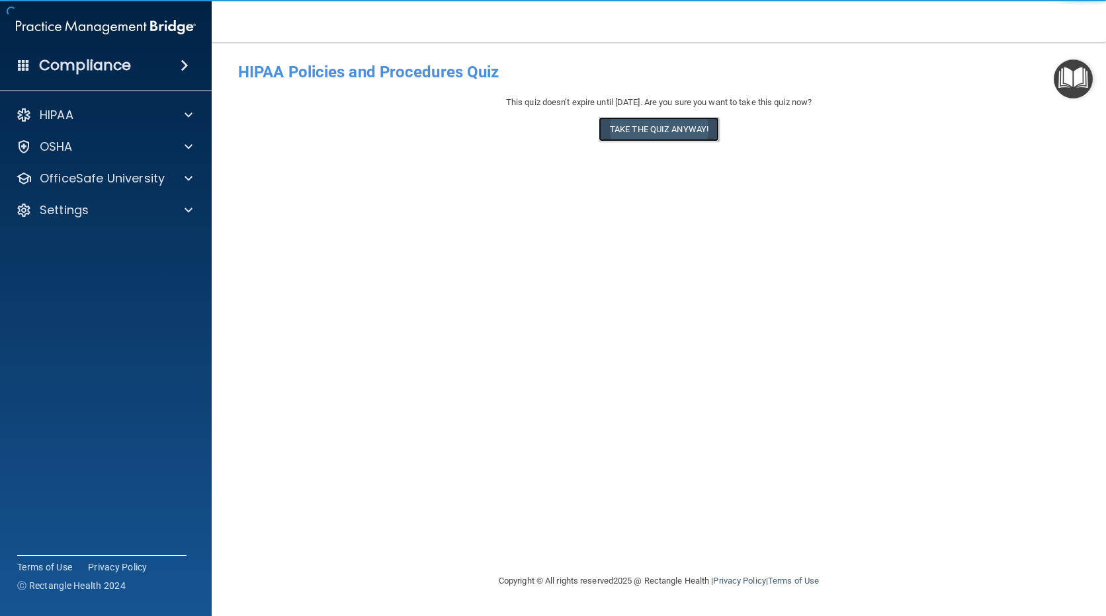
click at [688, 128] on button "Take the quiz anyway!" at bounding box center [658, 129] width 120 height 24
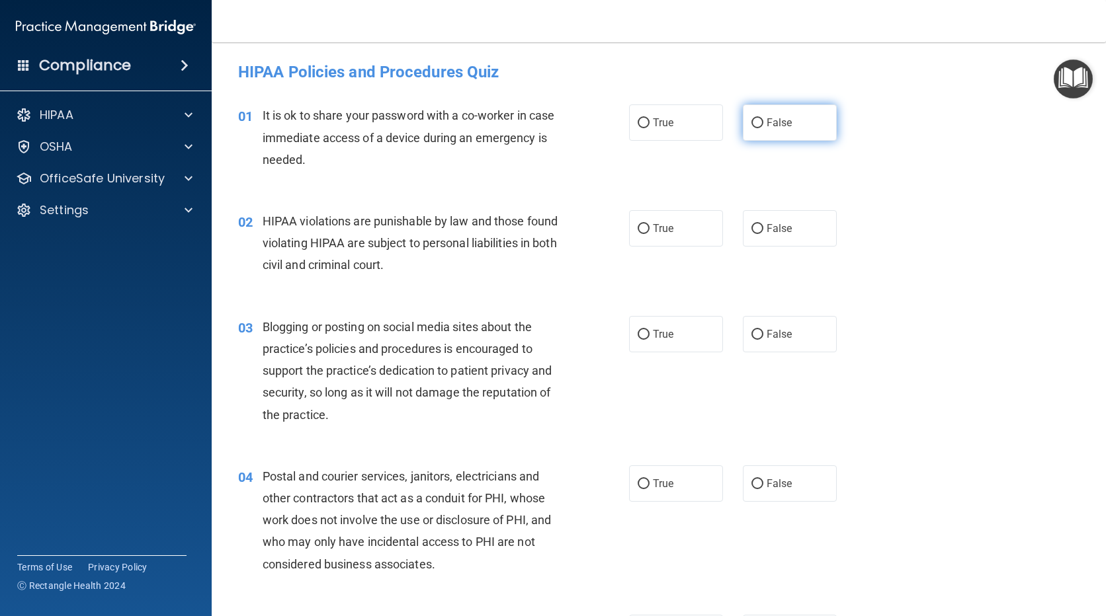
click at [791, 112] on label "False" at bounding box center [790, 122] width 94 height 36
click at [763, 118] on input "False" at bounding box center [757, 123] width 12 height 10
radio input "true"
click at [645, 218] on label "True" at bounding box center [676, 228] width 94 height 36
click at [645, 224] on input "True" at bounding box center [643, 229] width 12 height 10
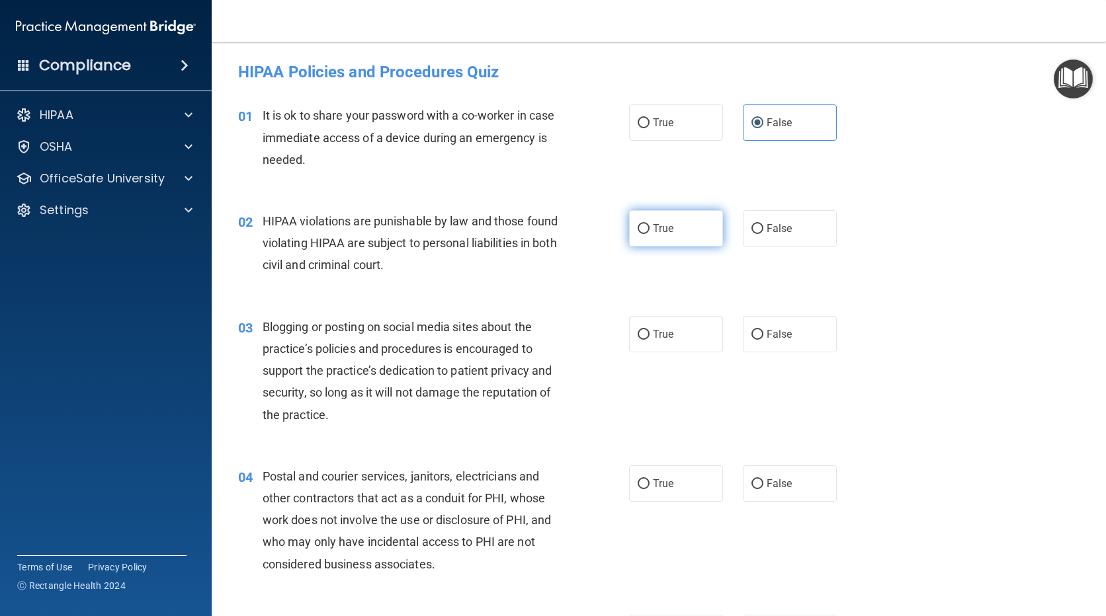
radio input "true"
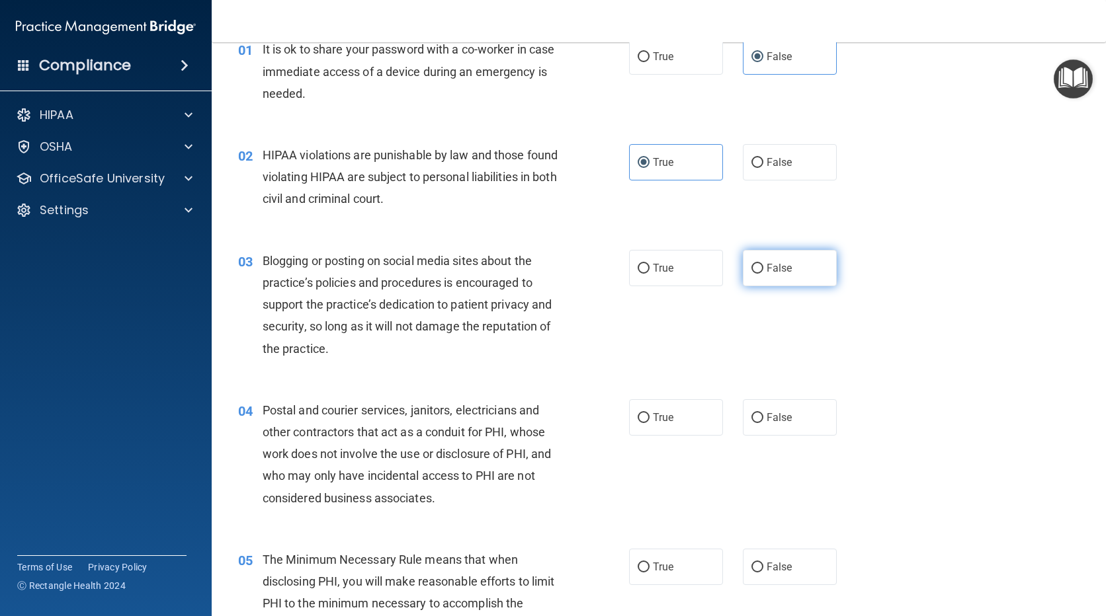
click at [799, 267] on label "False" at bounding box center [790, 268] width 94 height 36
click at [763, 267] on input "False" at bounding box center [757, 269] width 12 height 10
radio input "true"
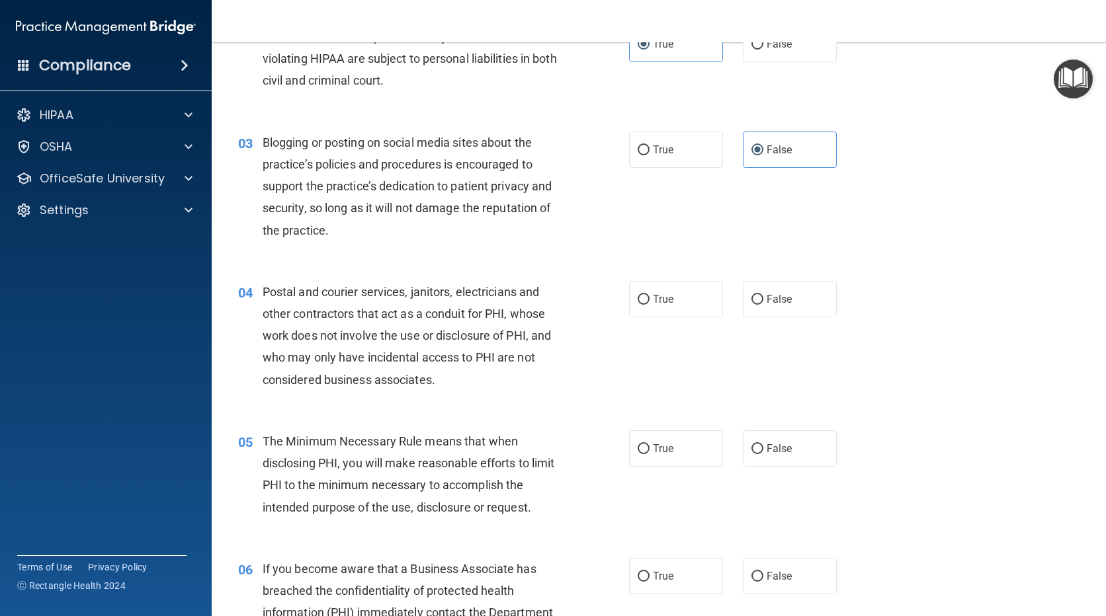
scroll to position [264, 0]
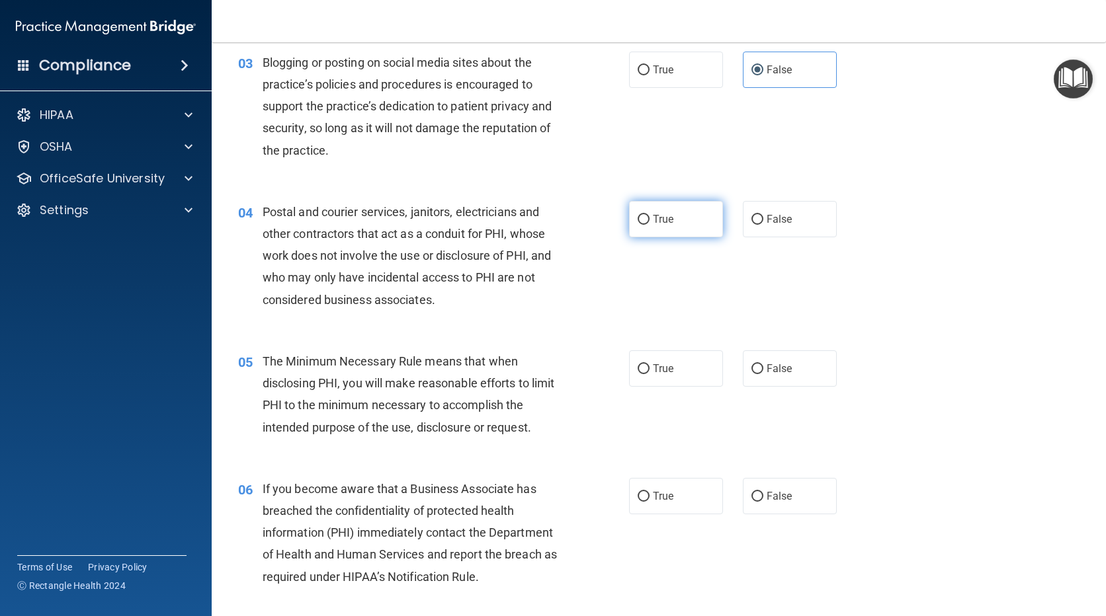
click at [688, 230] on label "True" at bounding box center [676, 219] width 94 height 36
click at [649, 225] on input "True" at bounding box center [643, 220] width 12 height 10
radio input "true"
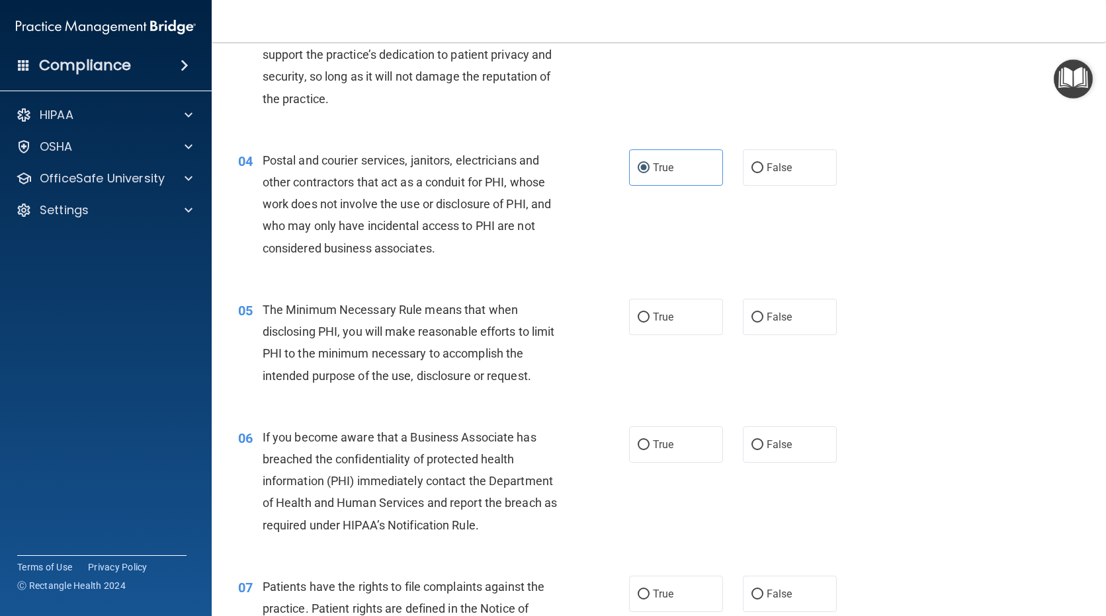
scroll to position [397, 0]
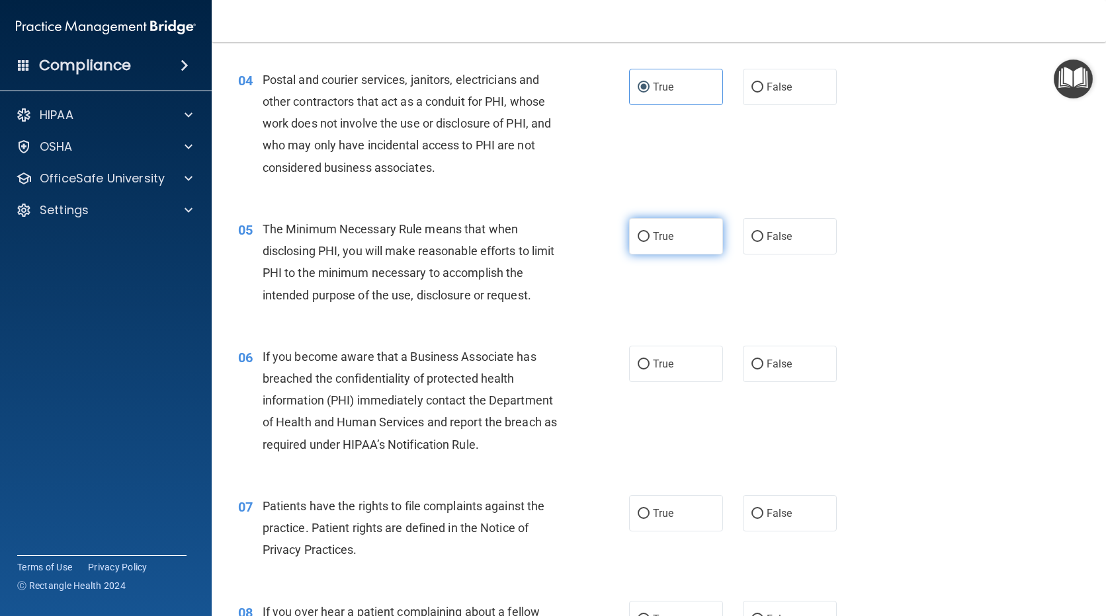
click at [682, 245] on label "True" at bounding box center [676, 236] width 94 height 36
click at [649, 242] on input "True" at bounding box center [643, 237] width 12 height 10
radio input "true"
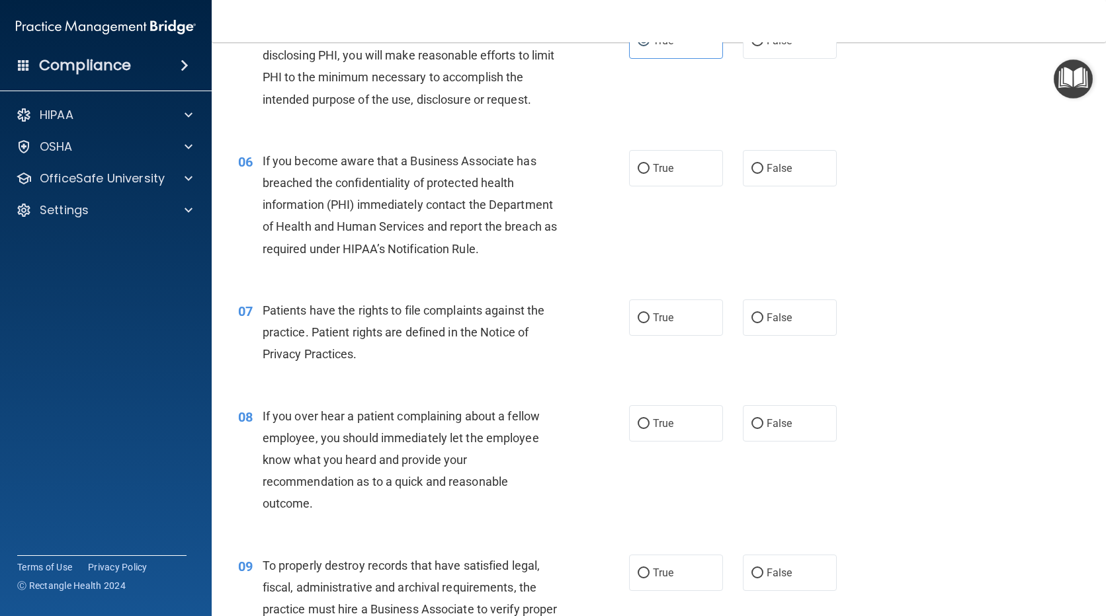
scroll to position [595, 0]
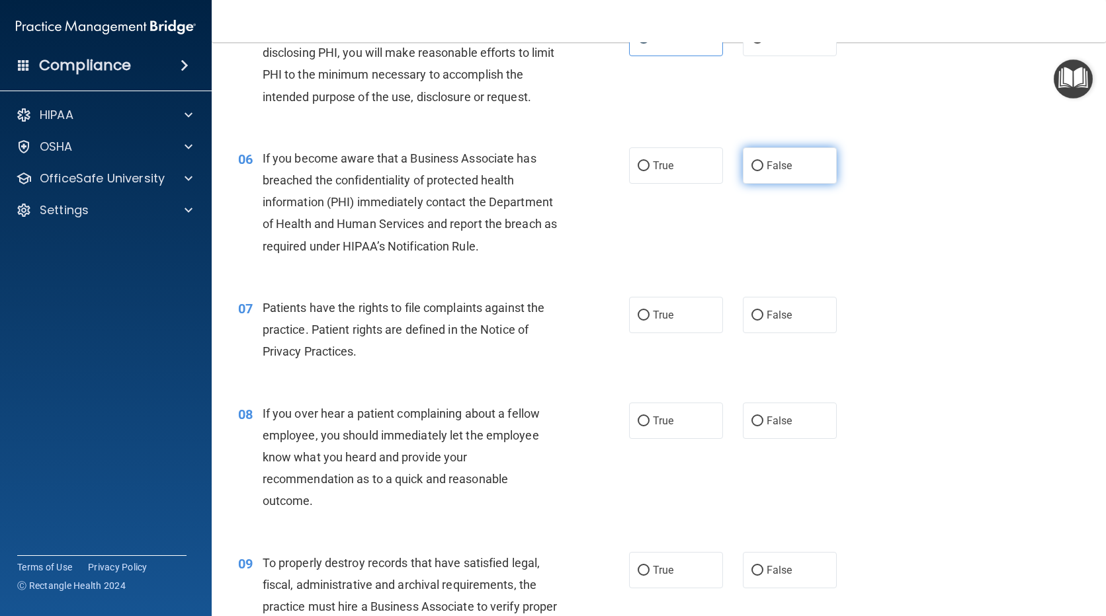
click at [766, 173] on label "False" at bounding box center [790, 165] width 94 height 36
click at [763, 171] on input "False" at bounding box center [757, 166] width 12 height 10
radio input "true"
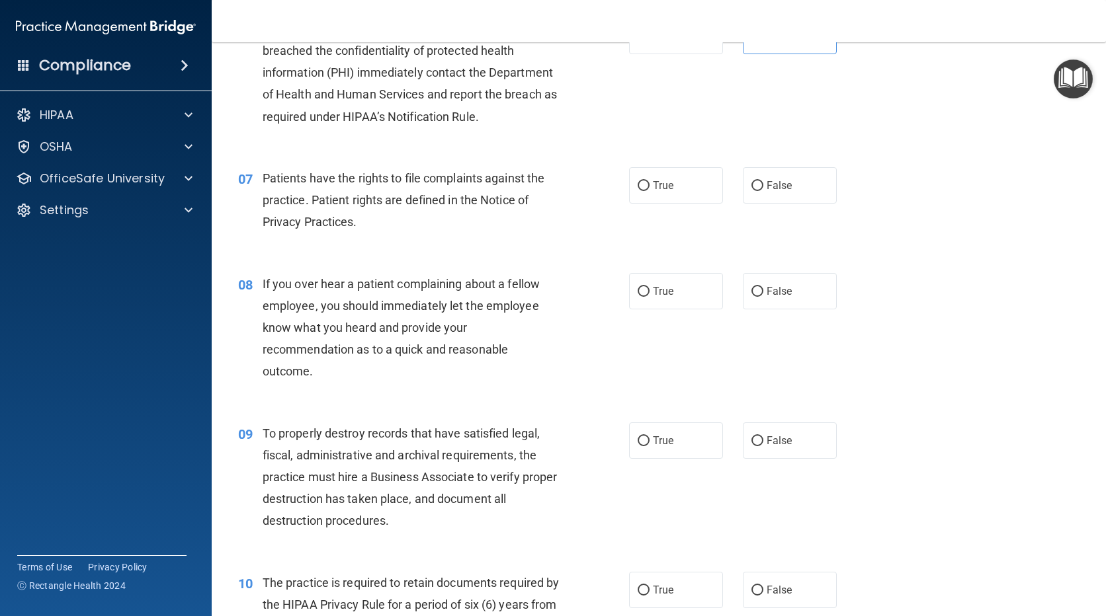
scroll to position [793, 0]
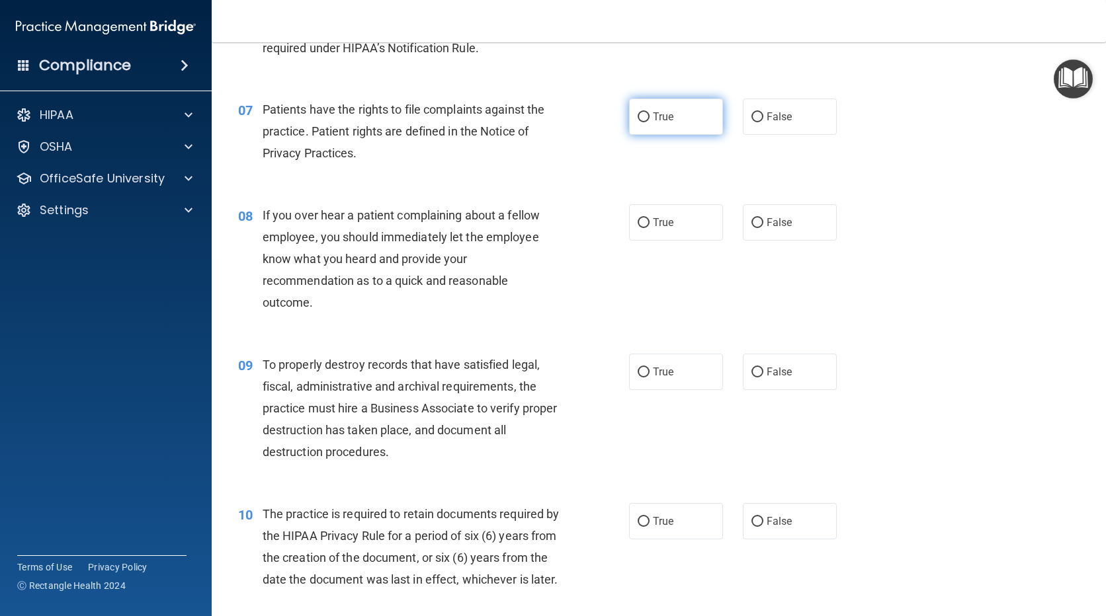
click at [672, 128] on label "True" at bounding box center [676, 117] width 94 height 36
click at [649, 122] on input "True" at bounding box center [643, 117] width 12 height 10
radio input "true"
click at [773, 229] on label "False" at bounding box center [790, 222] width 94 height 36
click at [763, 228] on input "False" at bounding box center [757, 223] width 12 height 10
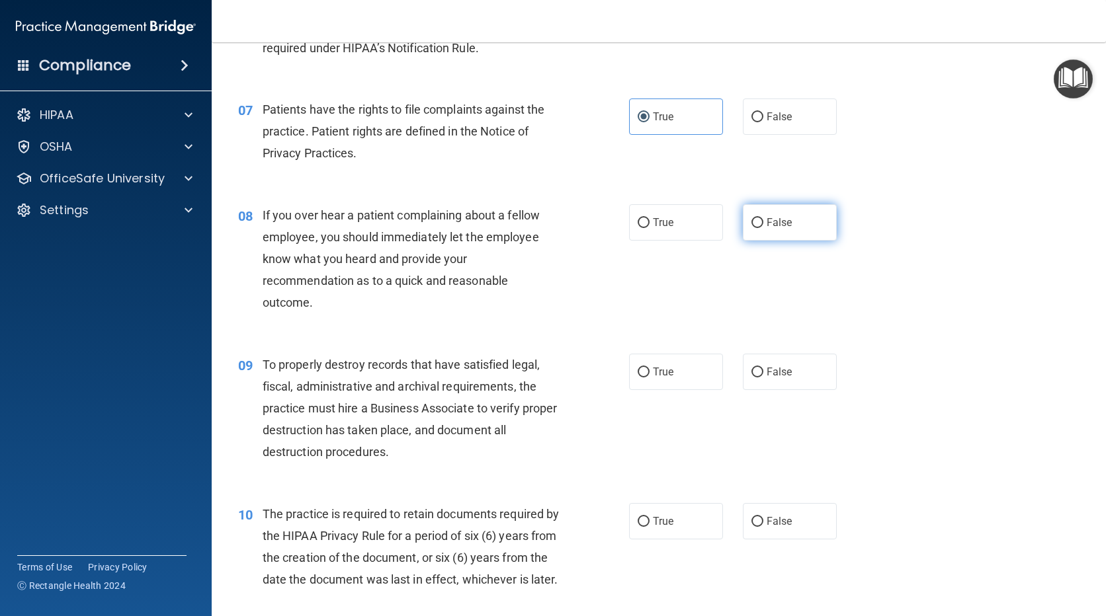
radio input "true"
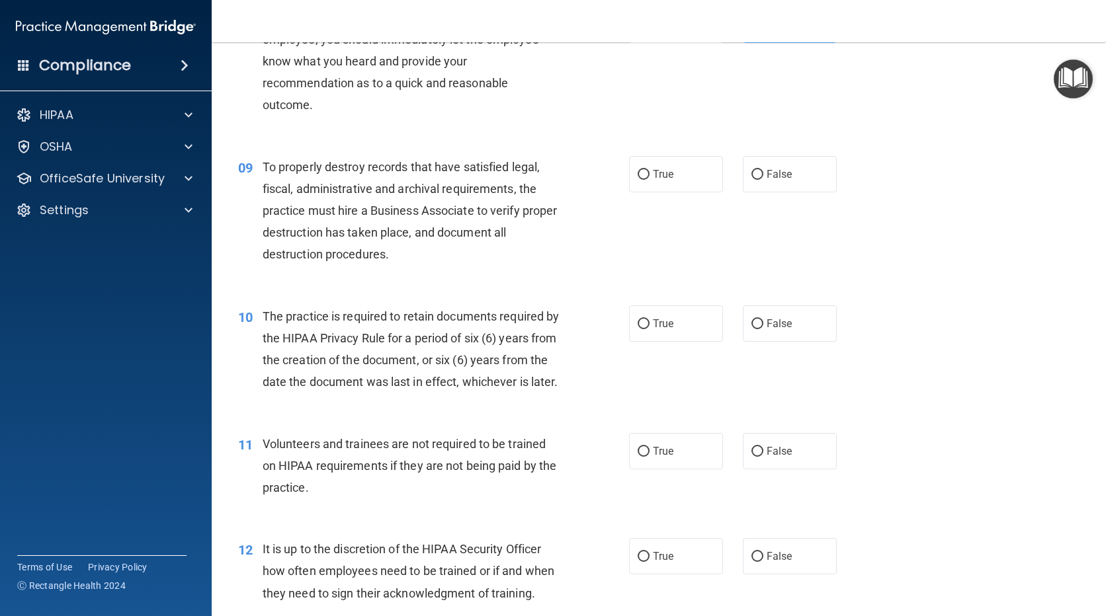
scroll to position [992, 0]
click at [743, 183] on label "False" at bounding box center [790, 173] width 94 height 36
click at [751, 179] on input "False" at bounding box center [757, 174] width 12 height 10
radio input "true"
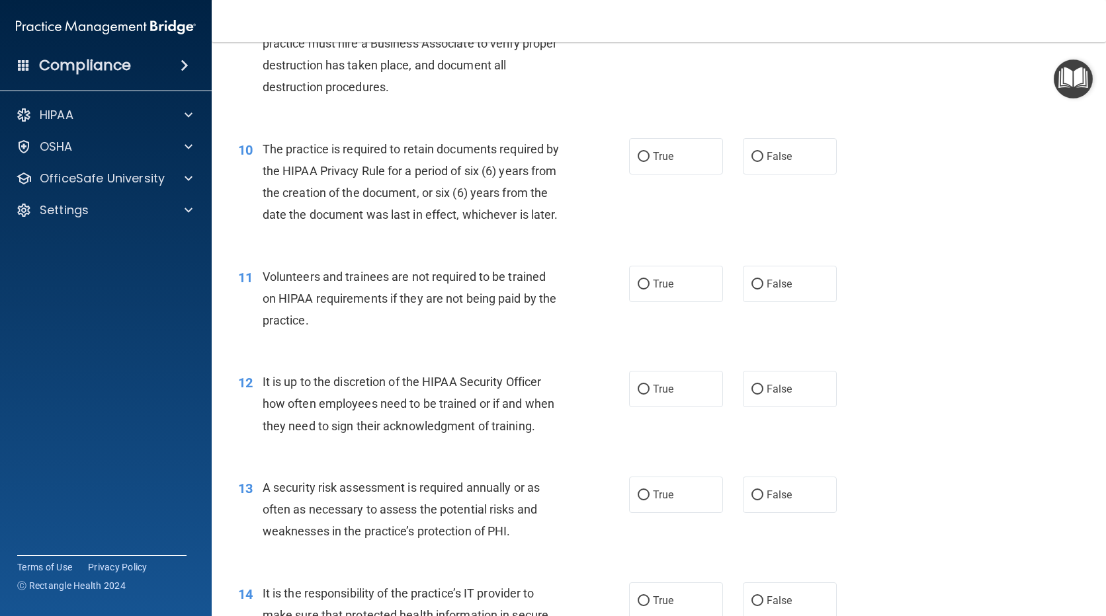
scroll to position [1190, 0]
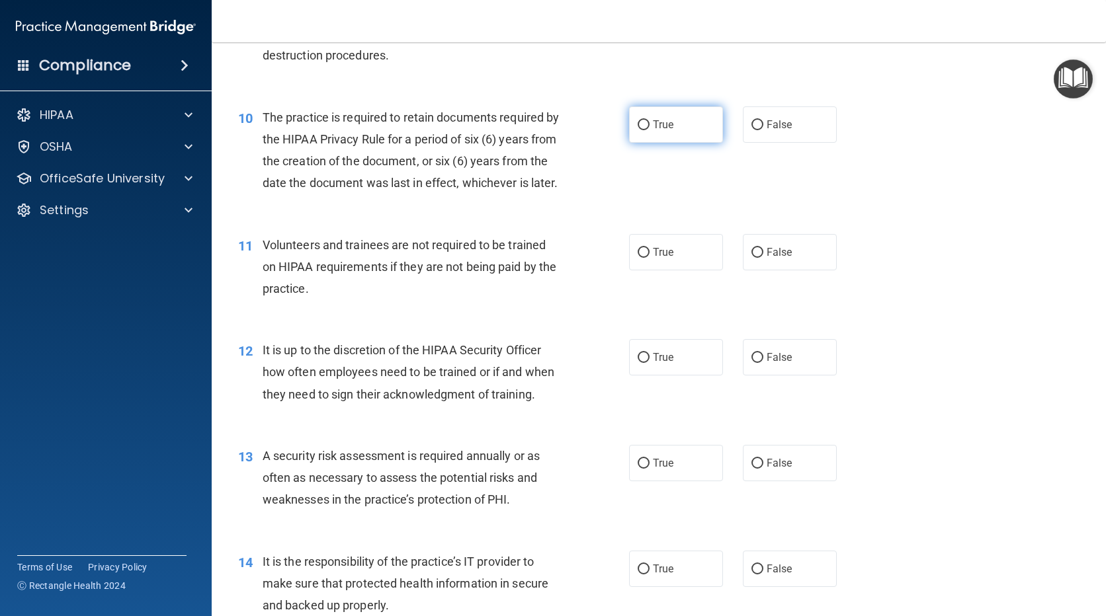
click at [670, 130] on label "True" at bounding box center [676, 124] width 94 height 36
click at [649, 130] on input "True" at bounding box center [643, 125] width 12 height 10
radio input "true"
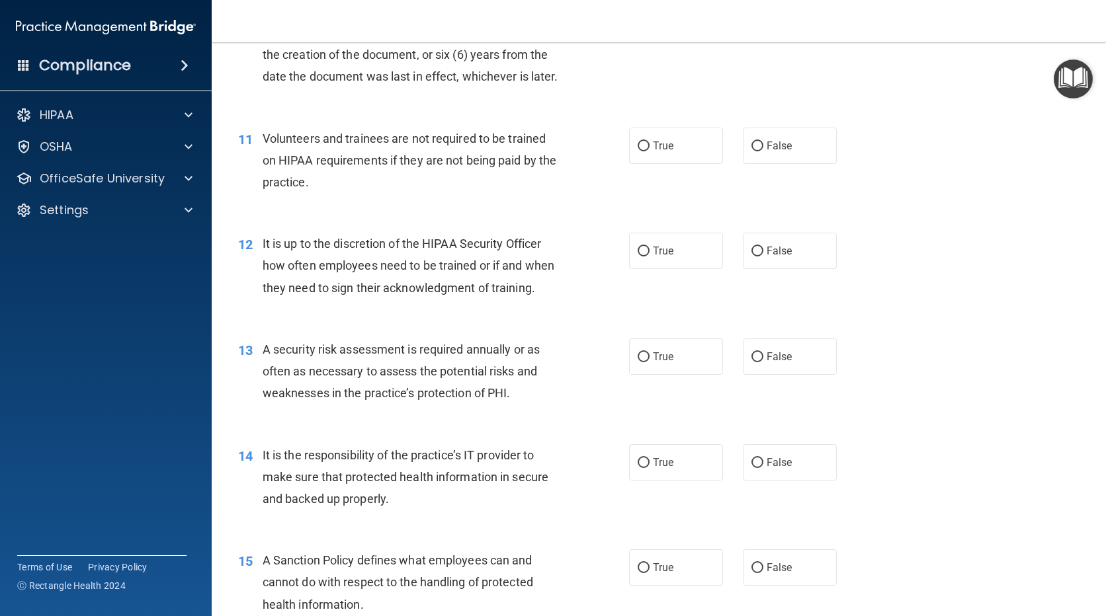
scroll to position [1322, 0]
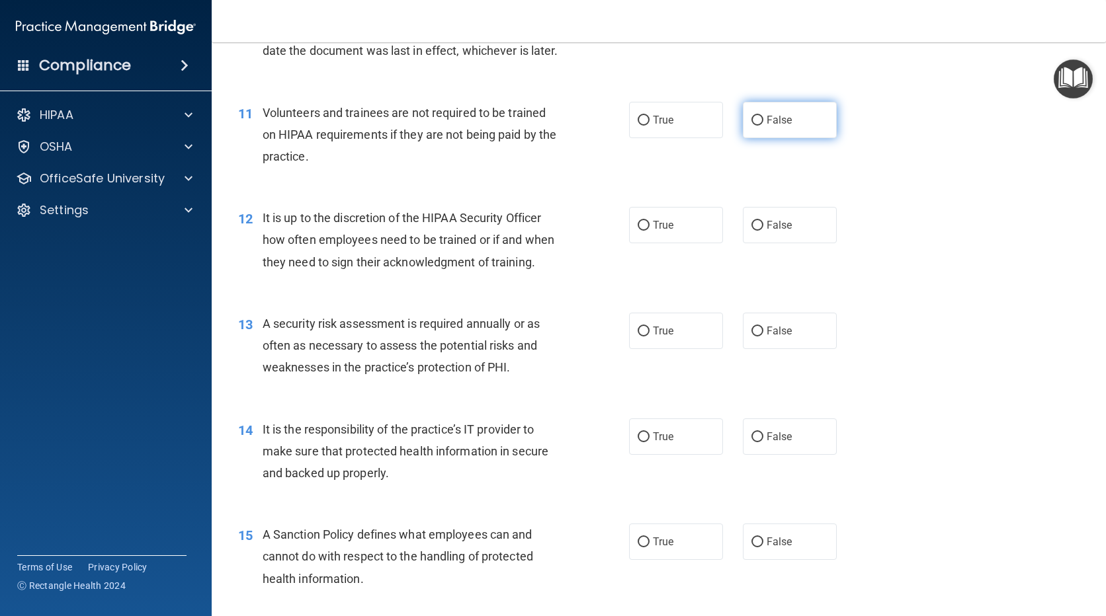
click at [768, 138] on label "False" at bounding box center [790, 120] width 94 height 36
click at [763, 126] on input "False" at bounding box center [757, 121] width 12 height 10
radio input "true"
click at [805, 243] on label "False" at bounding box center [790, 225] width 94 height 36
click at [763, 231] on input "False" at bounding box center [757, 226] width 12 height 10
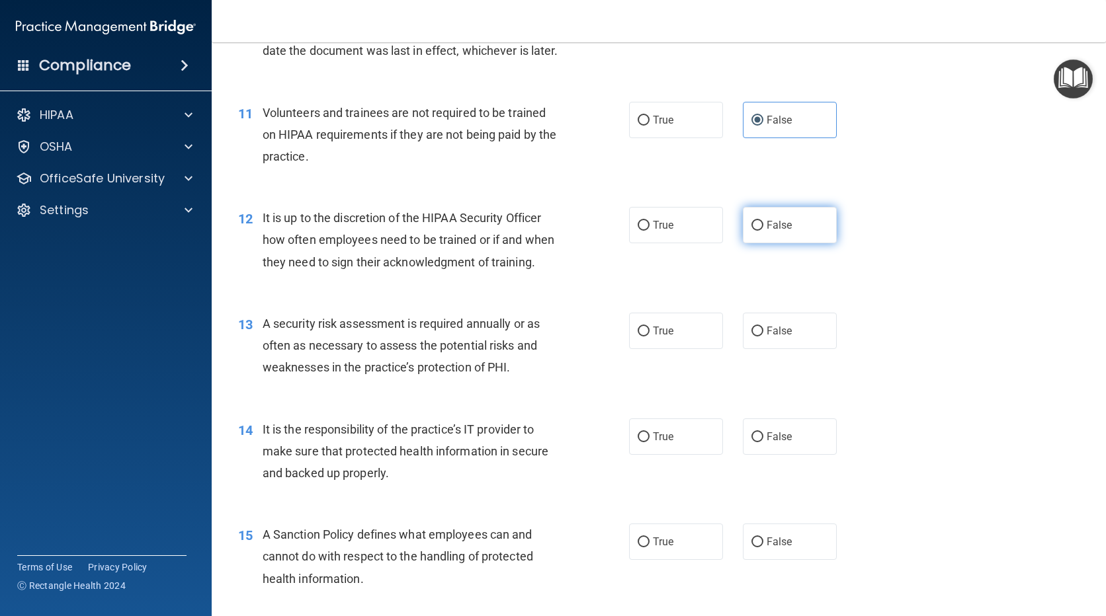
radio input "true"
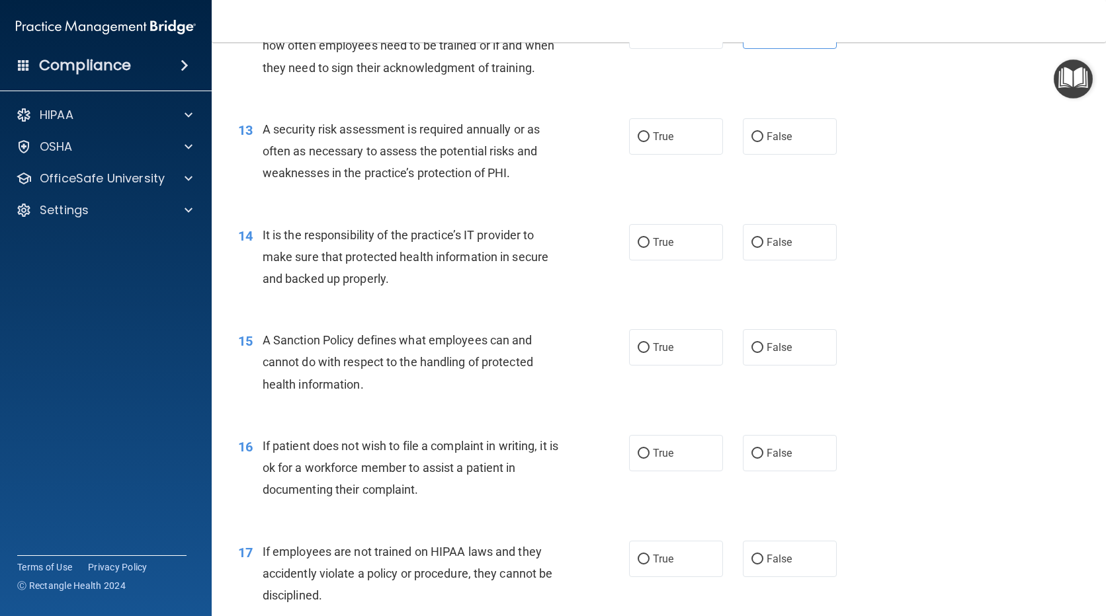
scroll to position [1521, 0]
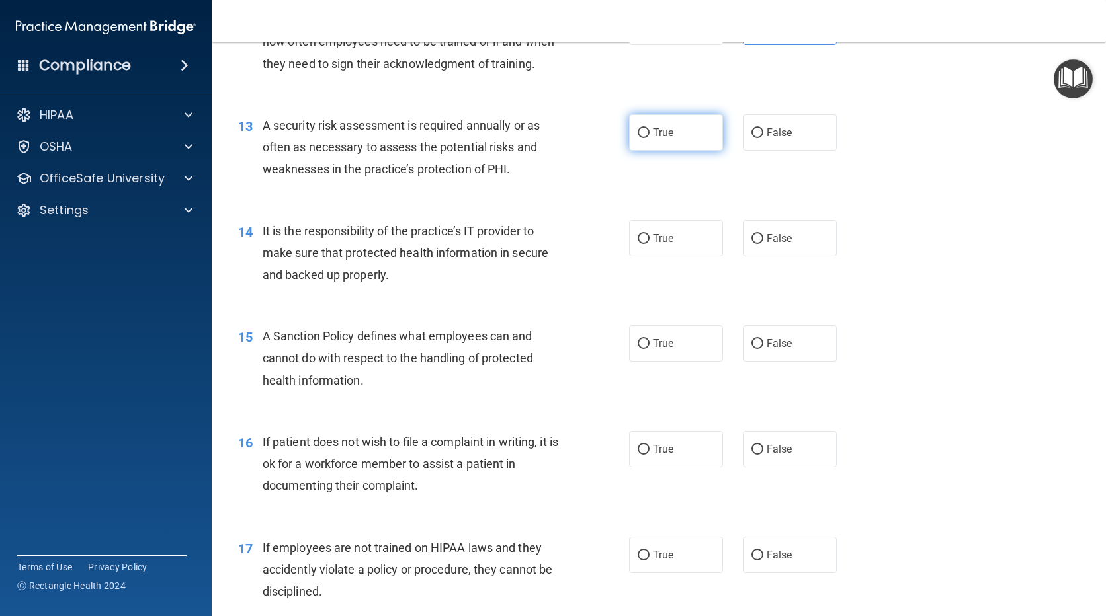
click at [700, 151] on label "True" at bounding box center [676, 132] width 94 height 36
click at [649, 138] on input "True" at bounding box center [643, 133] width 12 height 10
radio input "true"
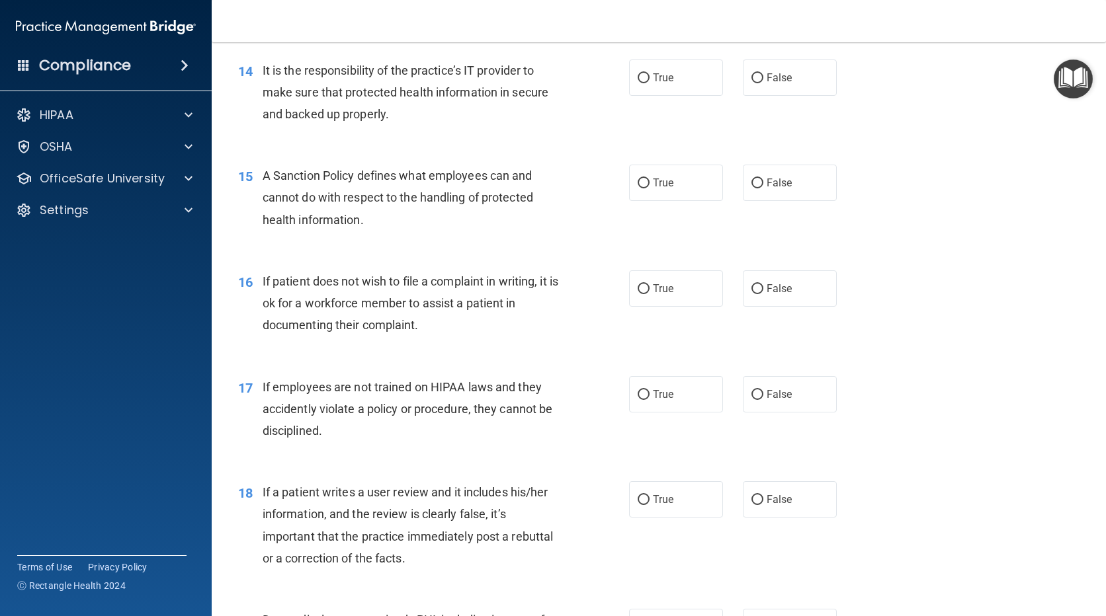
scroll to position [1719, 0]
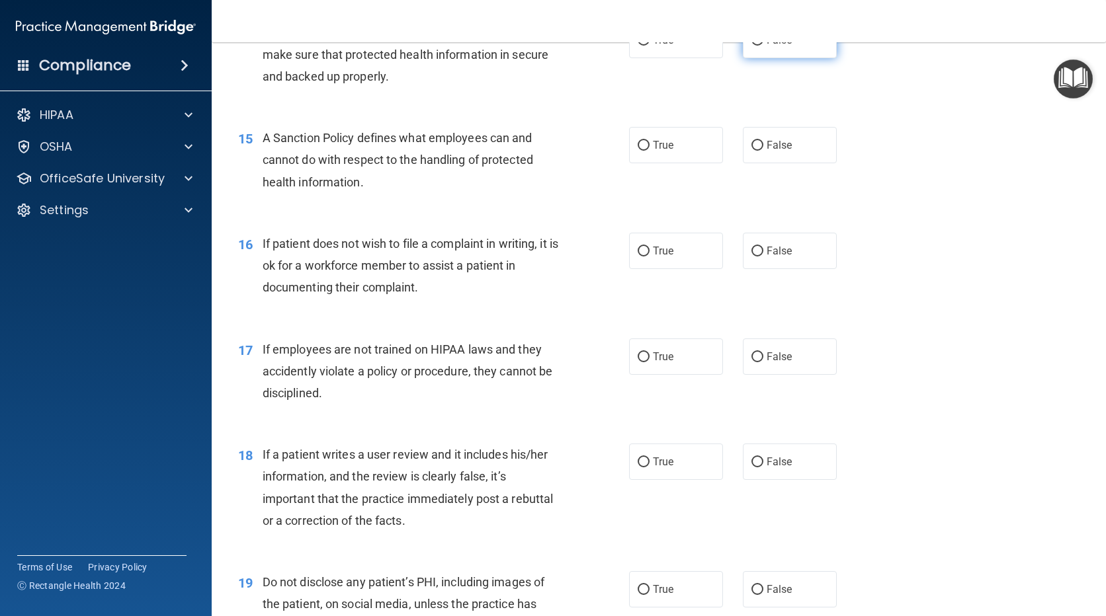
click at [791, 58] on label "False" at bounding box center [790, 40] width 94 height 36
click at [763, 46] on input "False" at bounding box center [757, 41] width 12 height 10
radio input "true"
click at [776, 163] on label "False" at bounding box center [790, 145] width 94 height 36
click at [763, 151] on input "False" at bounding box center [757, 146] width 12 height 10
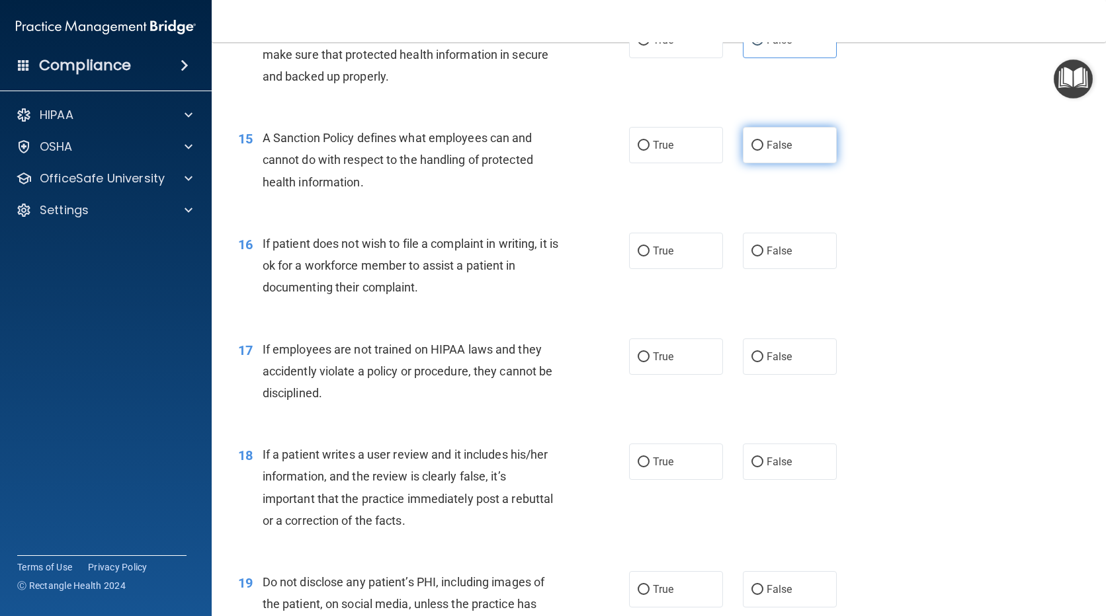
radio input "true"
click at [661, 257] on span "True" at bounding box center [663, 251] width 20 height 13
click at [649, 257] on input "True" at bounding box center [643, 252] width 12 height 10
radio input "true"
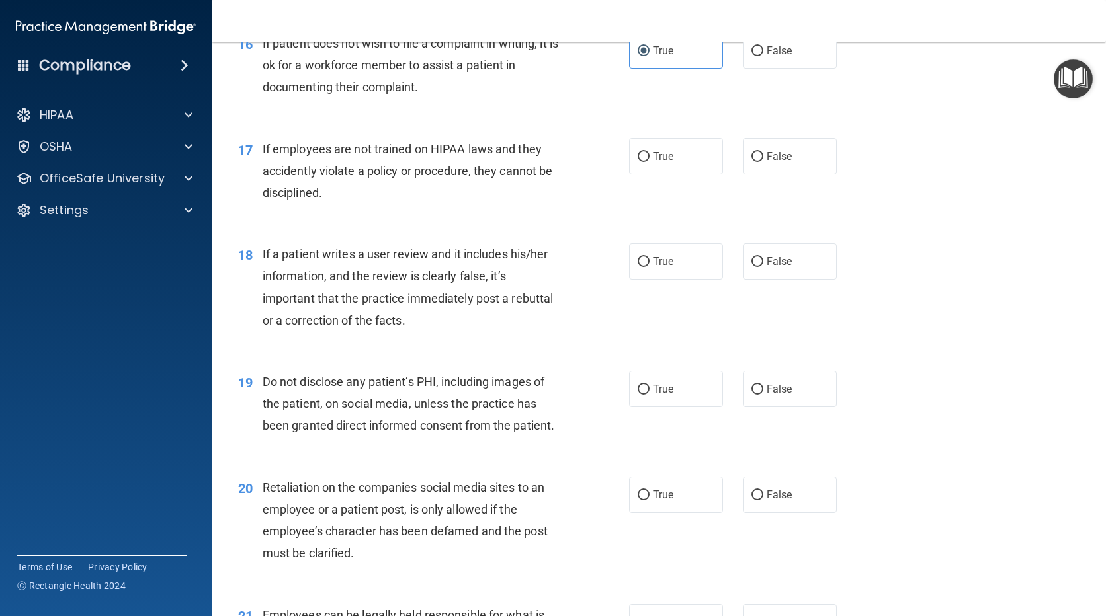
scroll to position [2050, 0]
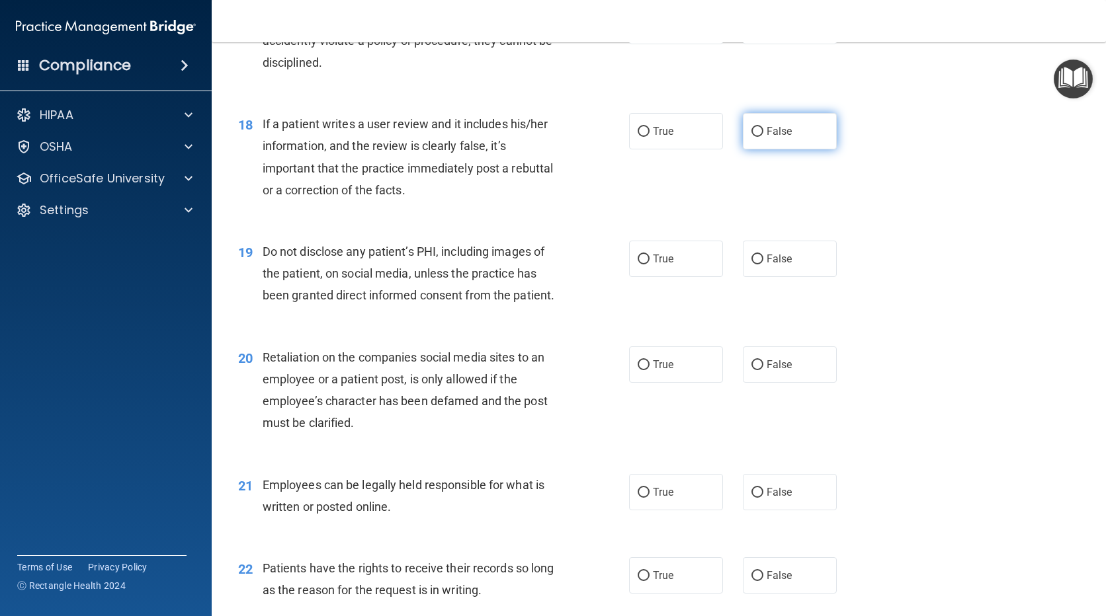
click at [754, 137] on input "False" at bounding box center [757, 132] width 12 height 10
radio input "true"
click at [793, 302] on div "19 Do not disclose any patient’s PHI, including images of the patient, on socia…" at bounding box center [658, 277] width 861 height 106
click at [795, 277] on label "False" at bounding box center [790, 259] width 94 height 36
click at [763, 264] on input "False" at bounding box center [757, 260] width 12 height 10
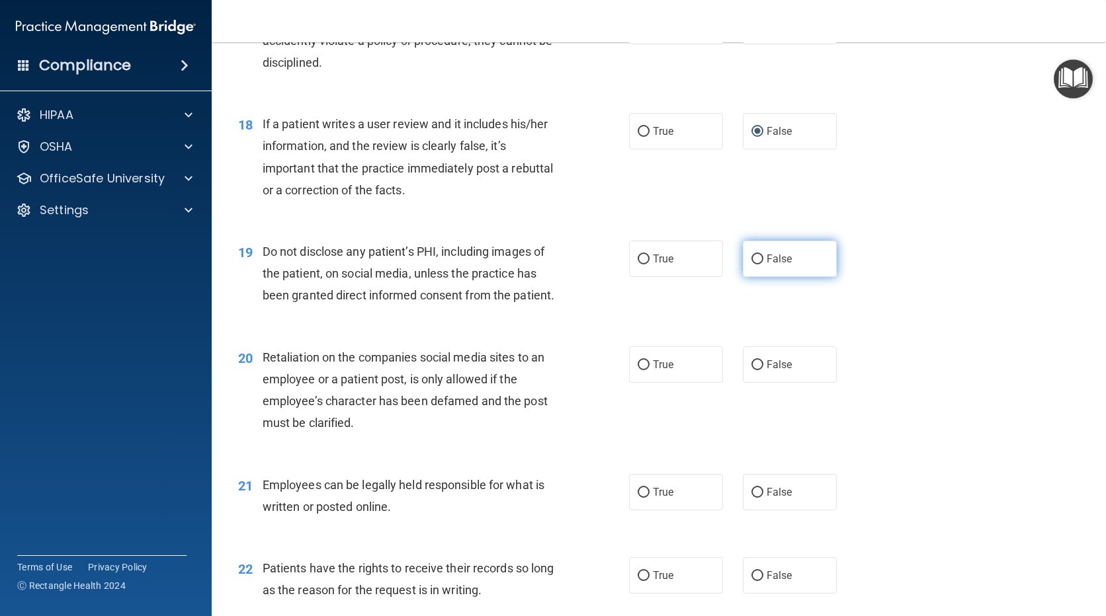
radio input "true"
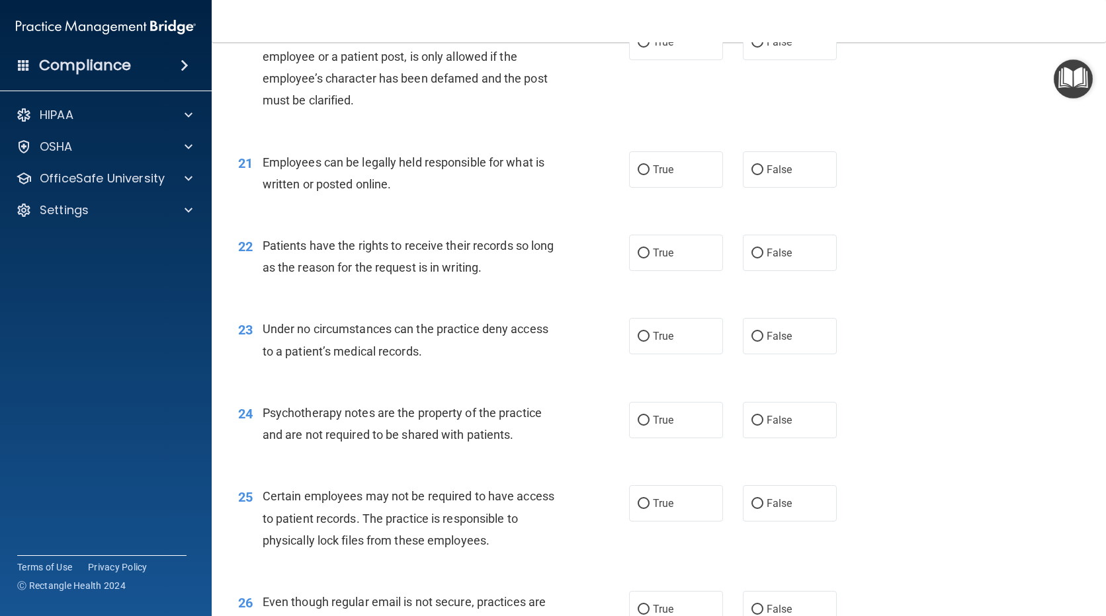
scroll to position [2380, 0]
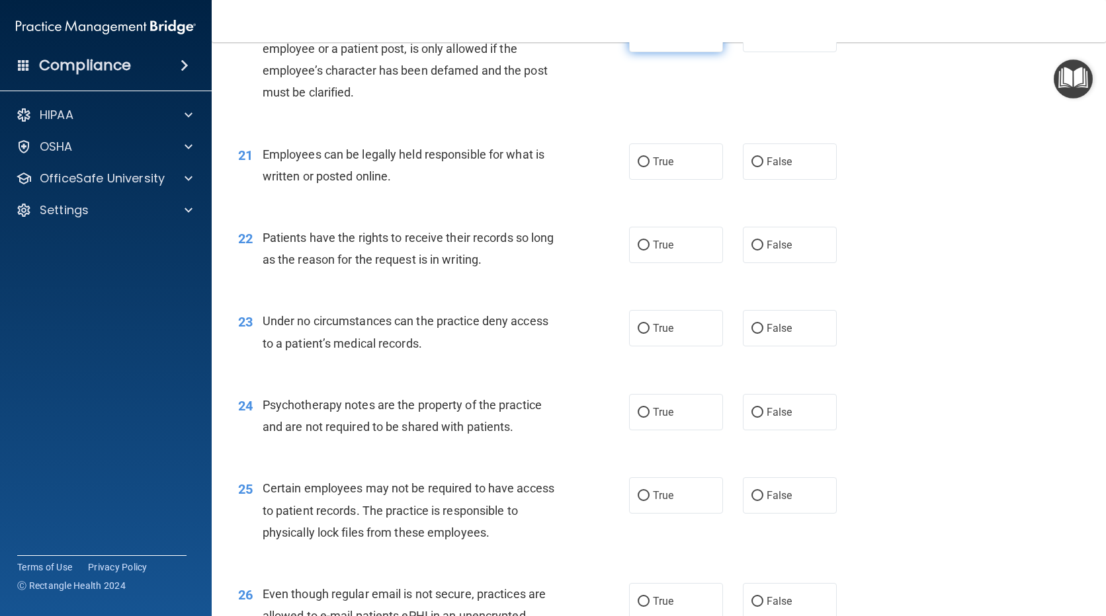
click at [685, 52] on label "True" at bounding box center [676, 34] width 94 height 36
click at [649, 40] on input "True" at bounding box center [643, 35] width 12 height 10
radio input "true"
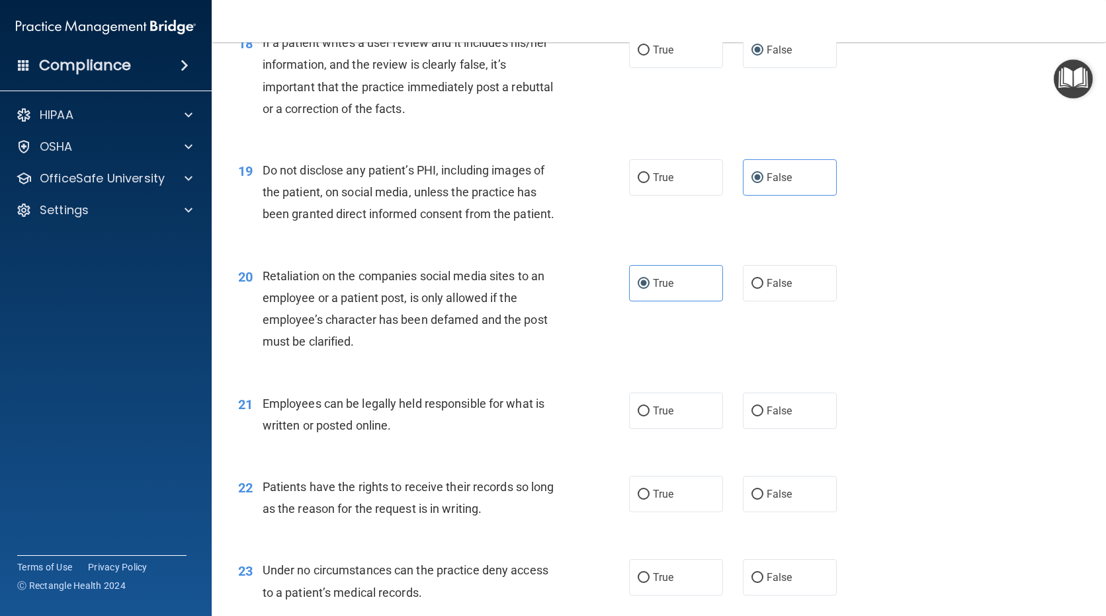
scroll to position [2116, 0]
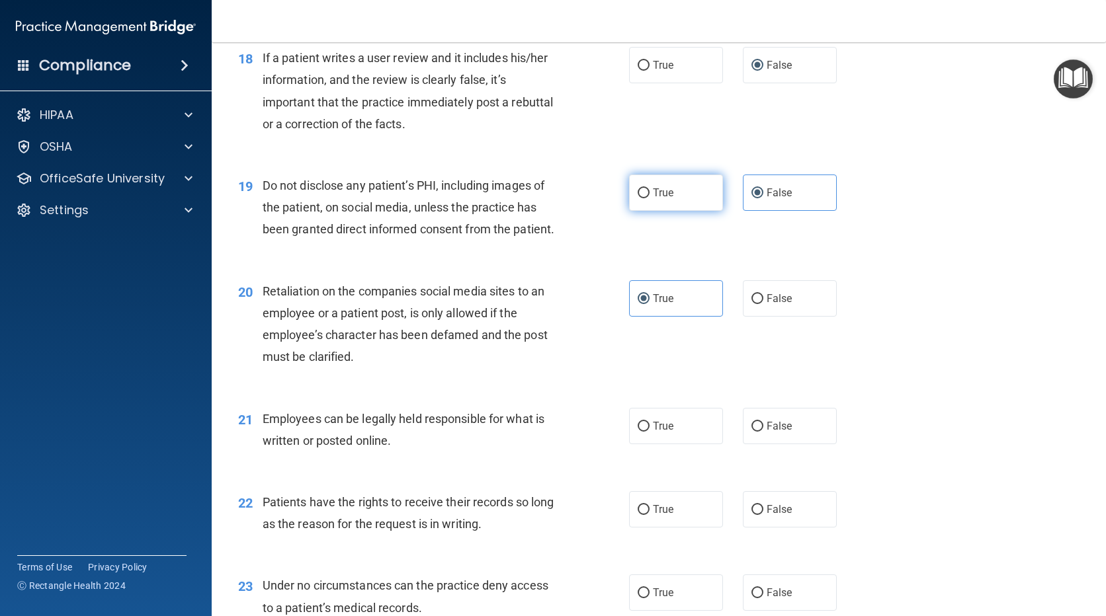
click at [695, 209] on label "True" at bounding box center [676, 193] width 94 height 36
click at [649, 198] on input "True" at bounding box center [643, 193] width 12 height 10
radio input "true"
radio input "false"
click at [783, 305] on span "False" at bounding box center [779, 298] width 26 height 13
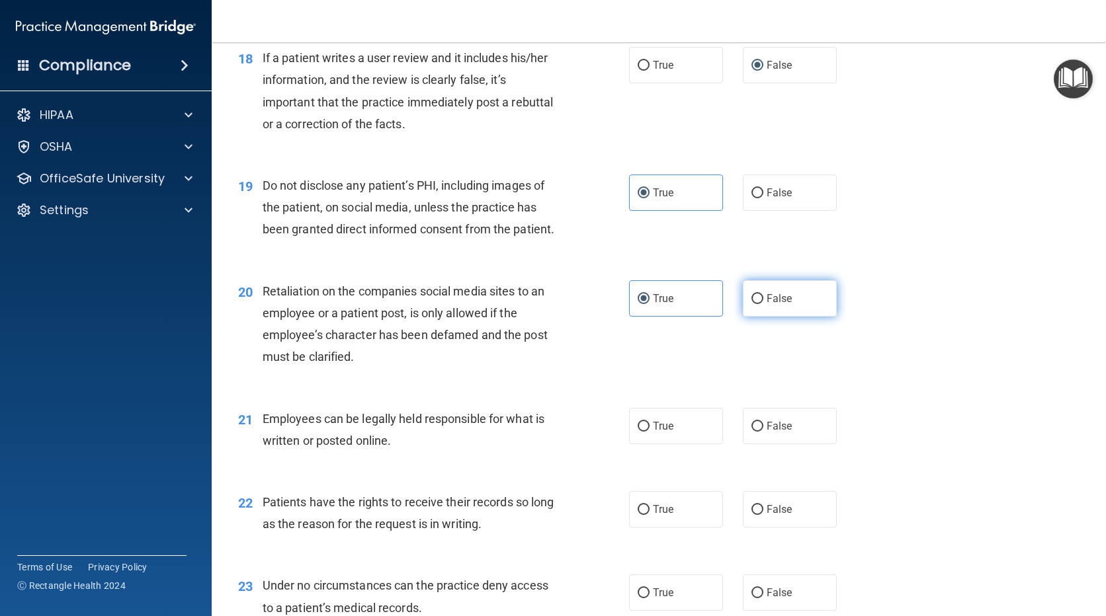
click at [763, 304] on input "False" at bounding box center [757, 299] width 12 height 10
radio input "true"
radio input "false"
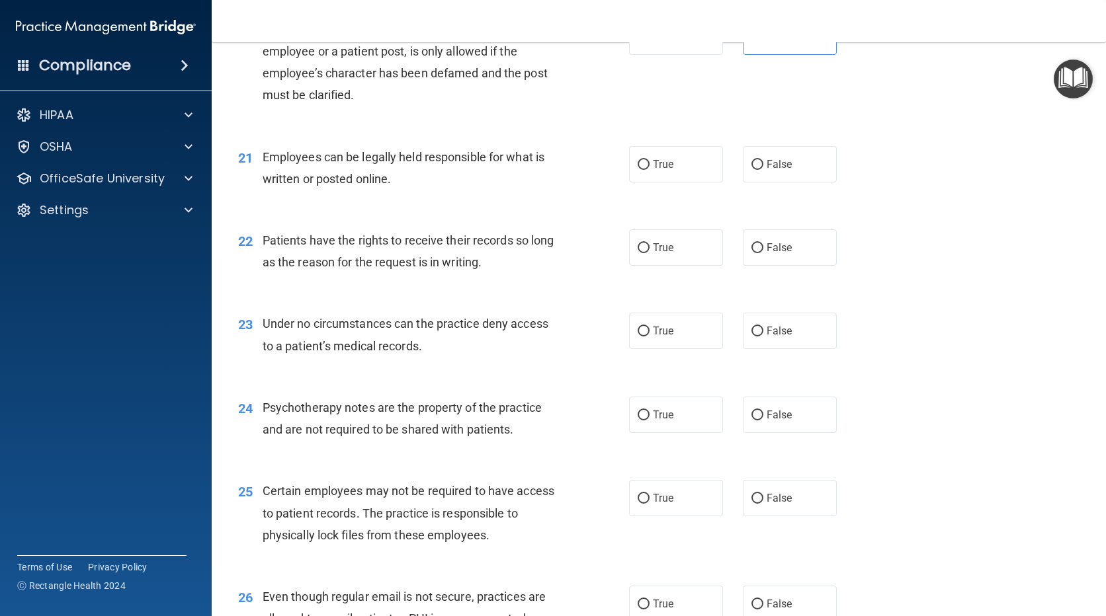
scroll to position [2380, 0]
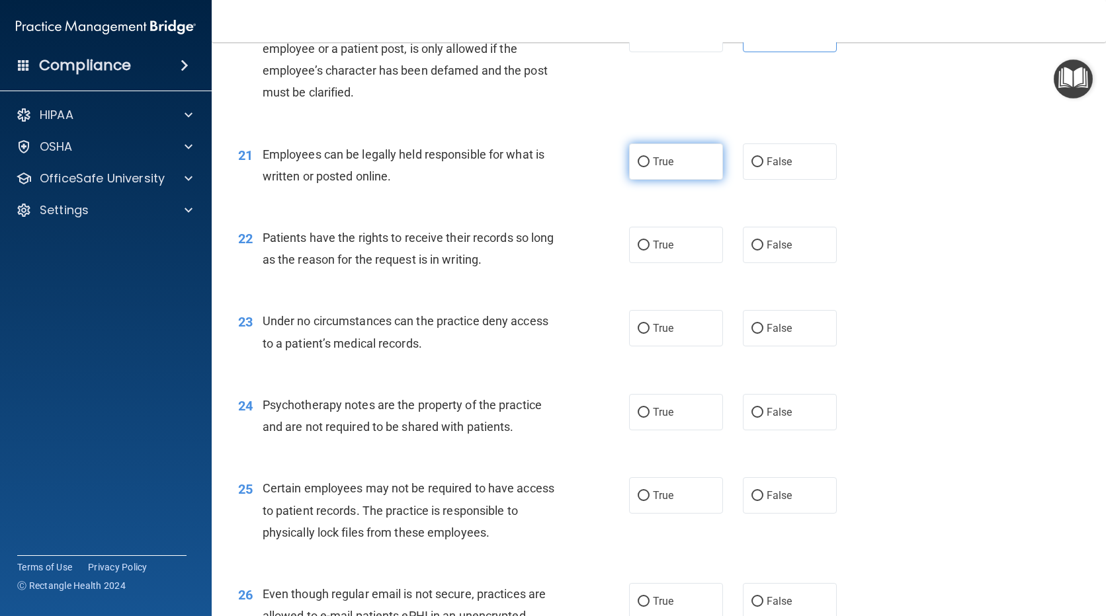
click at [681, 175] on label "True" at bounding box center [676, 161] width 94 height 36
click at [649, 167] on input "True" at bounding box center [643, 162] width 12 height 10
radio input "true"
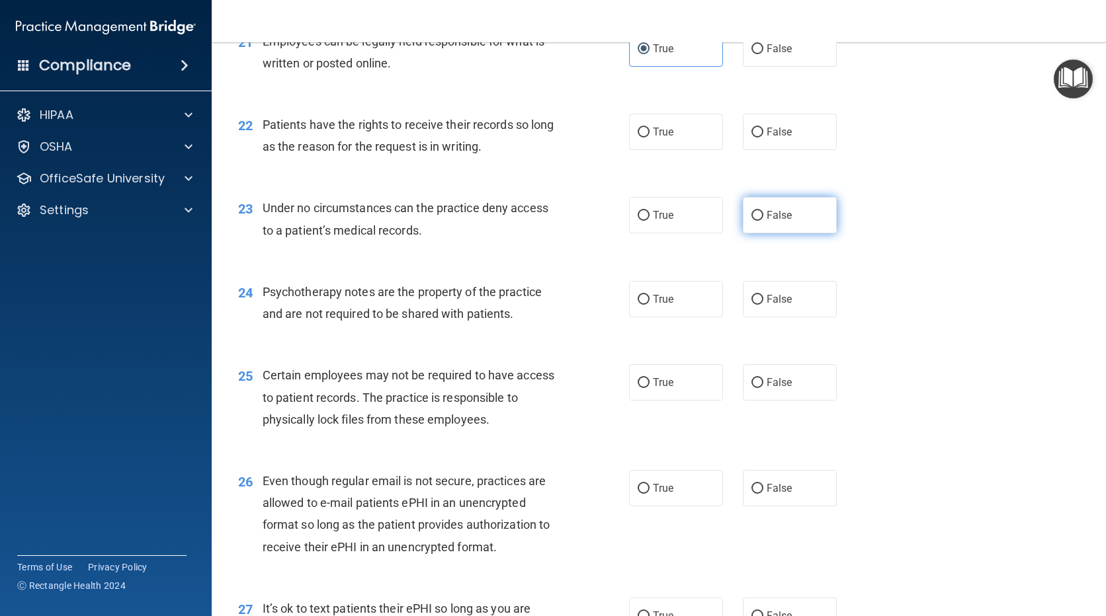
scroll to position [2513, 0]
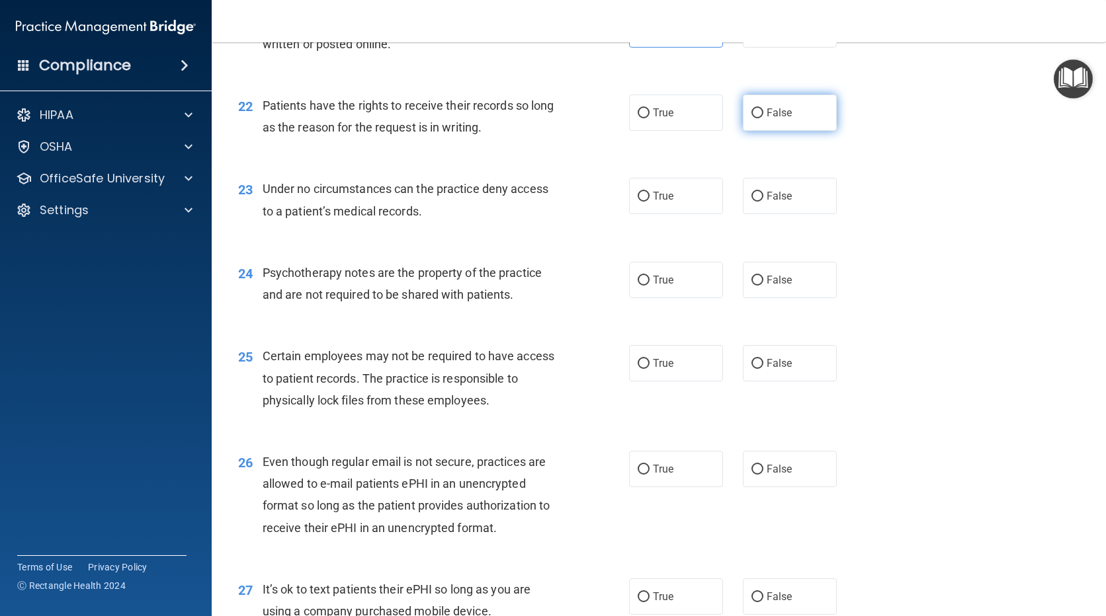
click at [798, 131] on label "False" at bounding box center [790, 113] width 94 height 36
click at [763, 118] on input "False" at bounding box center [757, 113] width 12 height 10
radio input "true"
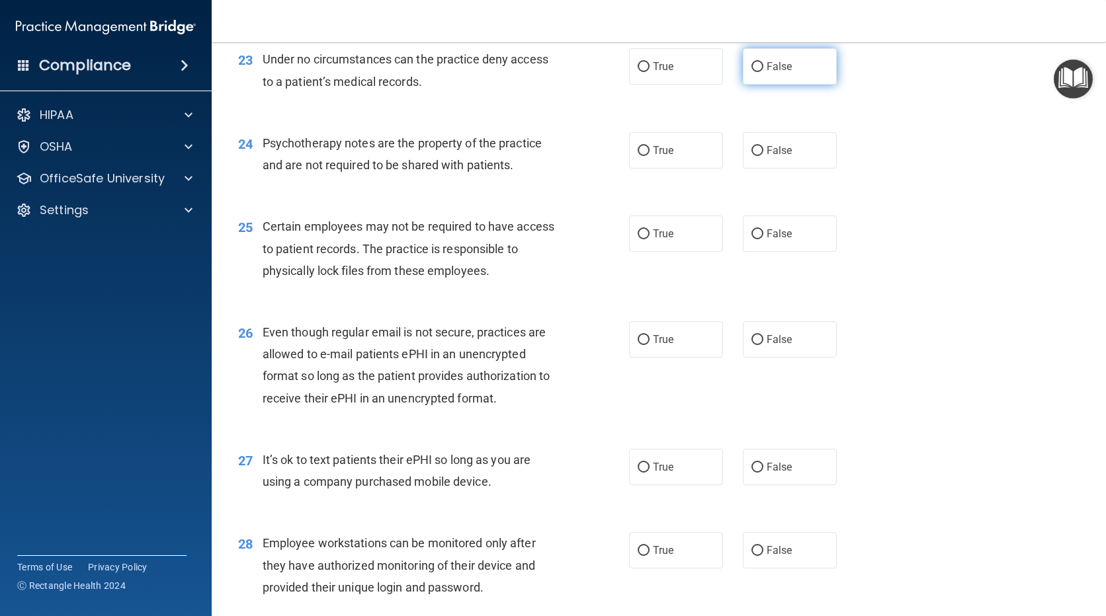
scroll to position [2645, 0]
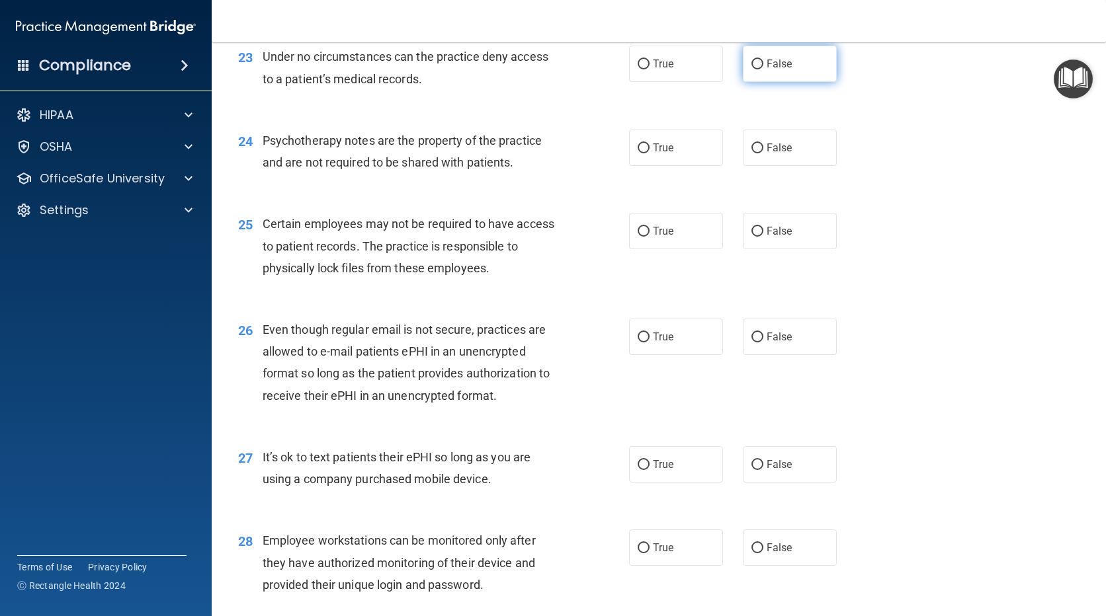
click at [755, 71] on label "False" at bounding box center [790, 64] width 94 height 36
click at [755, 69] on input "False" at bounding box center [757, 65] width 12 height 10
radio input "true"
click at [698, 166] on label "True" at bounding box center [676, 148] width 94 height 36
click at [649, 153] on input "True" at bounding box center [643, 148] width 12 height 10
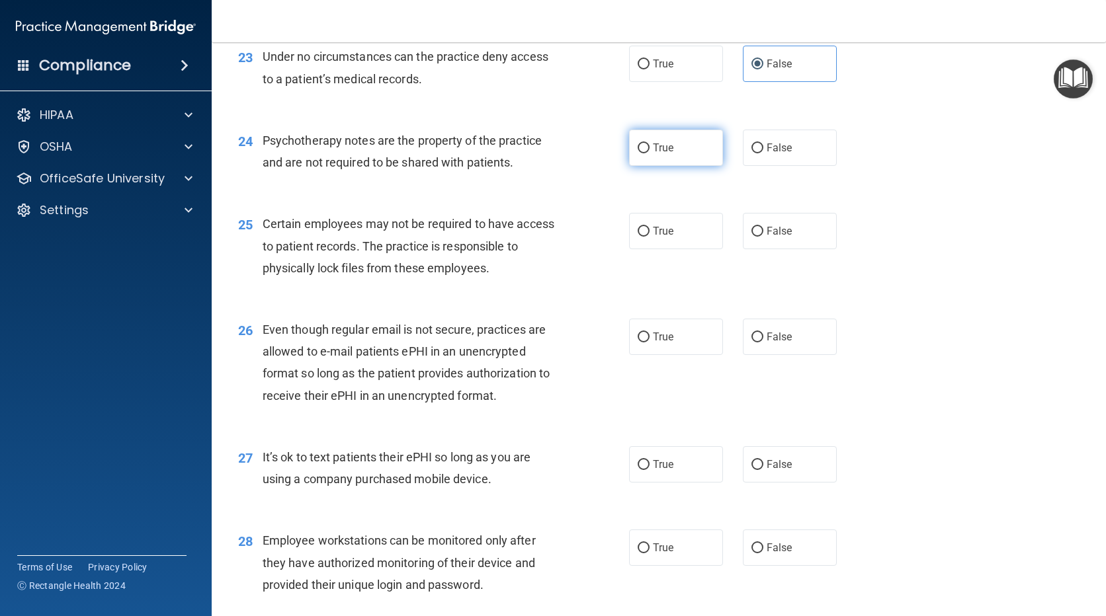
radio input "true"
click at [691, 249] on label "True" at bounding box center [676, 231] width 94 height 36
click at [649, 237] on input "True" at bounding box center [643, 232] width 12 height 10
radio input "true"
click at [688, 355] on label "True" at bounding box center [676, 337] width 94 height 36
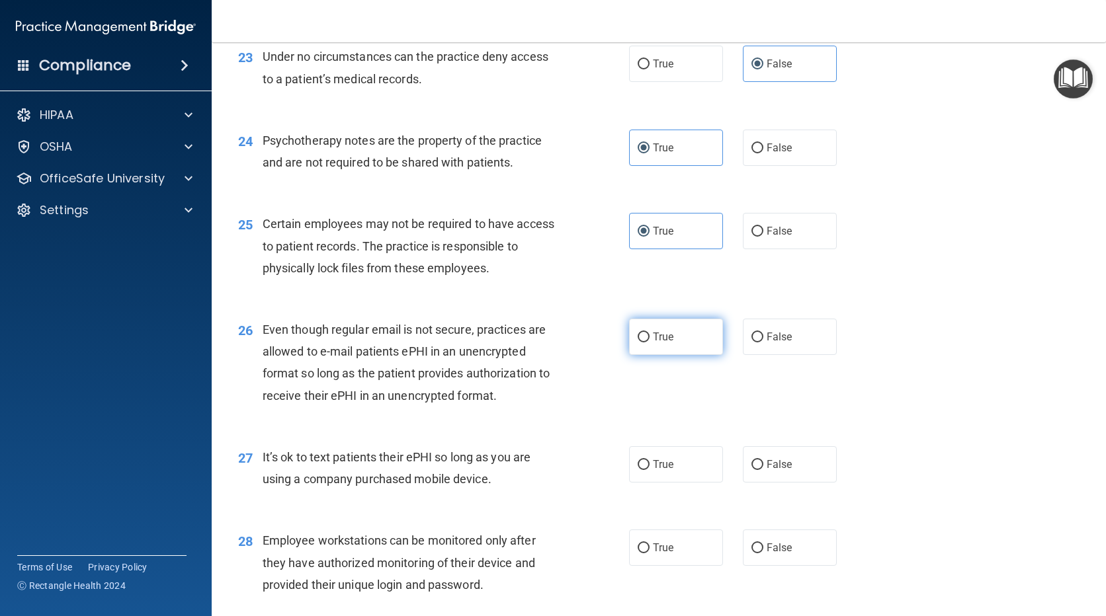
click at [649, 343] on input "True" at bounding box center [643, 338] width 12 height 10
radio input "true"
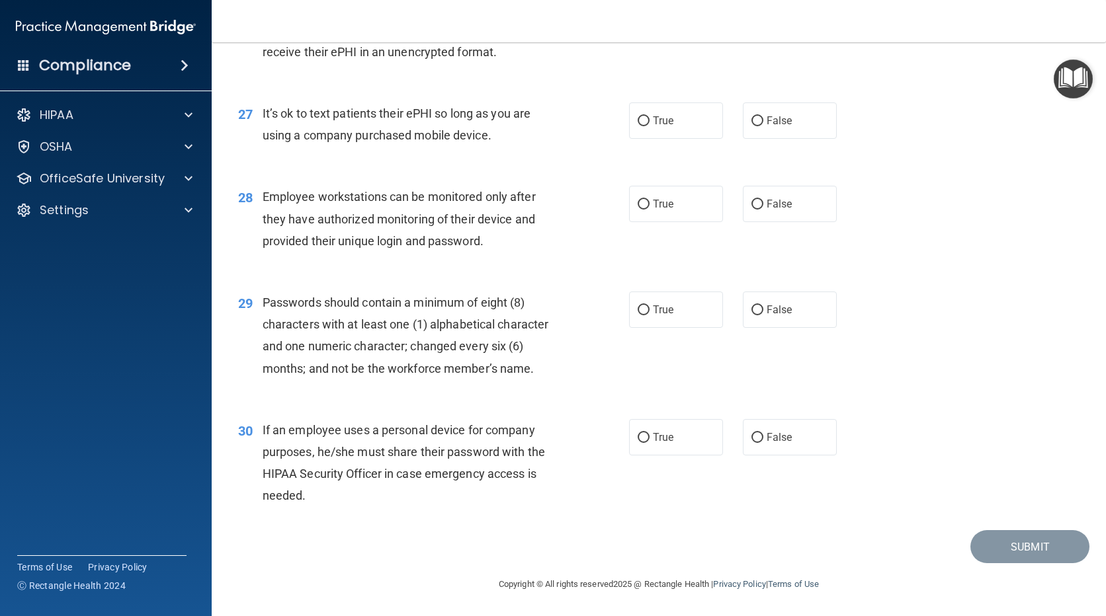
scroll to position [3010, 0]
click at [762, 128] on label "False" at bounding box center [790, 120] width 94 height 36
click at [762, 126] on input "False" at bounding box center [757, 121] width 12 height 10
radio input "true"
click at [647, 202] on label "True" at bounding box center [676, 204] width 94 height 36
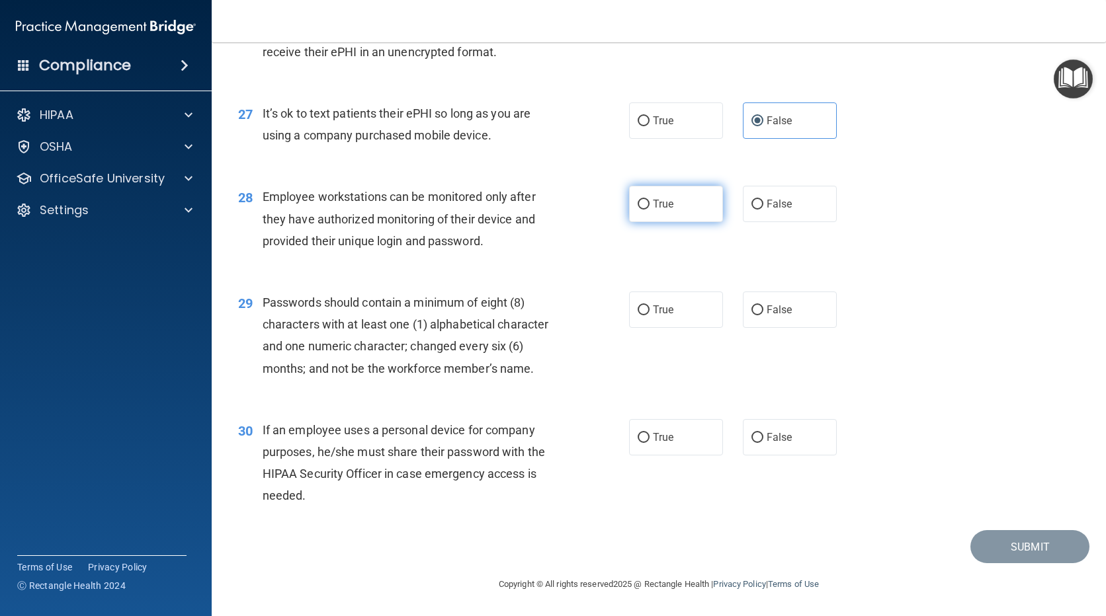
click at [647, 202] on input "True" at bounding box center [643, 205] width 12 height 10
radio input "true"
click at [751, 206] on input "False" at bounding box center [757, 205] width 12 height 10
radio input "true"
radio input "false"
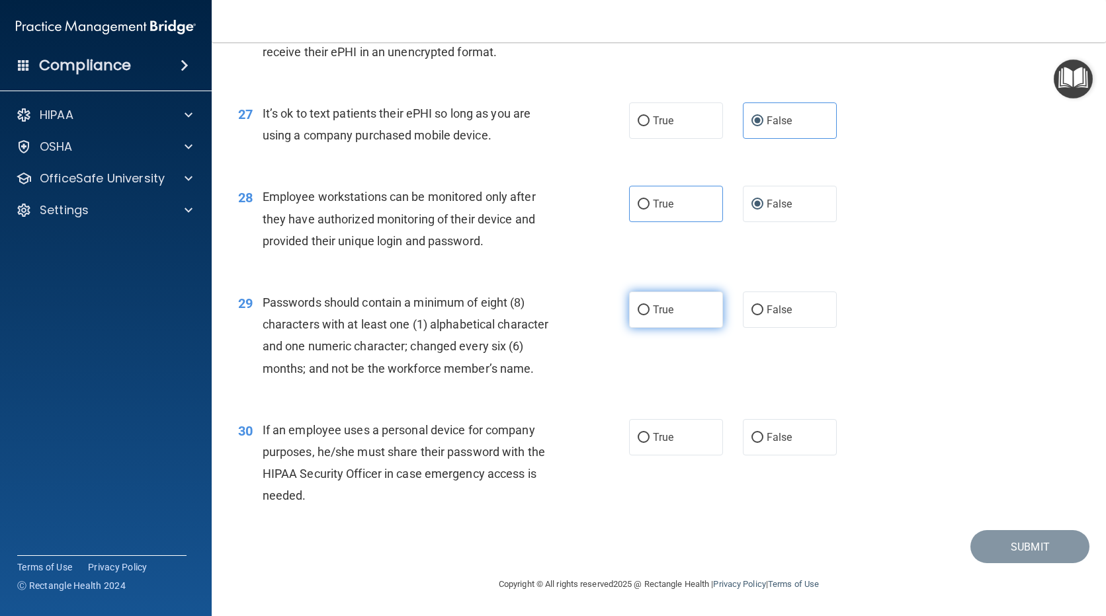
click at [671, 313] on label "True" at bounding box center [676, 310] width 94 height 36
click at [649, 313] on input "True" at bounding box center [643, 310] width 12 height 10
radio input "true"
click at [749, 427] on label "False" at bounding box center [790, 437] width 94 height 36
click at [751, 433] on input "False" at bounding box center [757, 438] width 12 height 10
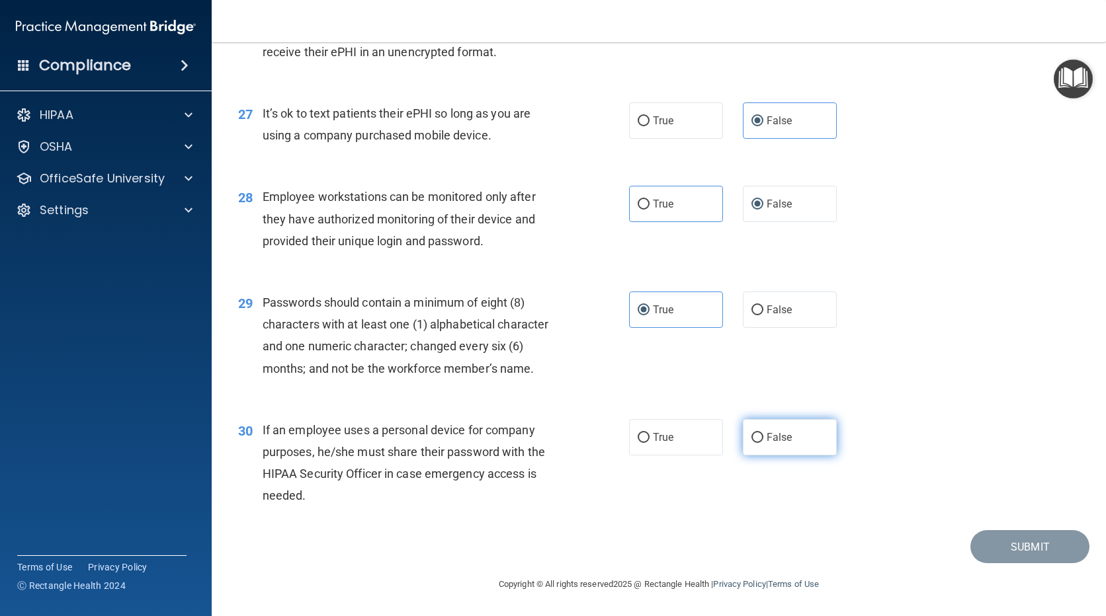
radio input "true"
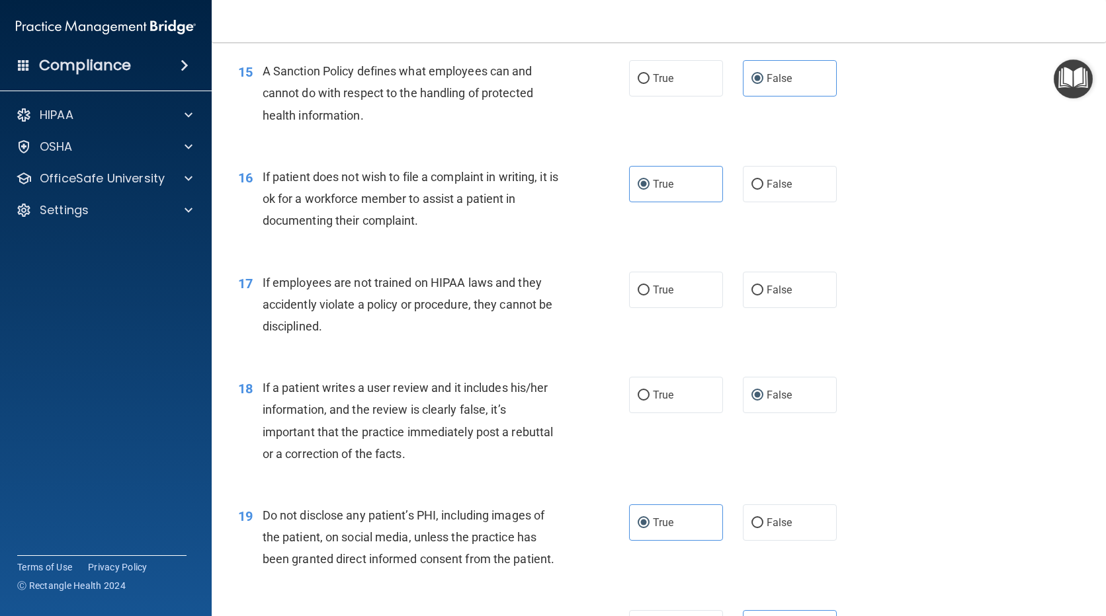
scroll to position [1754, 0]
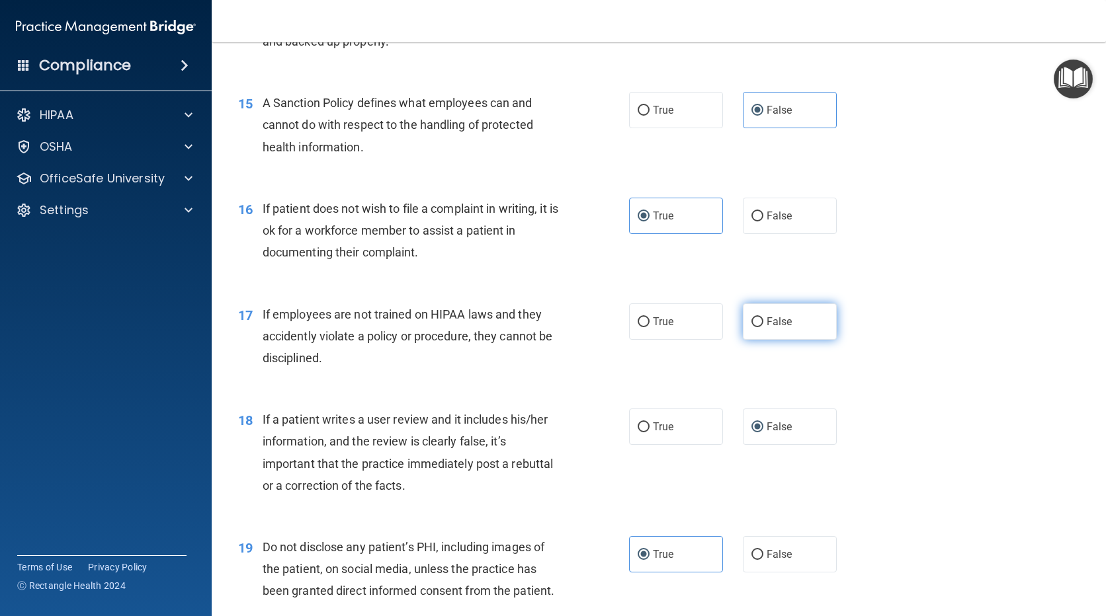
click at [809, 340] on label "False" at bounding box center [790, 321] width 94 height 36
click at [763, 327] on input "False" at bounding box center [757, 322] width 12 height 10
radio input "true"
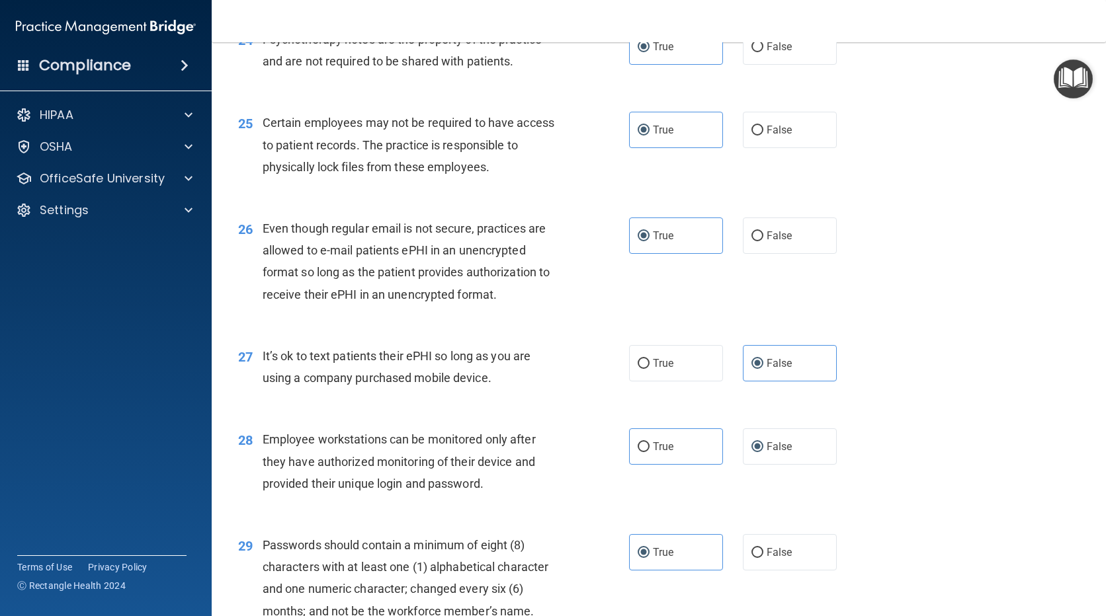
scroll to position [3010, 0]
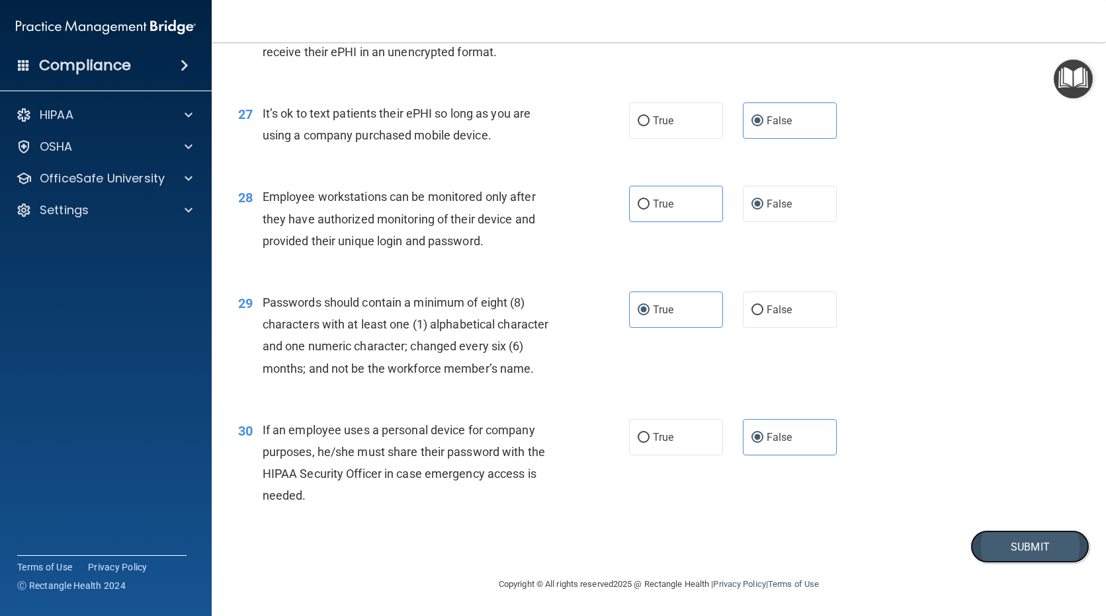
click at [1016, 543] on button "Submit" at bounding box center [1029, 547] width 119 height 34
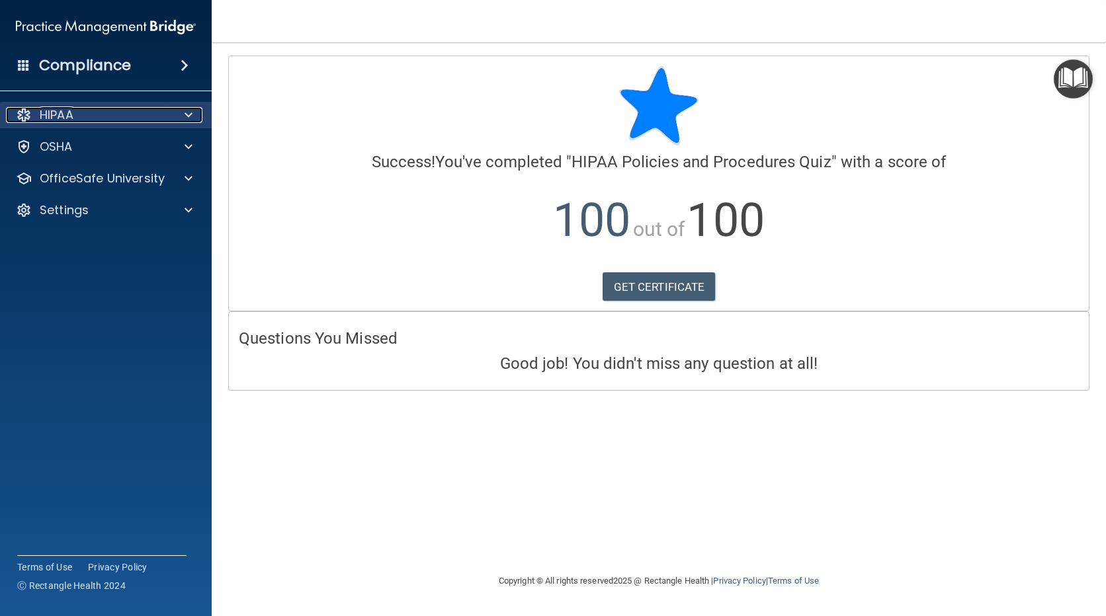
click at [186, 111] on span at bounding box center [188, 115] width 8 height 16
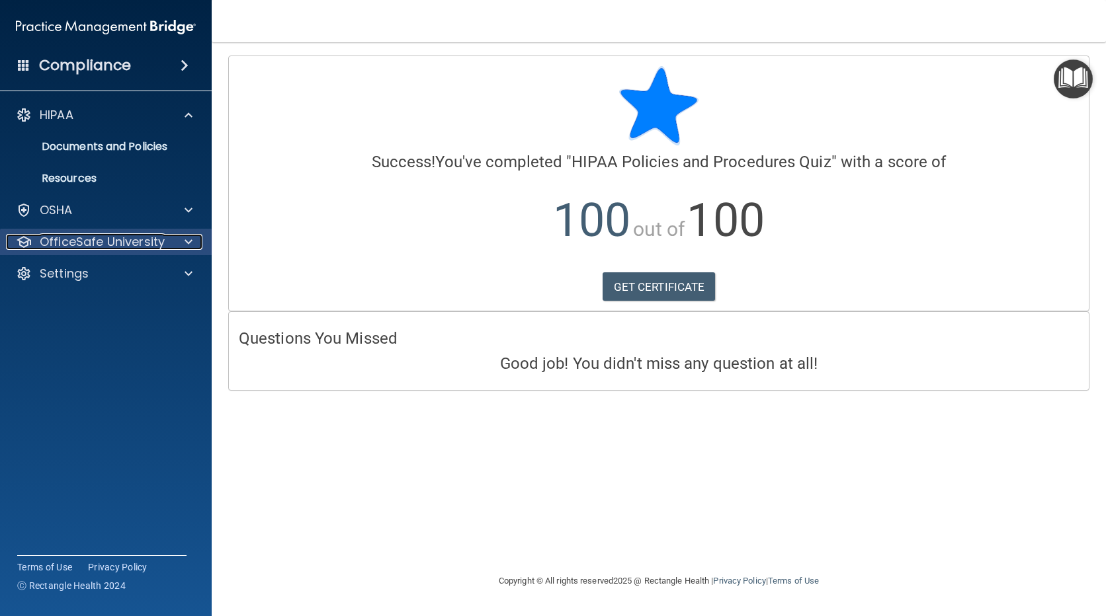
click at [191, 238] on span at bounding box center [188, 242] width 8 height 16
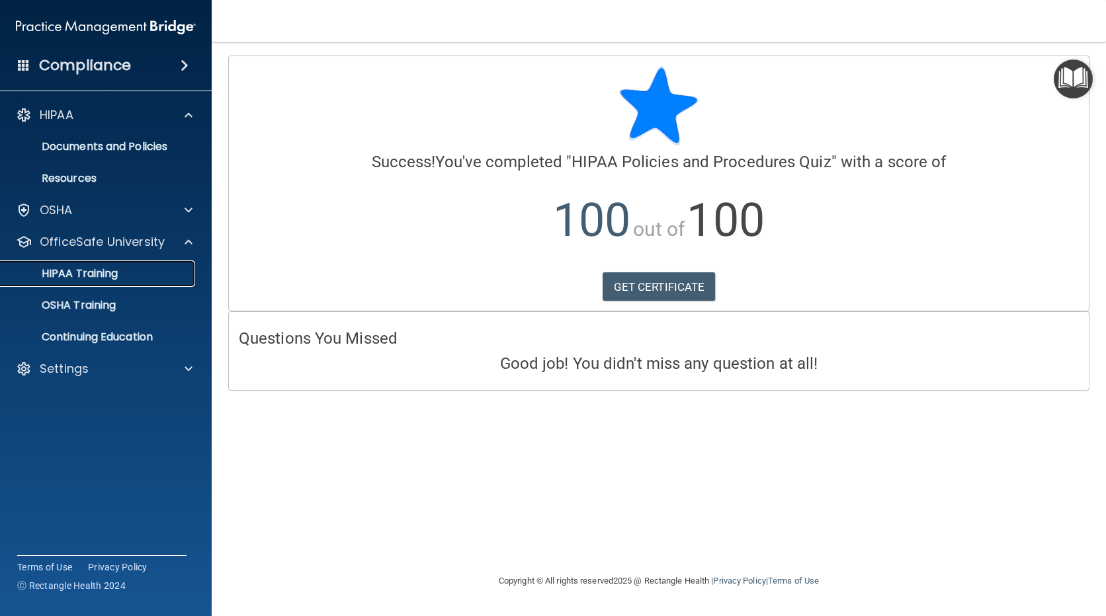
click at [97, 268] on p "HIPAA Training" at bounding box center [63, 273] width 109 height 13
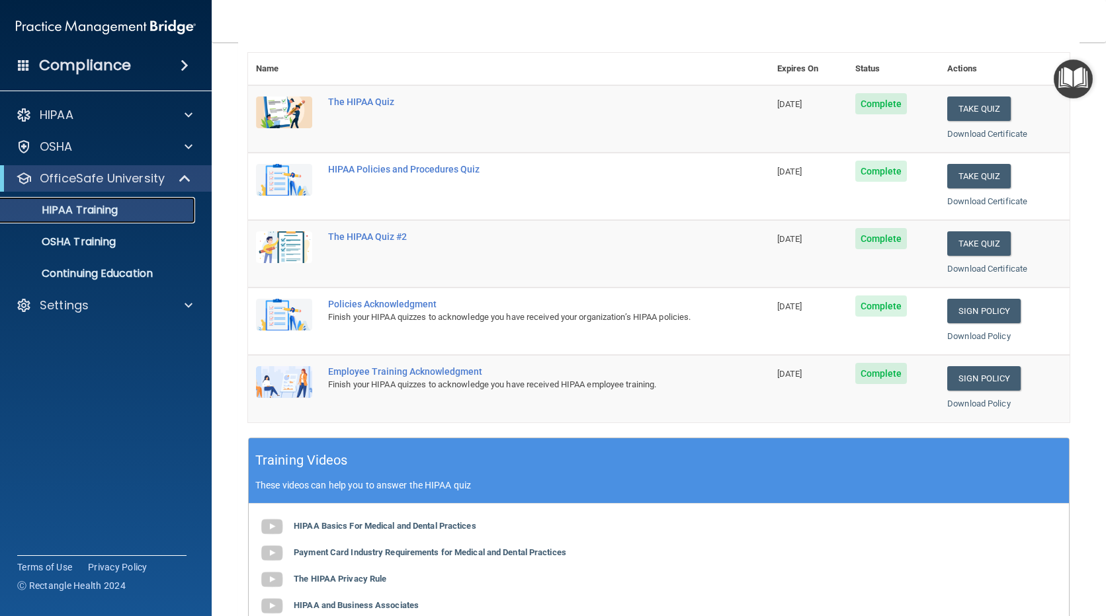
scroll to position [132, 0]
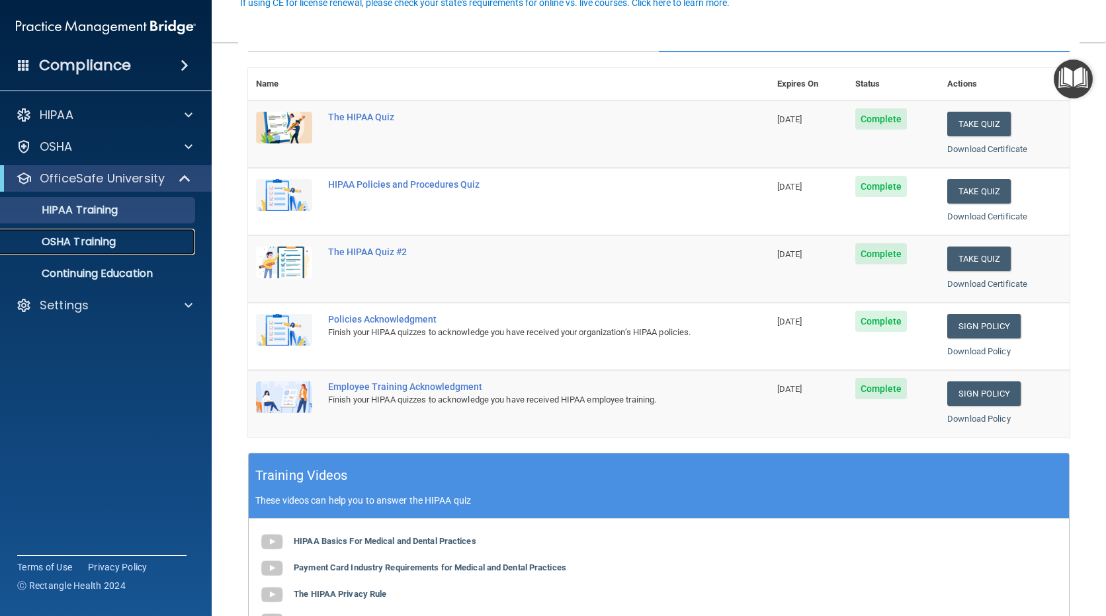
click at [103, 247] on p "OSHA Training" at bounding box center [62, 241] width 107 height 13
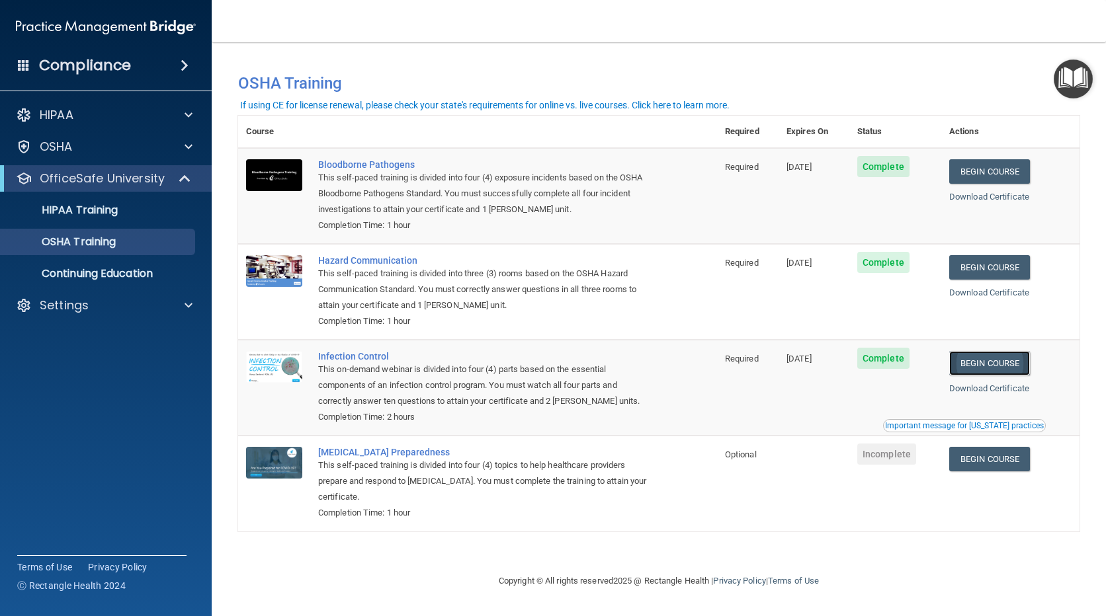
click at [998, 361] on link "Begin Course" at bounding box center [989, 363] width 81 height 24
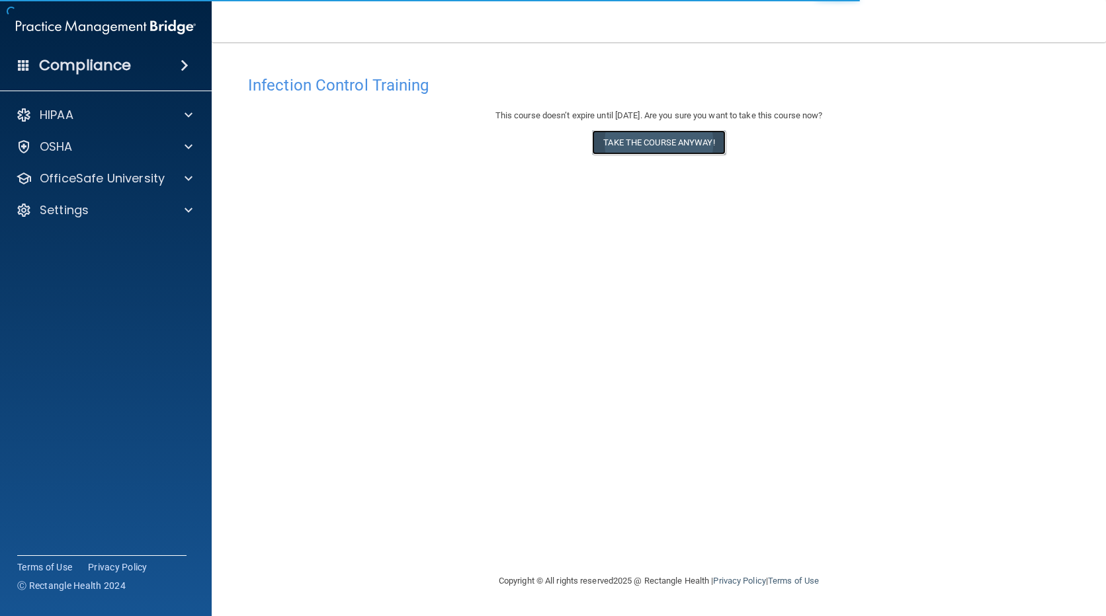
click at [682, 138] on button "Take the course anyway!" at bounding box center [658, 142] width 133 height 24
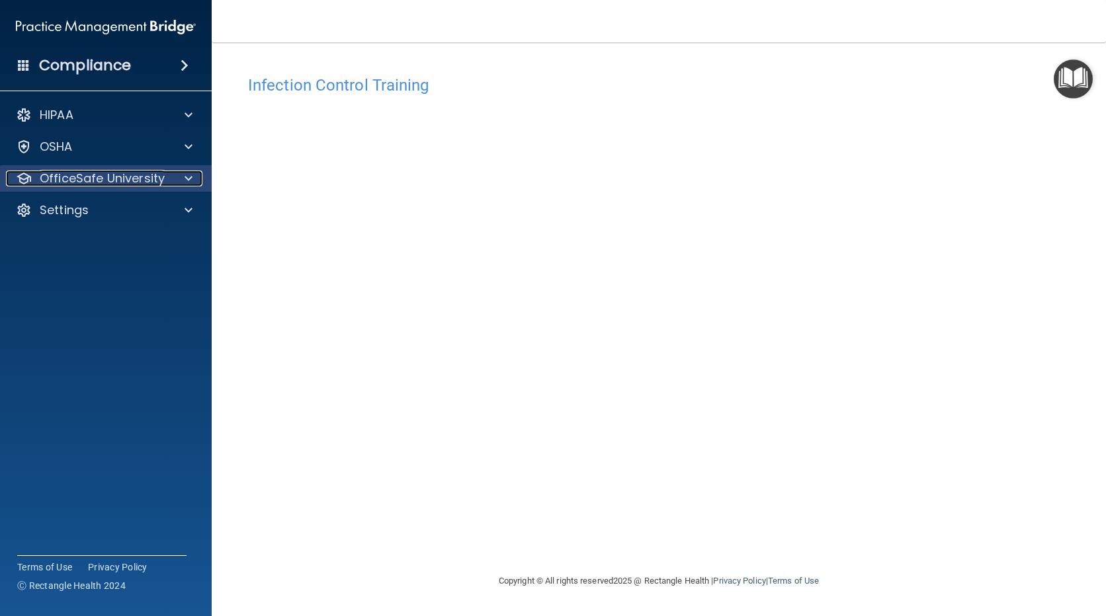
click at [192, 185] on span at bounding box center [188, 179] width 8 height 16
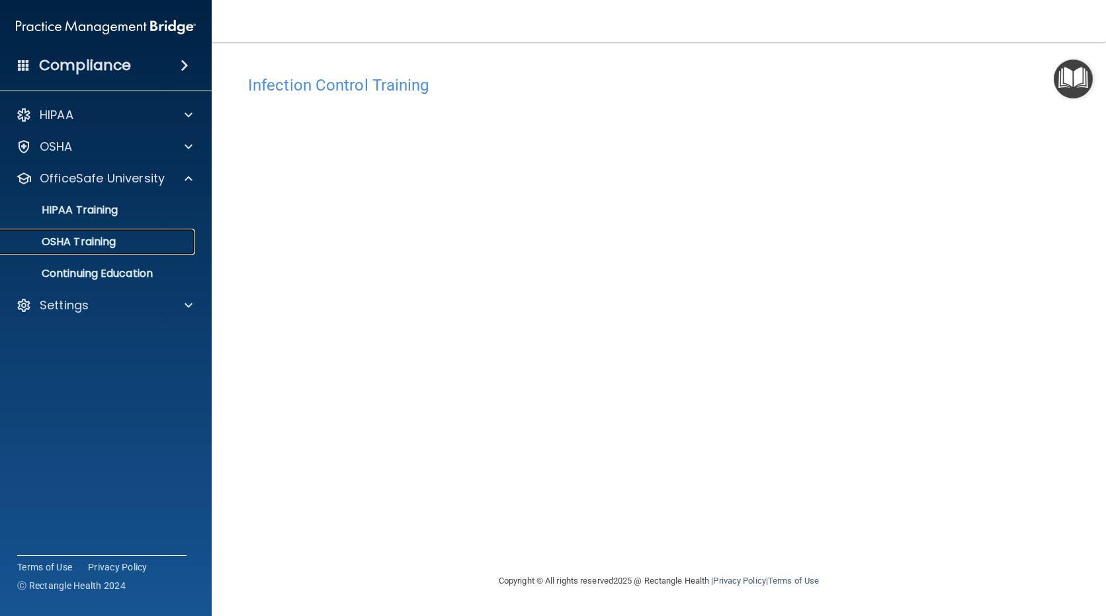
click at [159, 248] on div "OSHA Training" at bounding box center [99, 241] width 181 height 13
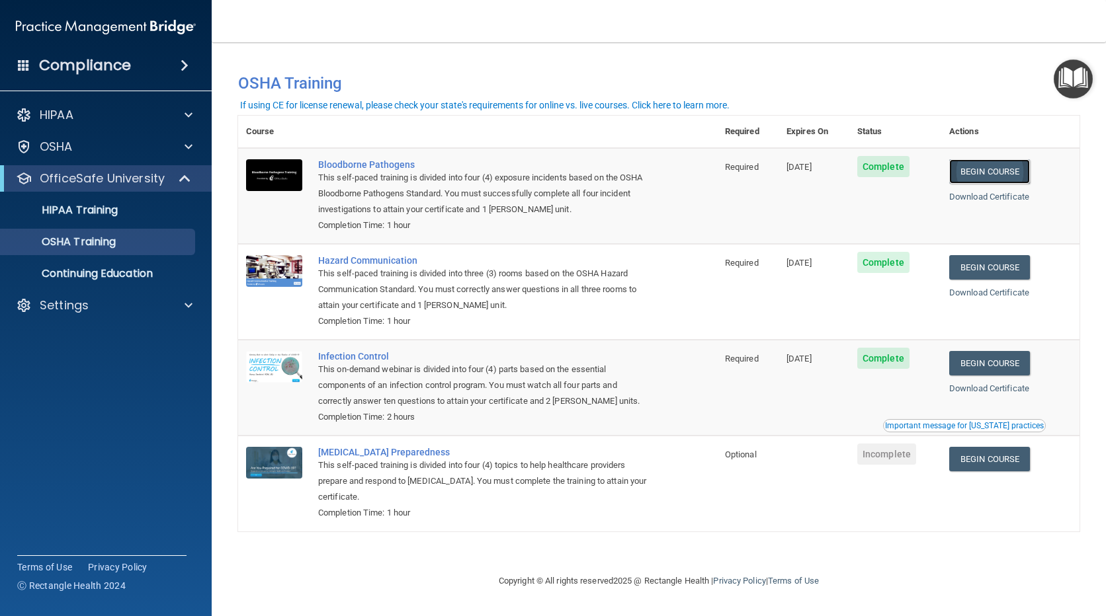
click at [985, 174] on link "Begin Course" at bounding box center [989, 171] width 81 height 24
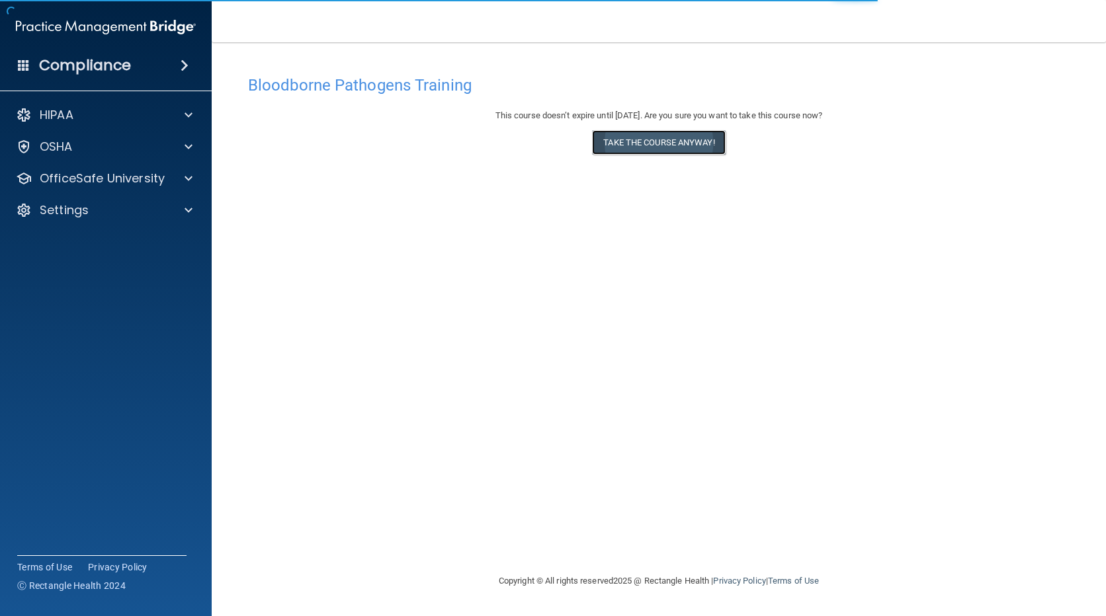
click at [678, 136] on button "Take the course anyway!" at bounding box center [658, 142] width 133 height 24
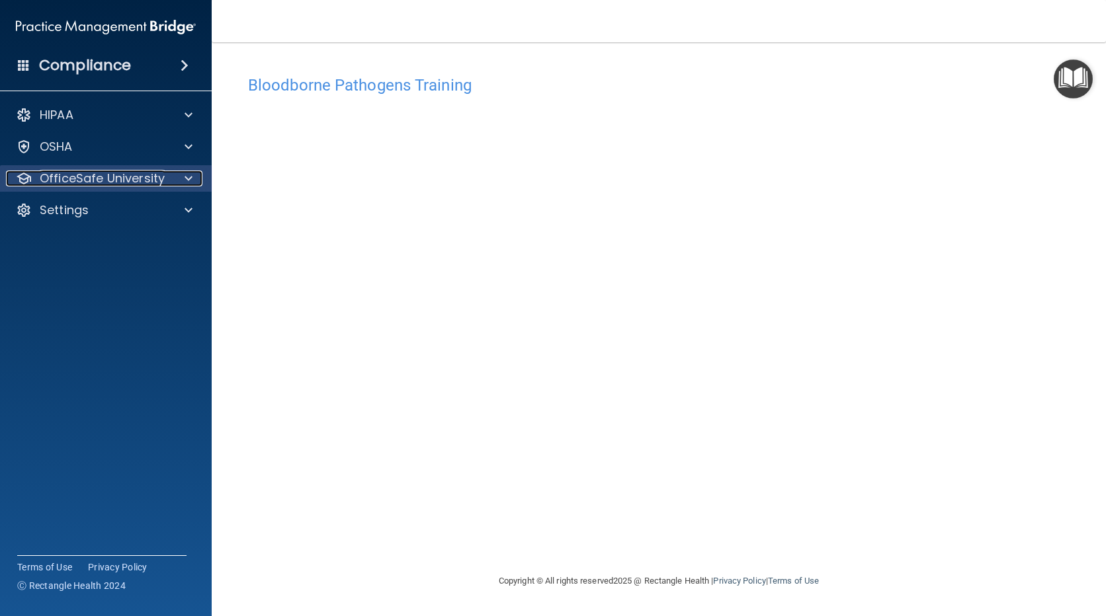
click at [130, 172] on p "OfficeSafe University" at bounding box center [102, 179] width 125 height 16
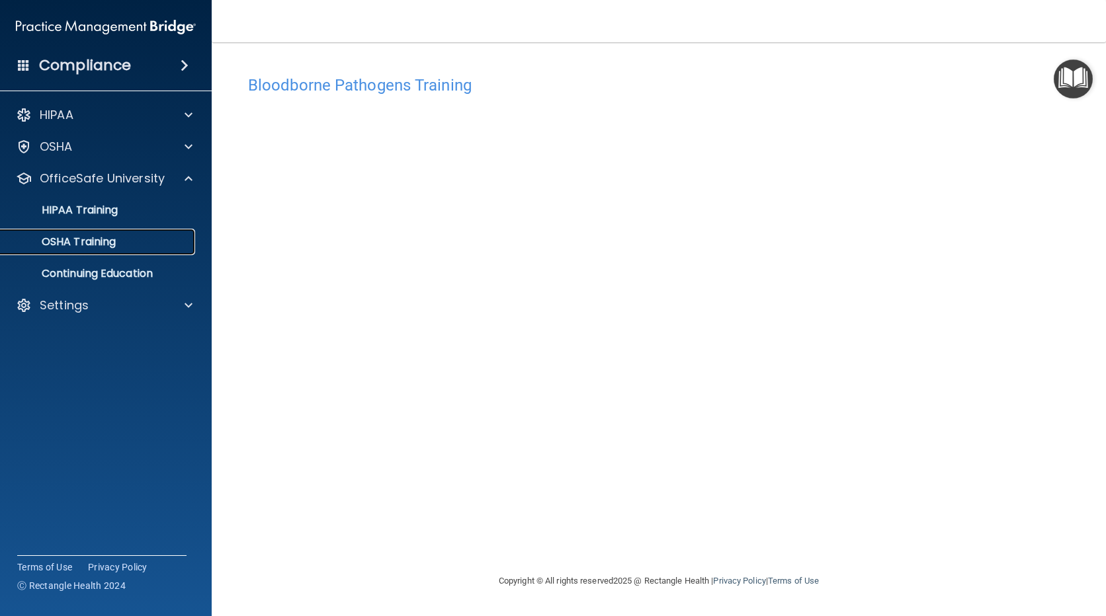
click at [103, 239] on p "OSHA Training" at bounding box center [62, 241] width 107 height 13
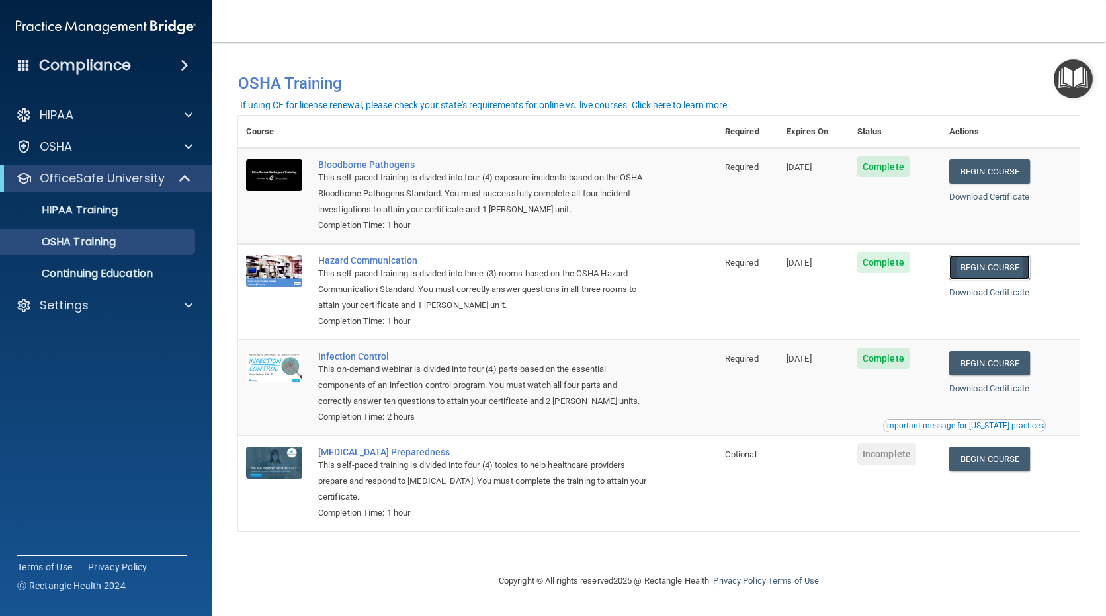
click at [1017, 277] on link "Begin Course" at bounding box center [989, 267] width 81 height 24
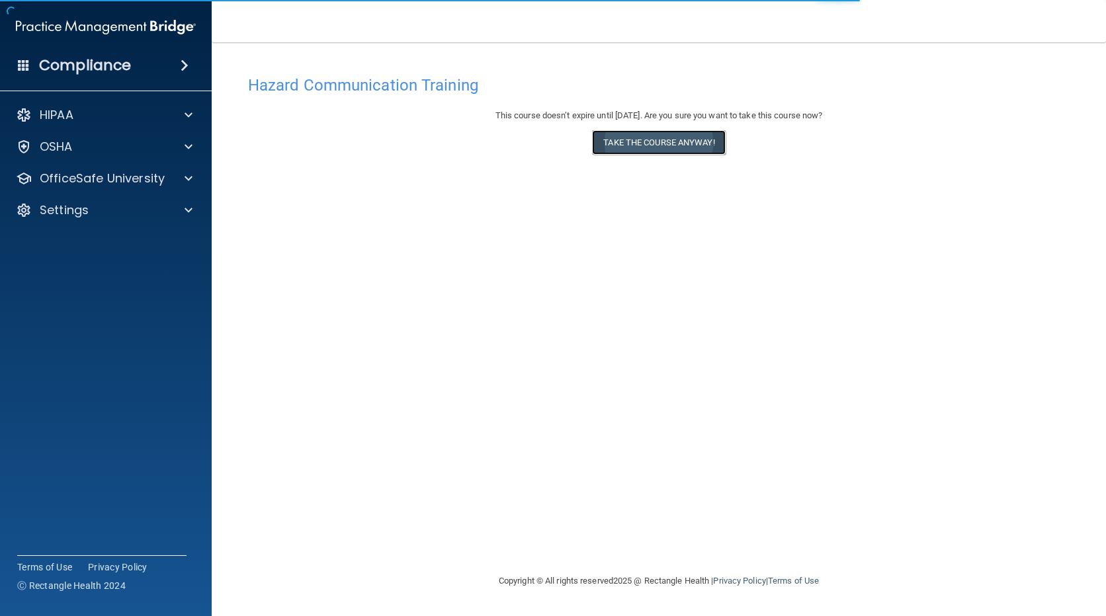
click at [692, 147] on button "Take the course anyway!" at bounding box center [658, 142] width 133 height 24
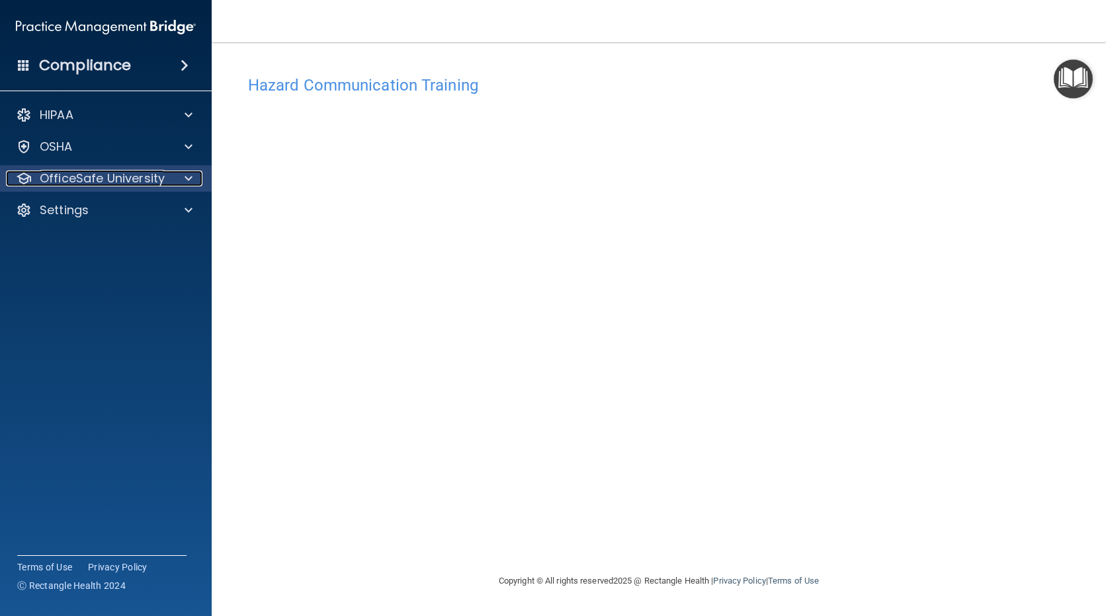
click at [181, 175] on div at bounding box center [186, 179] width 33 height 16
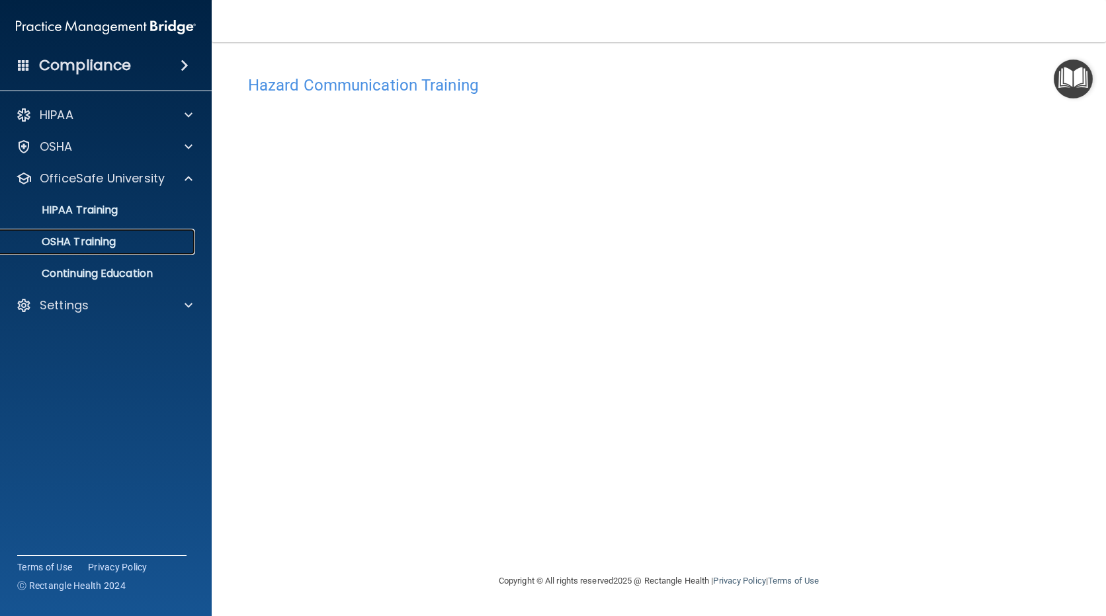
click at [132, 240] on div "OSHA Training" at bounding box center [99, 241] width 181 height 13
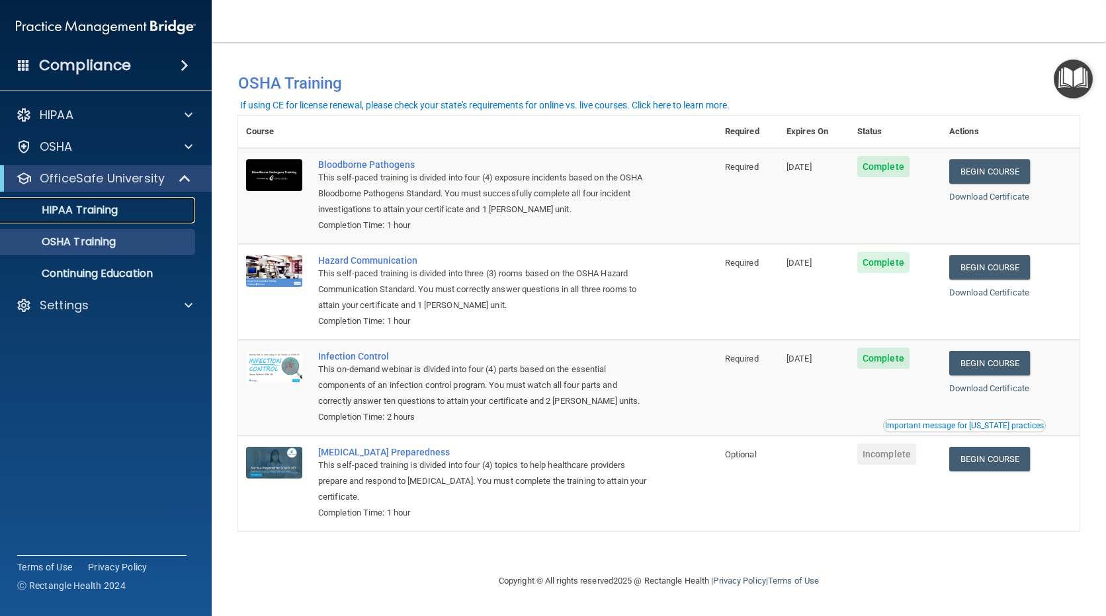
click at [168, 210] on div "HIPAA Training" at bounding box center [99, 210] width 181 height 13
